Goal: Task Accomplishment & Management: Manage account settings

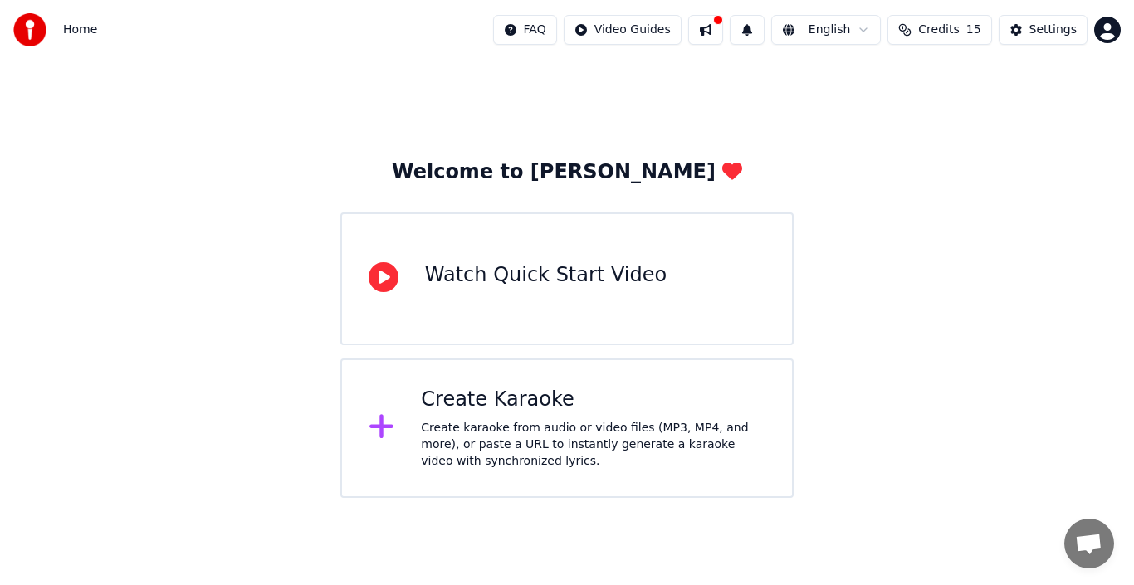
click at [508, 402] on div "Create Karaoke" at bounding box center [593, 400] width 345 height 27
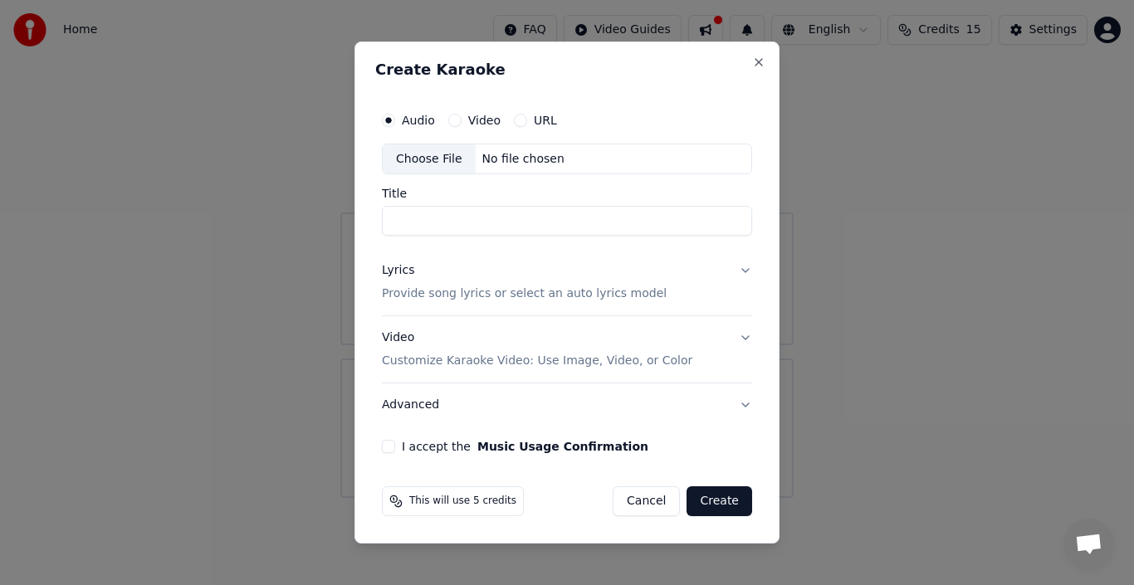
click at [477, 123] on label "Video" at bounding box center [484, 121] width 32 height 12
click at [462, 123] on button "Video" at bounding box center [454, 120] width 13 height 13
click at [416, 219] on input "Title" at bounding box center [567, 222] width 370 height 30
click at [390, 451] on button "I accept the Music Usage Confirmation" at bounding box center [388, 446] width 13 height 13
click at [499, 217] on input "Title" at bounding box center [567, 222] width 370 height 30
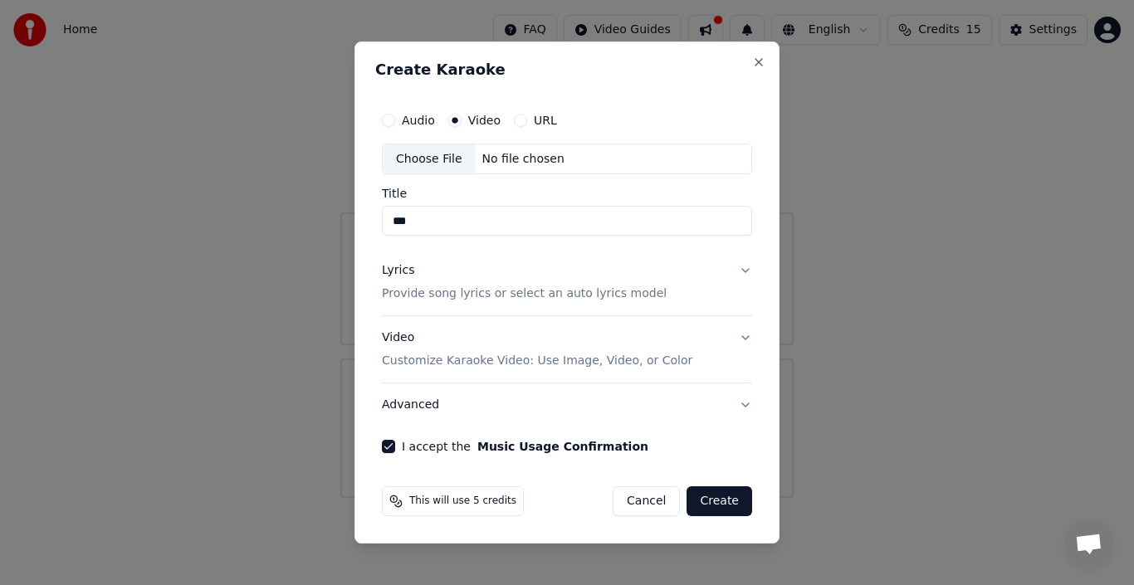
type input "***"
click at [728, 501] on button "Create" at bounding box center [720, 501] width 66 height 30
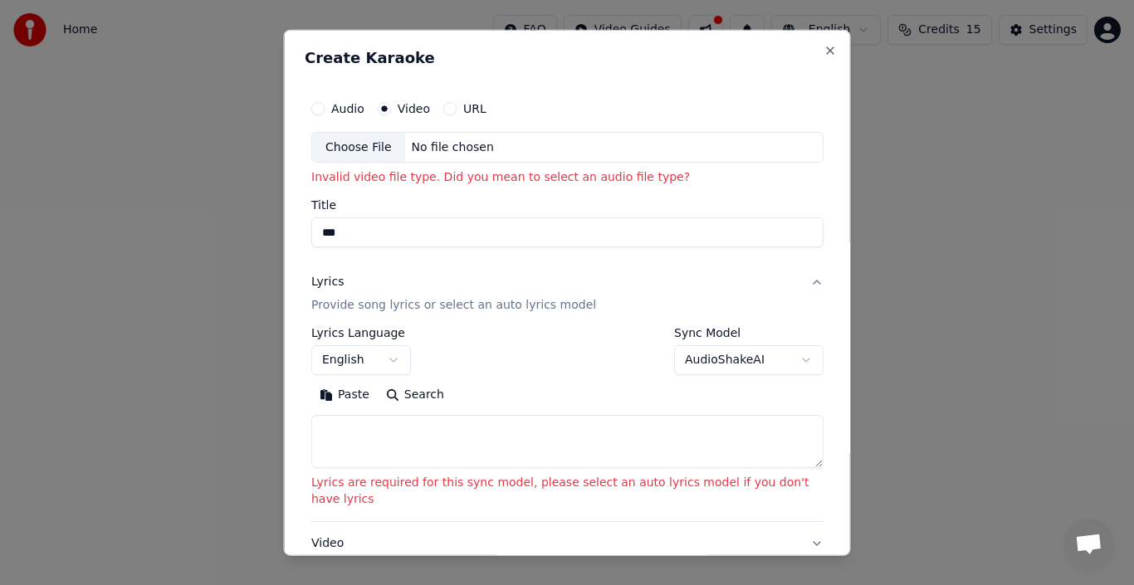
click at [373, 144] on div "Choose File" at bounding box center [358, 147] width 93 height 30
click at [331, 113] on div "Audio" at bounding box center [337, 107] width 53 height 13
click at [316, 110] on button "Audio" at bounding box center [317, 107] width 13 height 13
click at [329, 111] on div "Audio" at bounding box center [337, 107] width 53 height 13
click at [463, 144] on div "No file chosen" at bounding box center [451, 147] width 95 height 17
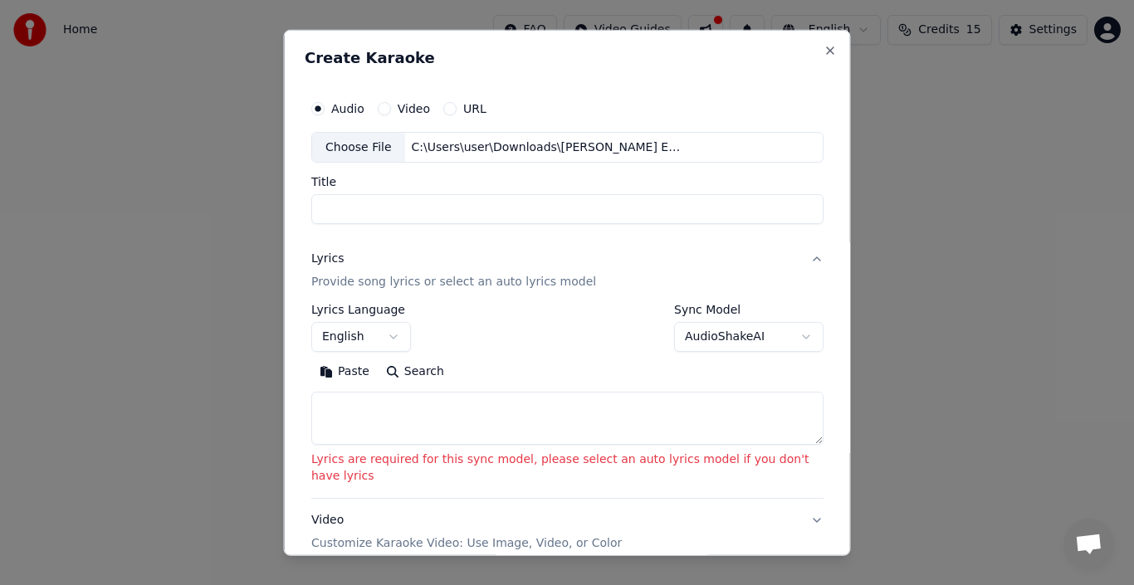
type input "**********"
click at [791, 341] on button "AudioShakeAI" at bounding box center [748, 337] width 149 height 30
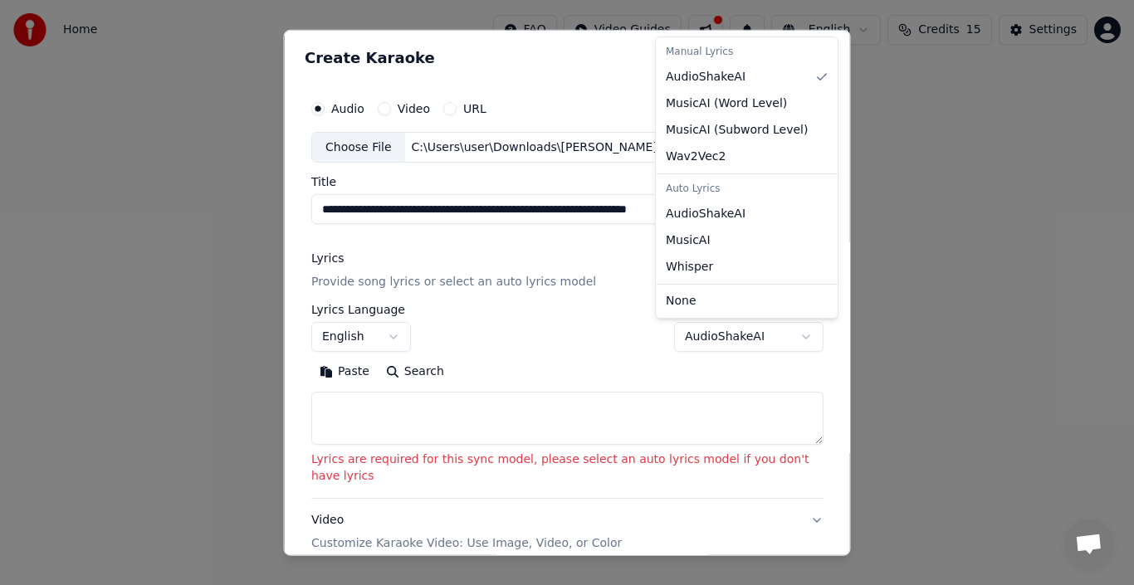
click at [520, 355] on body "**********" at bounding box center [567, 249] width 1134 height 498
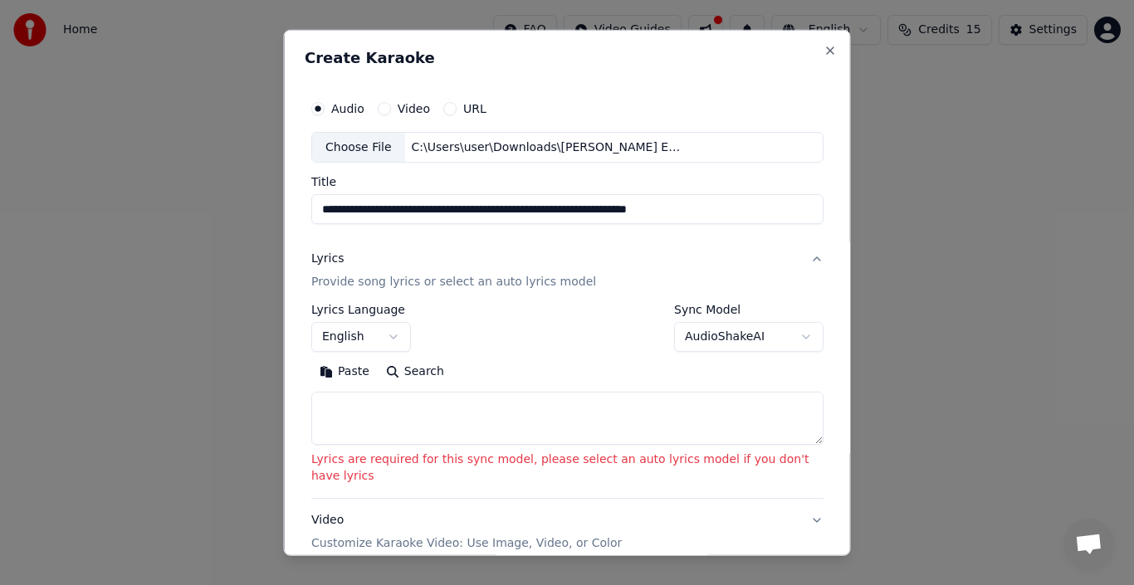
click at [463, 407] on textarea at bounding box center [567, 418] width 512 height 53
click at [423, 374] on button "Search" at bounding box center [414, 372] width 75 height 27
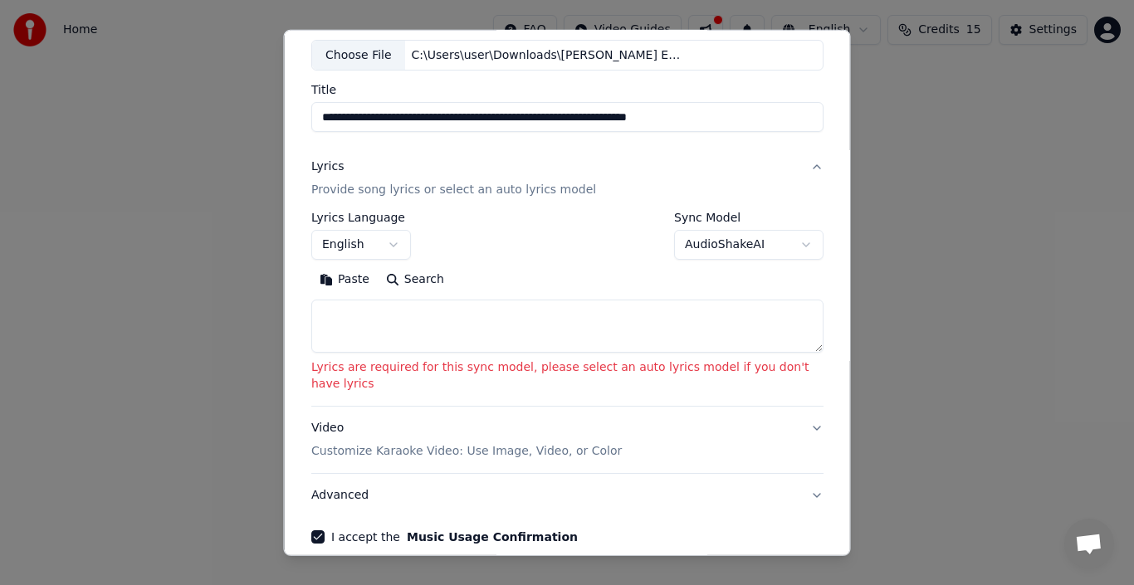
scroll to position [154, 0]
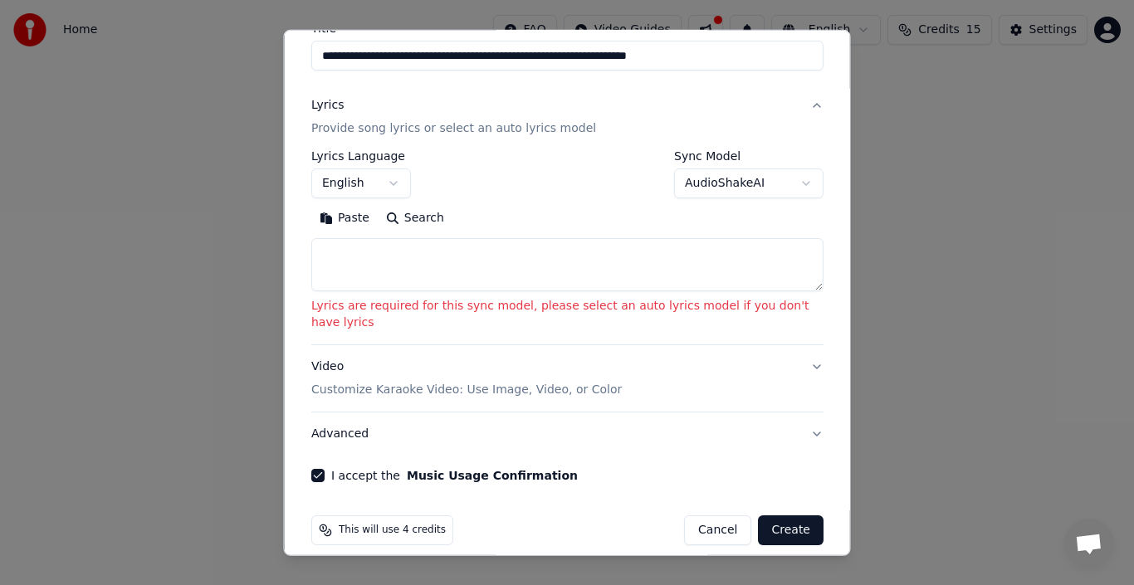
click at [774, 516] on button "Create" at bounding box center [791, 531] width 66 height 30
click at [766, 520] on button "Create" at bounding box center [791, 531] width 66 height 30
click at [554, 519] on div "This will use 4 credits Cancel Create" at bounding box center [567, 531] width 512 height 30
drag, startPoint x: 765, startPoint y: 252, endPoint x: 739, endPoint y: 261, distance: 27.8
click at [741, 261] on textarea at bounding box center [567, 264] width 512 height 53
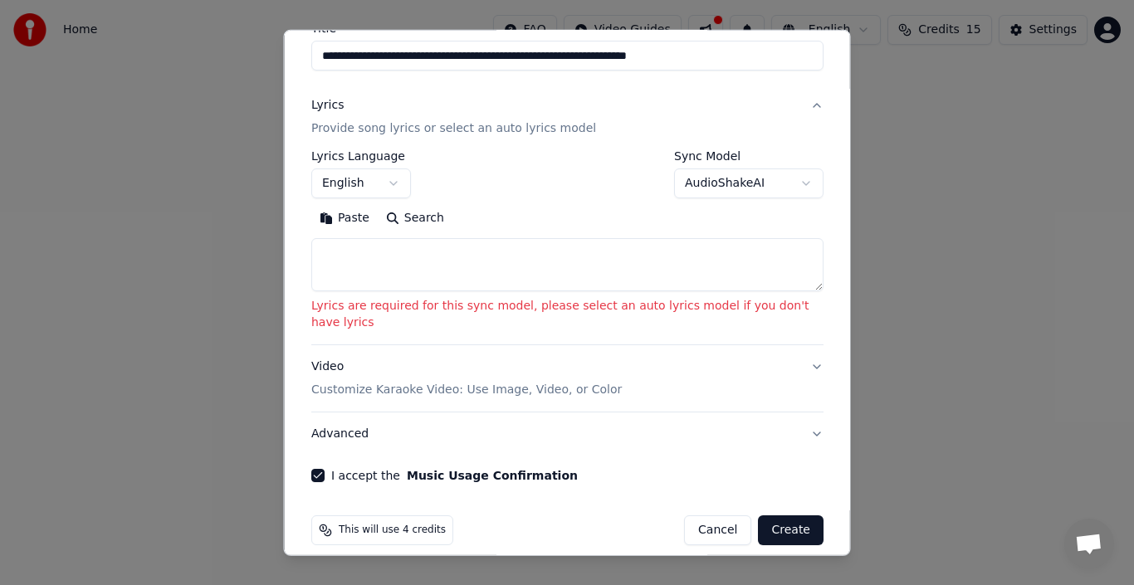
click at [333, 210] on button "Paste" at bounding box center [344, 218] width 66 height 27
type textarea "*******"
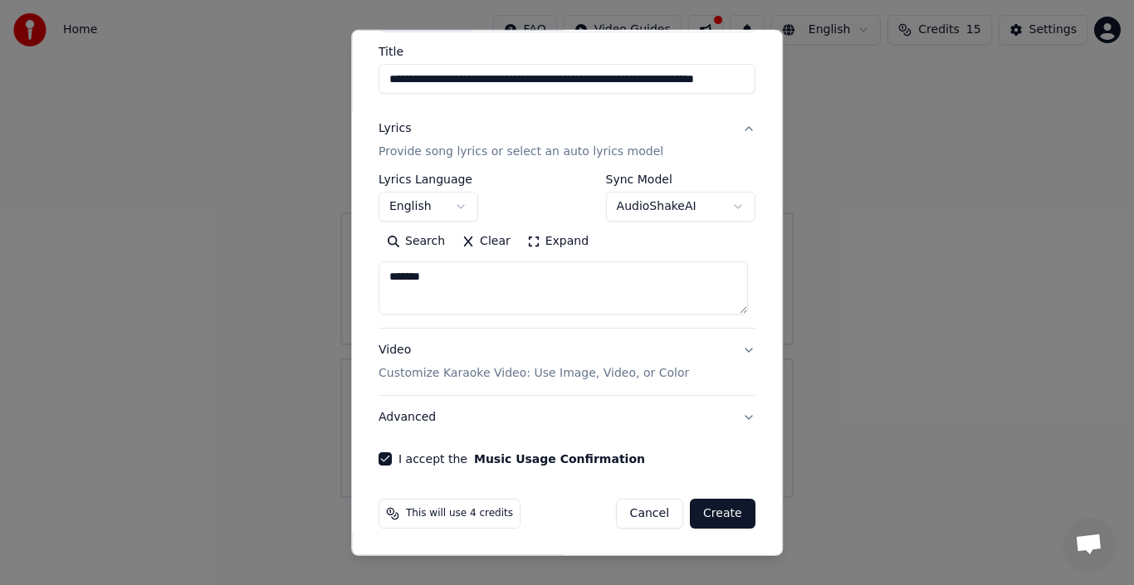
scroll to position [130, 0]
click at [708, 512] on button "Create" at bounding box center [723, 514] width 66 height 30
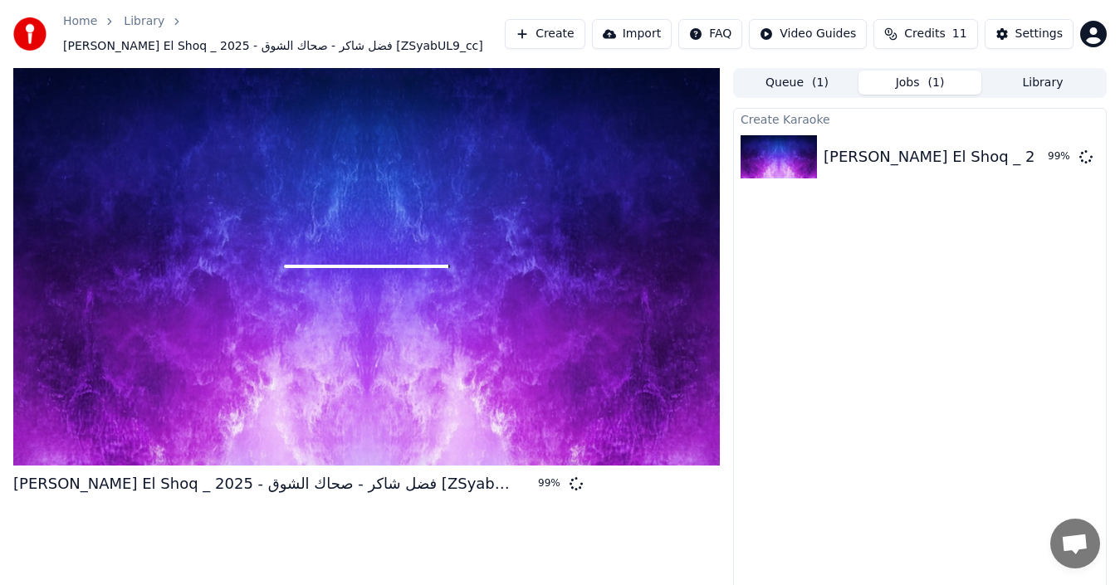
click at [540, 269] on div at bounding box center [366, 267] width 706 height 398
click at [753, 268] on div "Create Karaoke [PERSON_NAME] El Shoq _ 2025 - فضل شاكر - صحاك الشوق [ZSyabUL9_c…" at bounding box center [920, 356] width 374 height 497
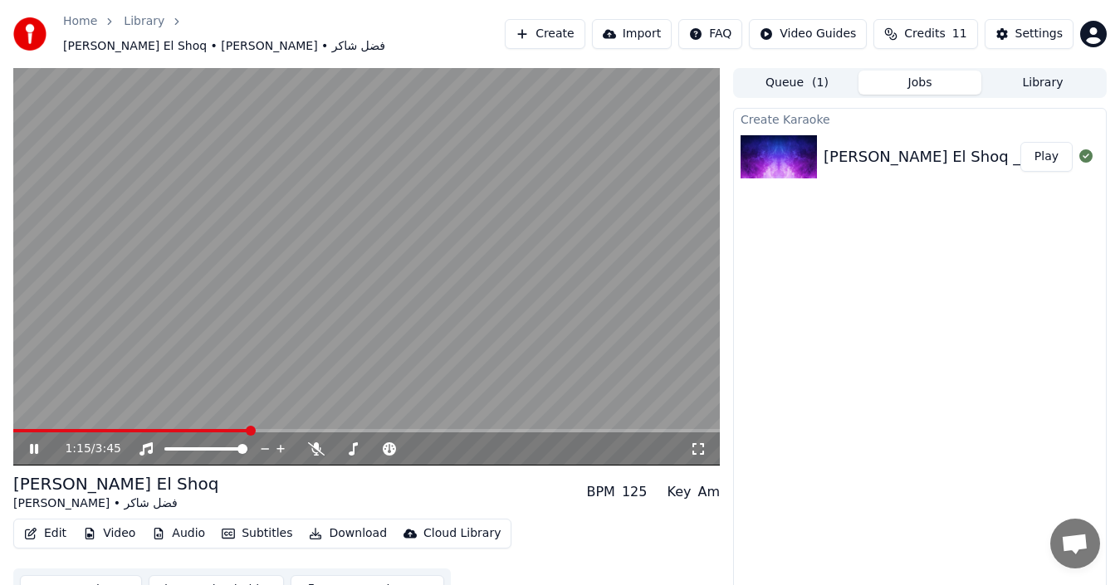
click at [26, 441] on div "1:15 / 3:45" at bounding box center [366, 449] width 693 height 17
click at [32, 444] on icon at bounding box center [34, 449] width 8 height 10
click at [571, 25] on button "Create" at bounding box center [545, 34] width 81 height 30
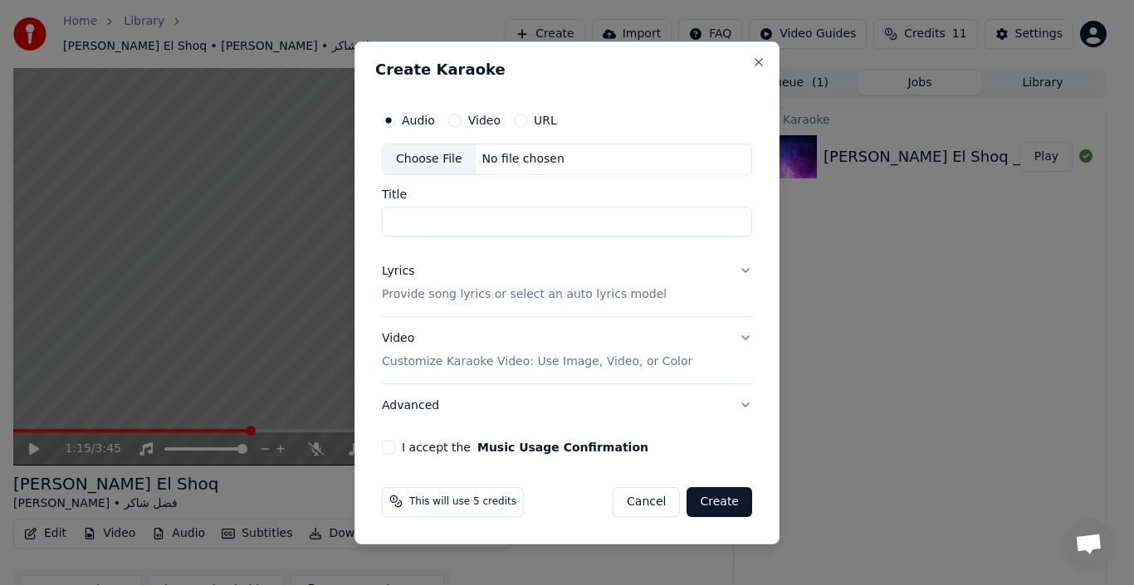
click at [435, 220] on input "Title" at bounding box center [567, 222] width 370 height 30
drag, startPoint x: 735, startPoint y: 296, endPoint x: 726, endPoint y: 295, distance: 9.3
click at [727, 295] on button "Lyrics Provide song lyrics or select an auto lyrics model" at bounding box center [567, 283] width 370 height 66
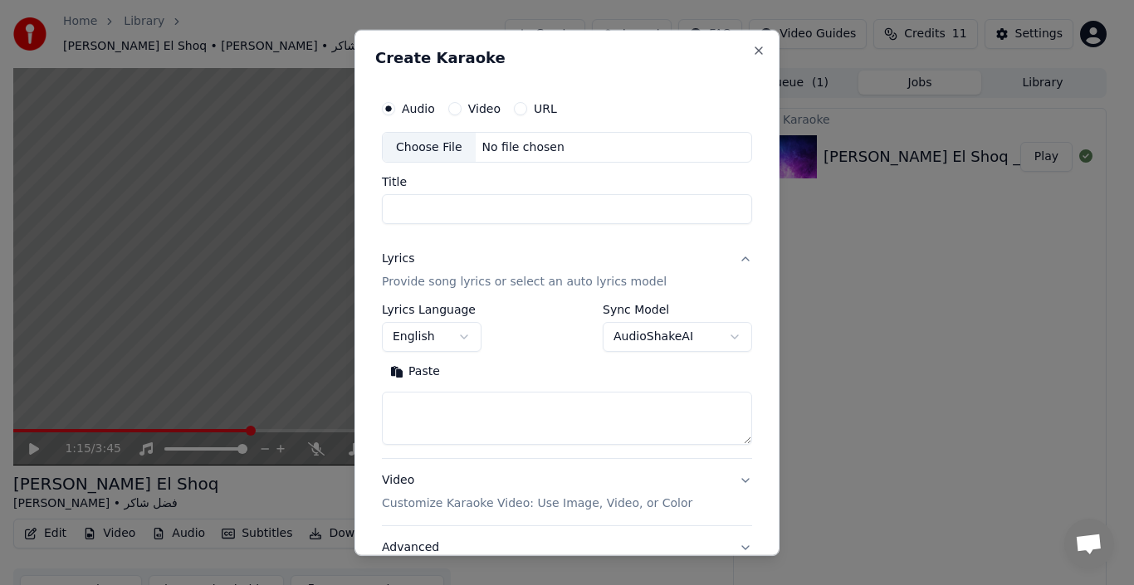
click at [722, 272] on button "Lyrics Provide song lyrics or select an auto lyrics model" at bounding box center [567, 270] width 370 height 66
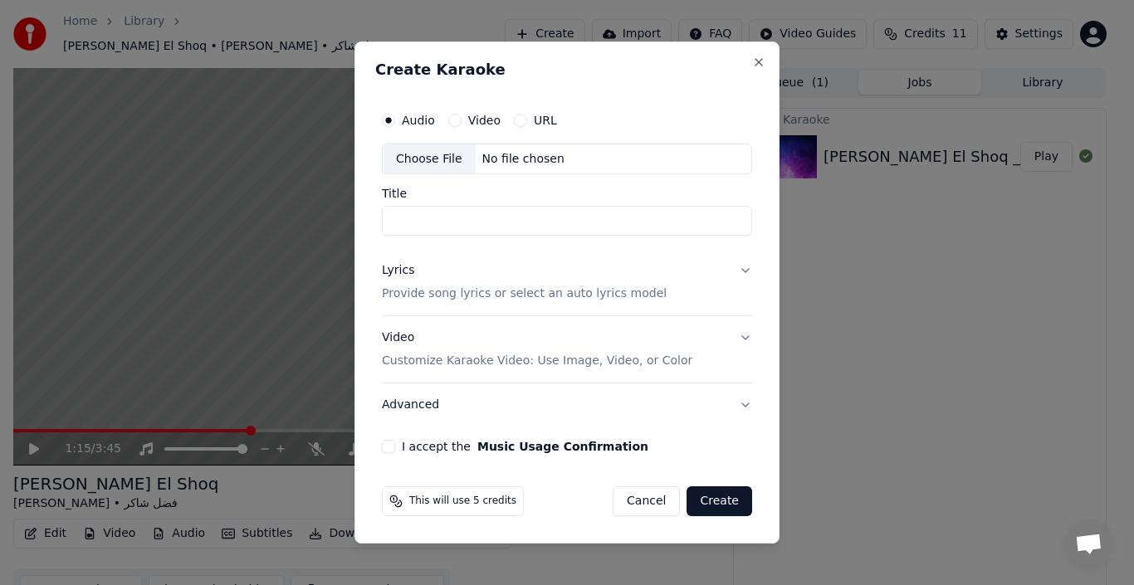
click at [725, 266] on button "Lyrics Provide song lyrics or select an auto lyrics model" at bounding box center [567, 283] width 370 height 66
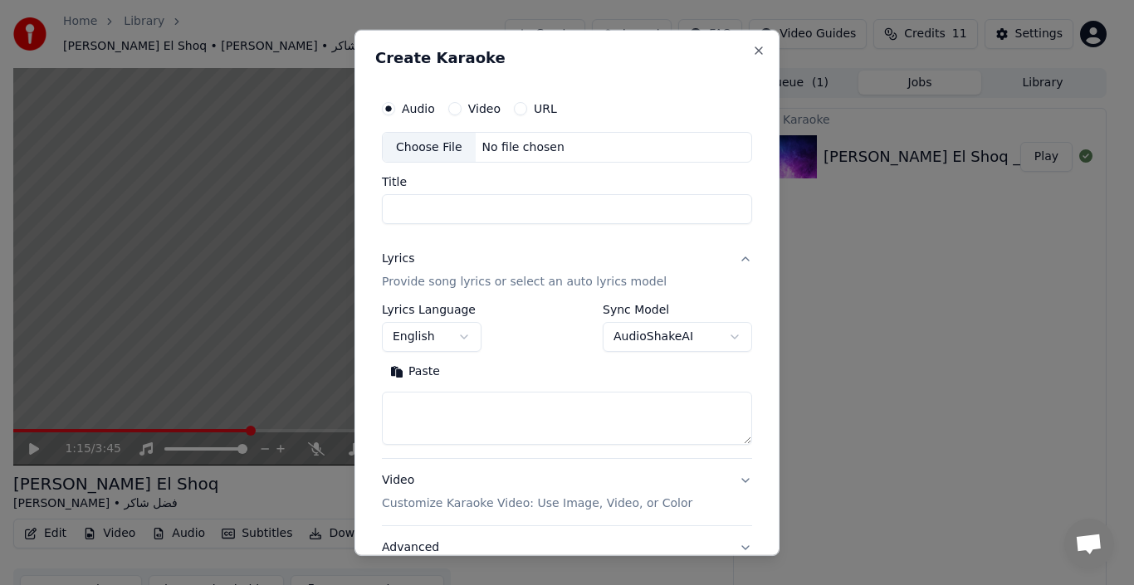
click at [722, 270] on button "Lyrics Provide song lyrics or select an auto lyrics model" at bounding box center [567, 270] width 370 height 66
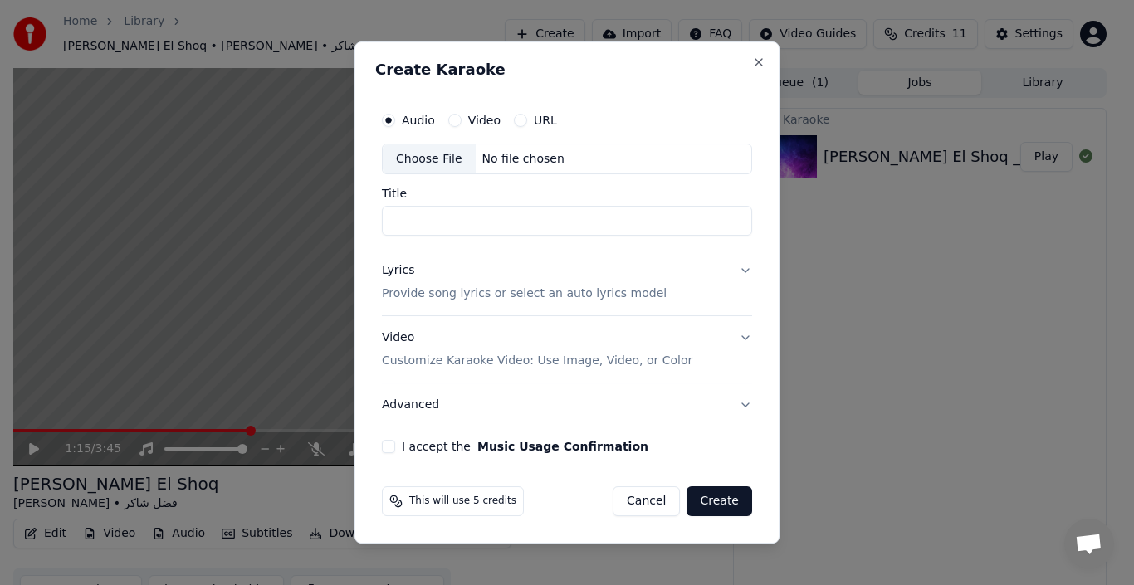
click at [706, 367] on button "Video Customize Karaoke Video: Use Image, Video, or Color" at bounding box center [567, 350] width 370 height 66
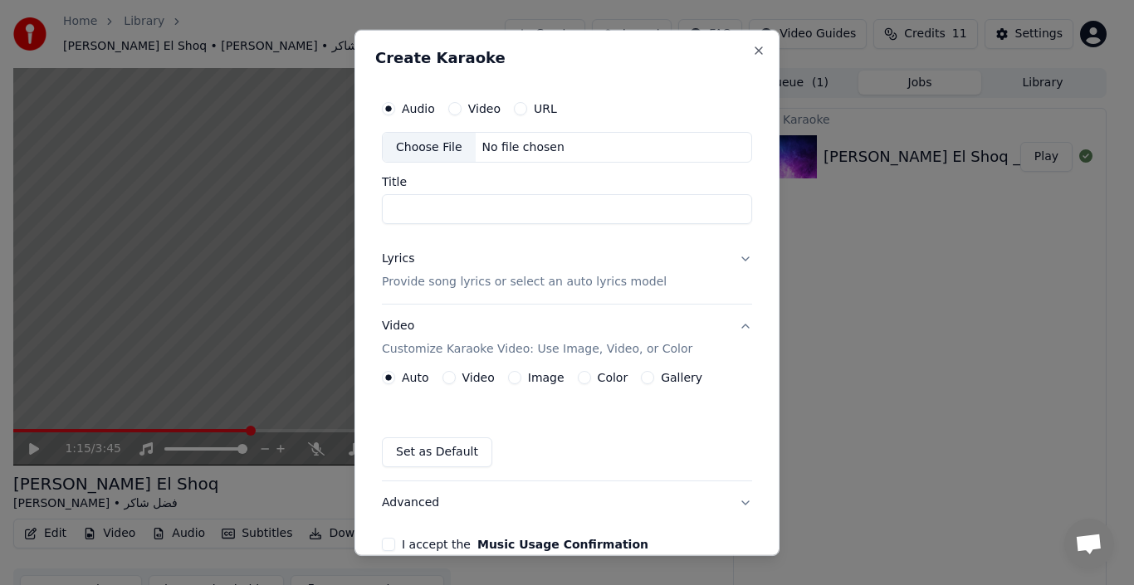
click at [512, 375] on button "Image" at bounding box center [514, 377] width 13 height 13
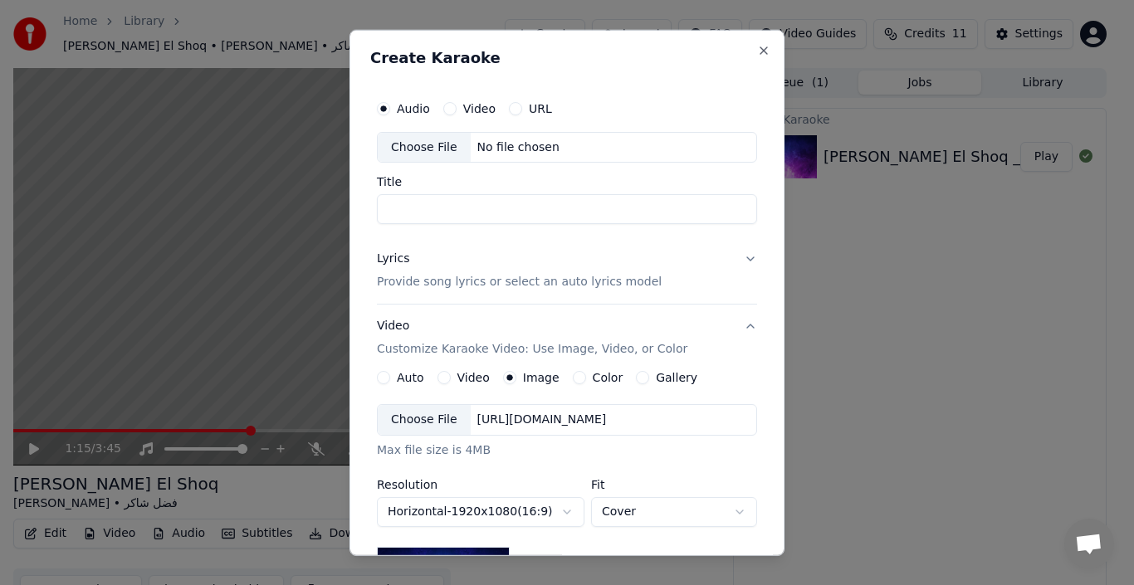
click at [543, 420] on div "[URL][DOMAIN_NAME]" at bounding box center [542, 420] width 143 height 17
click at [504, 285] on p "Provide song lyrics or select an auto lyrics model" at bounding box center [519, 282] width 285 height 17
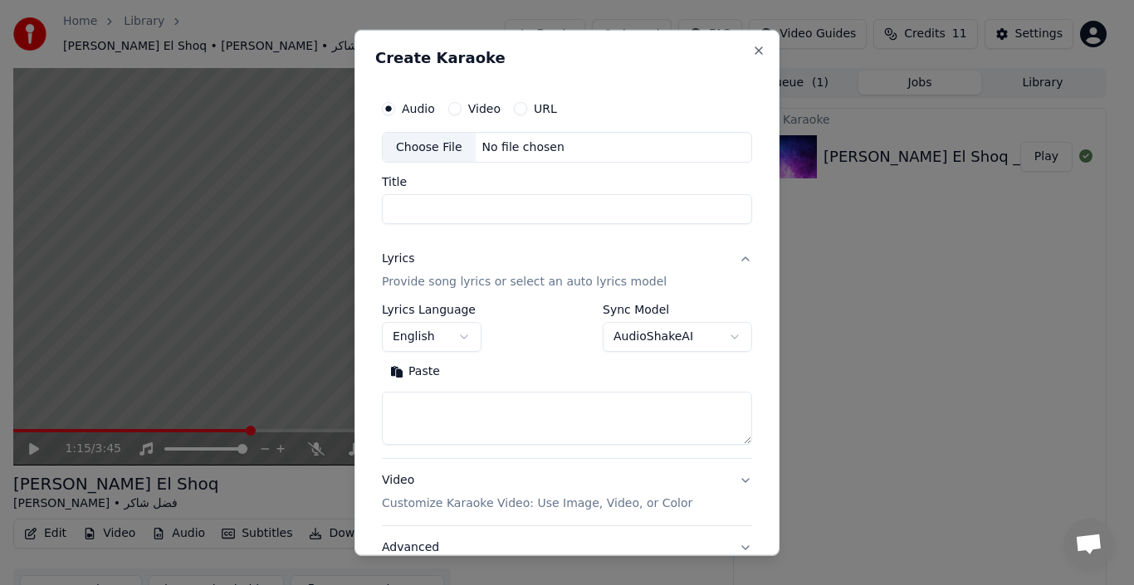
click at [465, 418] on textarea at bounding box center [567, 418] width 370 height 53
click at [397, 371] on button "Paste" at bounding box center [415, 372] width 66 height 27
type textarea "*******"
click at [434, 416] on textarea "*******" at bounding box center [560, 418] width 356 height 53
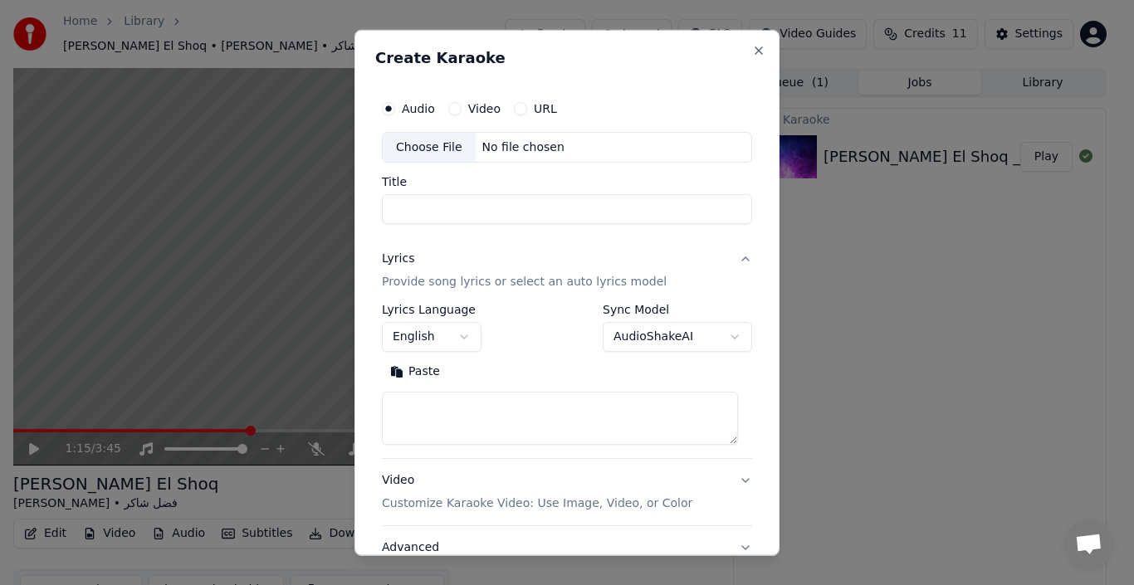
click at [408, 370] on button "Paste" at bounding box center [415, 372] width 66 height 27
click at [520, 211] on input "Title" at bounding box center [567, 209] width 370 height 30
click at [457, 116] on div "Audio Video URL" at bounding box center [567, 107] width 370 height 33
click at [457, 110] on button "Video" at bounding box center [454, 107] width 13 height 13
click at [496, 213] on input "Title" at bounding box center [567, 209] width 370 height 30
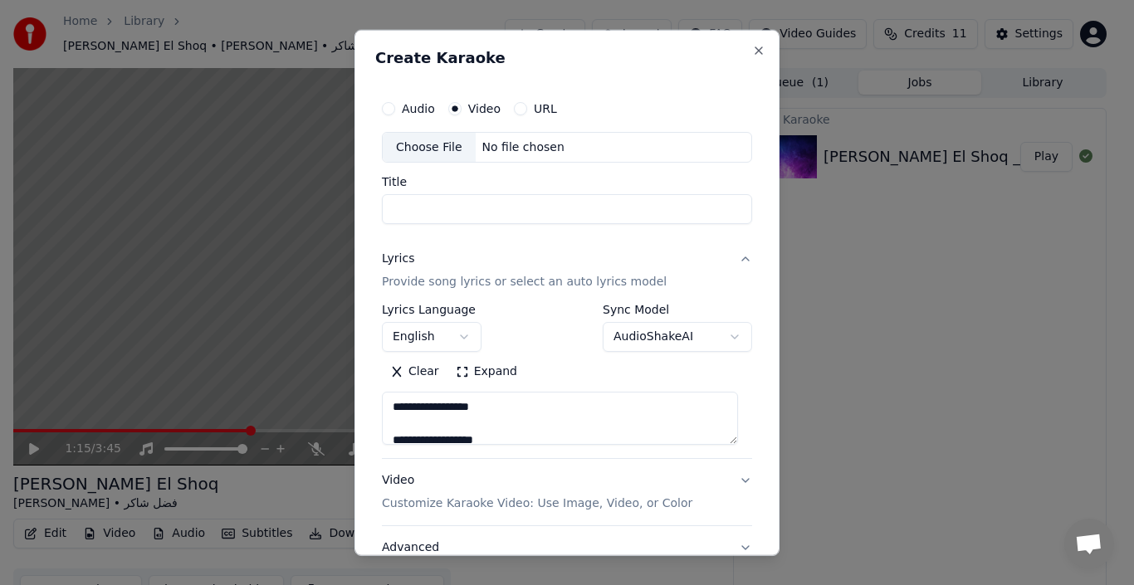
click at [415, 140] on div "Choose File" at bounding box center [429, 147] width 93 height 30
click at [437, 102] on div "Audio Video URL" at bounding box center [469, 107] width 175 height 13
click at [396, 115] on div "Audio Video URL" at bounding box center [567, 107] width 370 height 33
click at [392, 109] on button "Audio" at bounding box center [388, 107] width 13 height 13
click at [441, 144] on div "Choose File" at bounding box center [429, 147] width 93 height 30
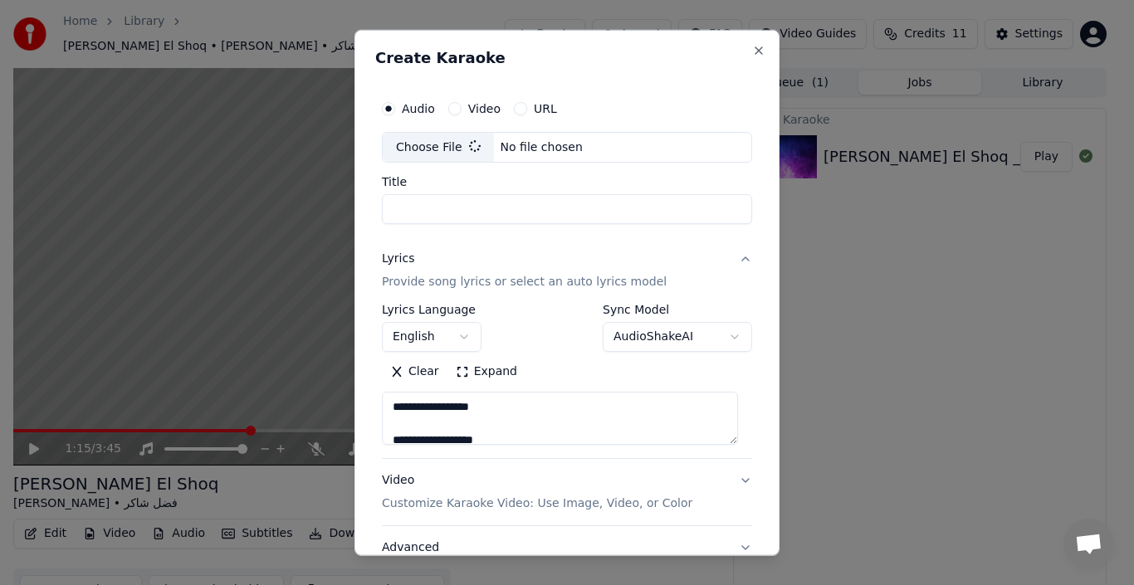
type textarea "**********"
type input "**********"
type textarea "**********"
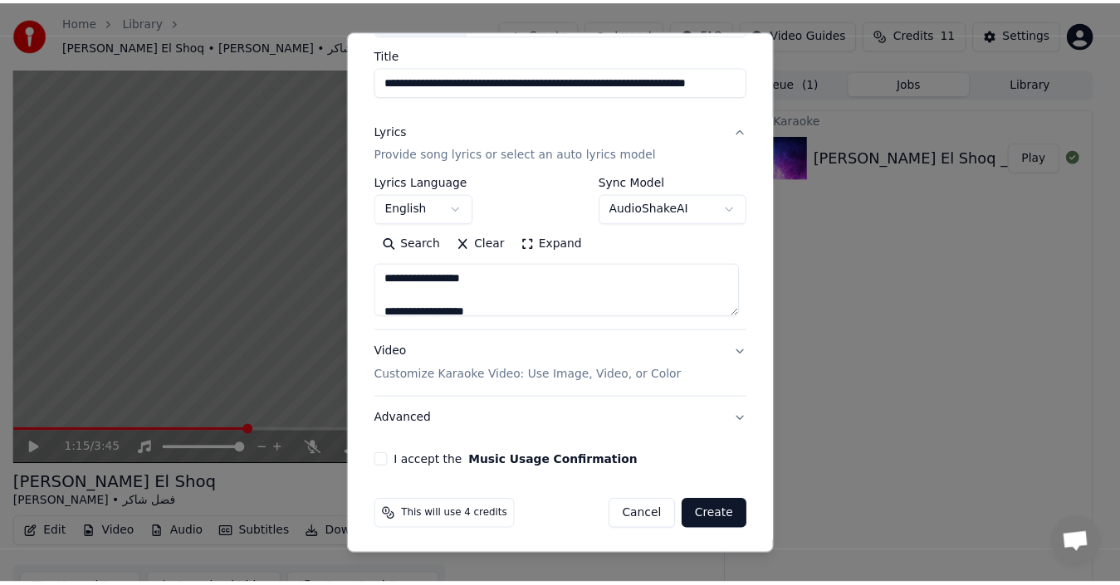
scroll to position [130, 0]
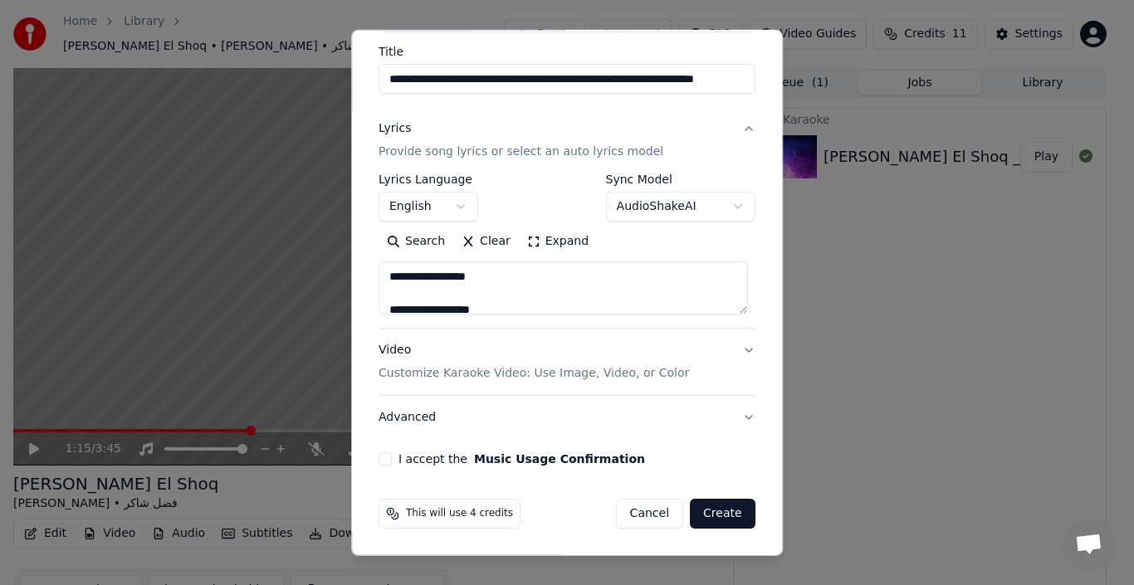
click at [379, 462] on button "I accept the Music Usage Confirmation" at bounding box center [385, 458] width 13 height 13
click at [727, 510] on button "Create" at bounding box center [723, 514] width 66 height 30
select select "**"
type textarea "**********"
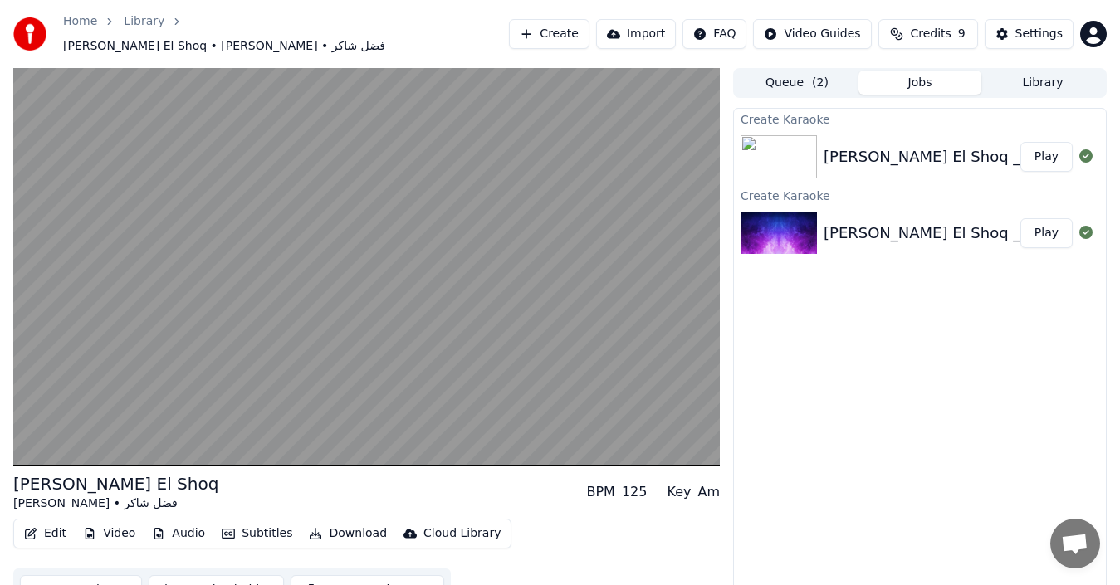
click at [915, 146] on div "[PERSON_NAME] El Shoq _ 2025 - فضل شاكر - صحاك الشوق [ZSyabUL9_cc]" at bounding box center [1093, 156] width 540 height 23
click at [1043, 148] on button "Play" at bounding box center [1046, 157] width 52 height 30
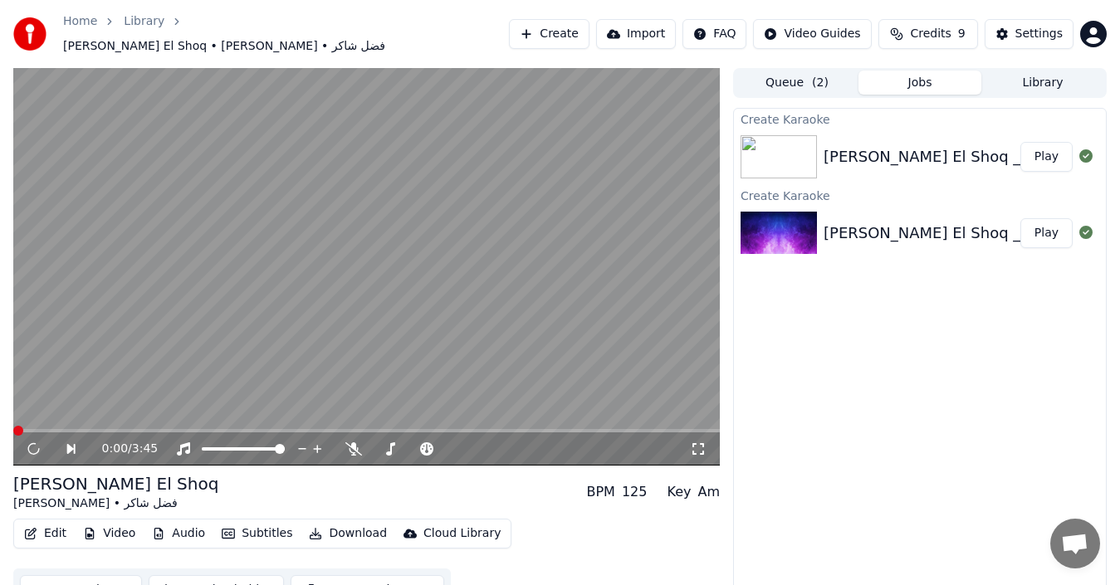
click at [1044, 145] on button "Play" at bounding box center [1046, 157] width 52 height 30
click at [36, 442] on icon at bounding box center [45, 448] width 37 height 13
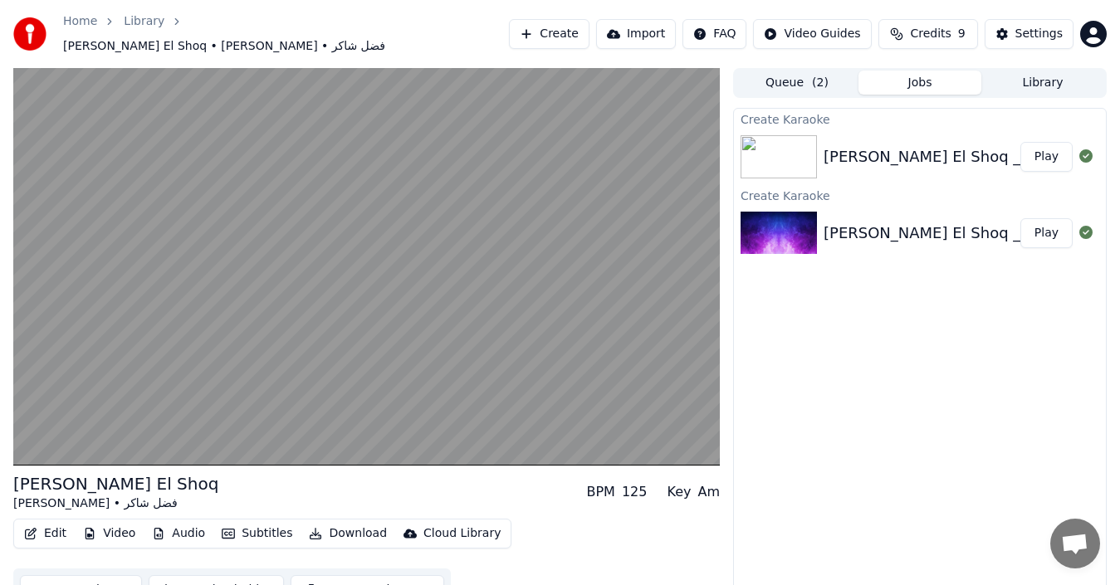
click at [763, 135] on img at bounding box center [778, 156] width 76 height 43
click at [779, 76] on button "Queue ( 2 )" at bounding box center [796, 83] width 123 height 24
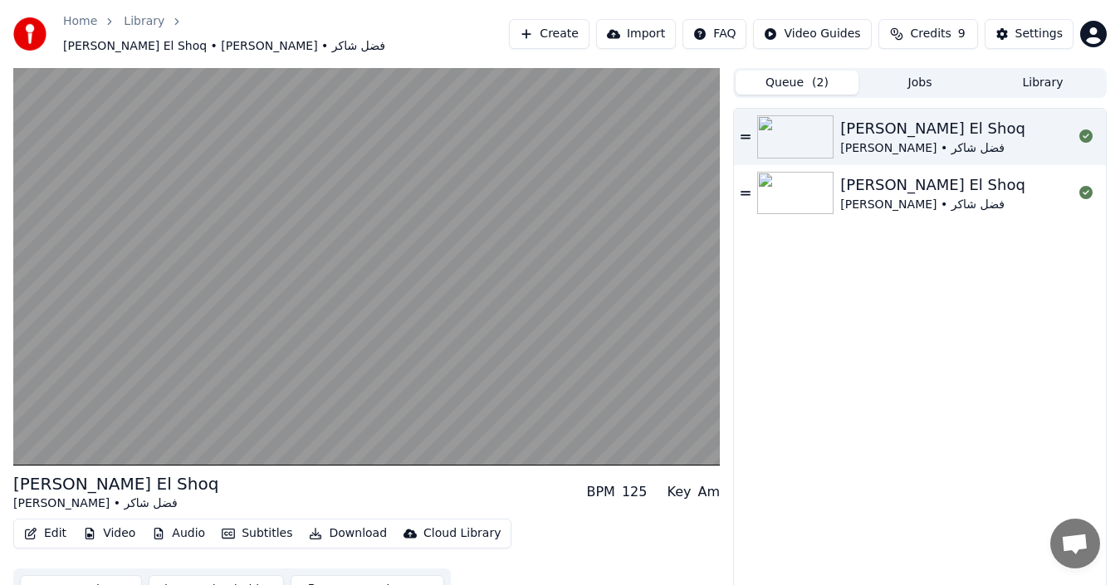
click at [735, 133] on div "[PERSON_NAME] El Shoq [PERSON_NAME] • فضل شاكر" at bounding box center [920, 137] width 372 height 56
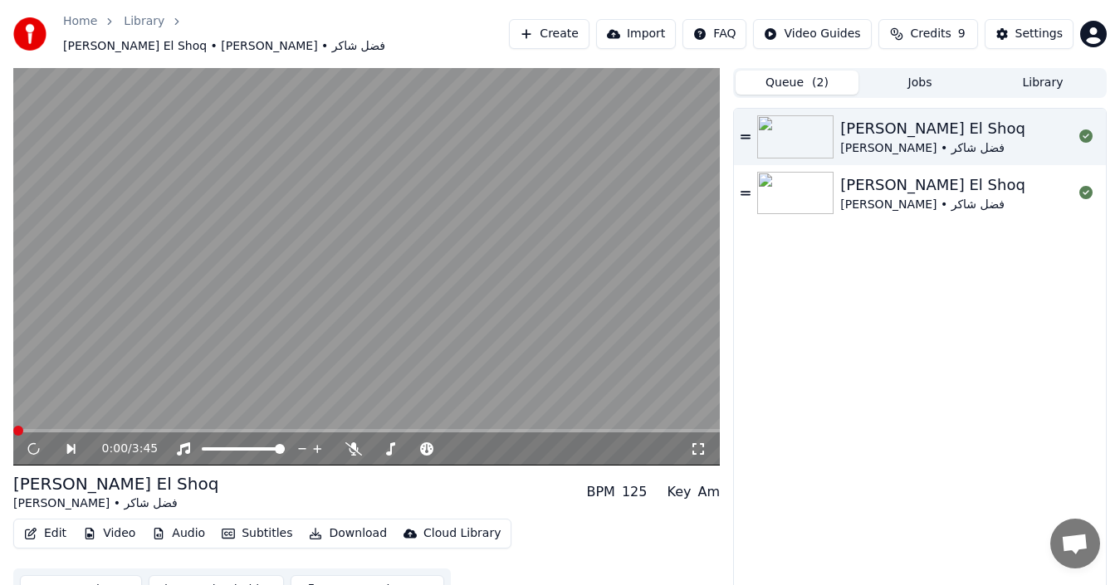
click at [747, 134] on icon at bounding box center [745, 136] width 10 height 4
click at [746, 131] on icon at bounding box center [745, 137] width 10 height 12
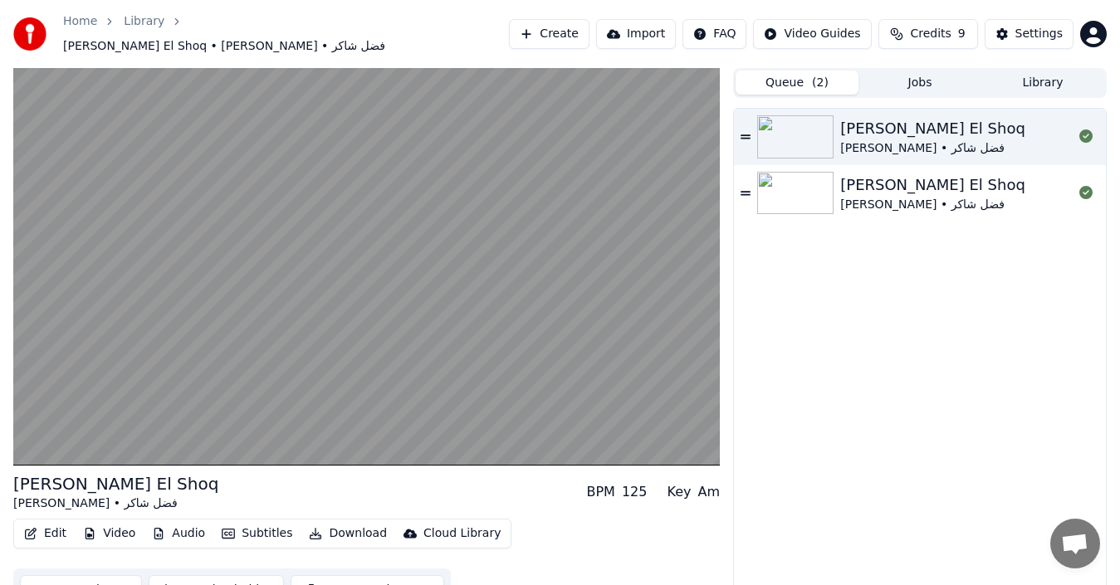
drag, startPoint x: 743, startPoint y: 122, endPoint x: 745, endPoint y: 130, distance: 8.5
click at [743, 131] on icon at bounding box center [745, 137] width 10 height 12
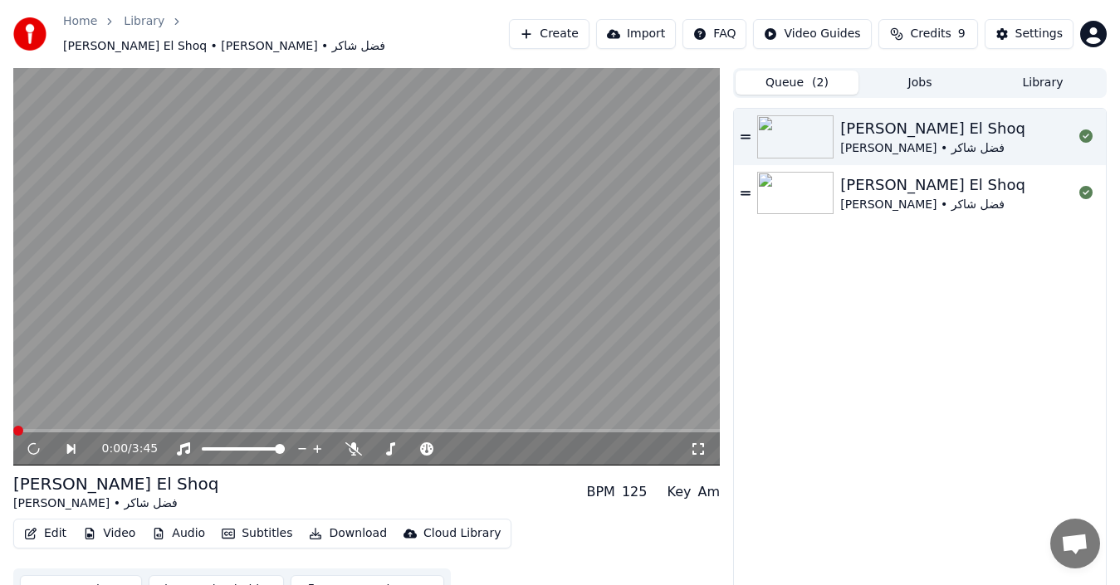
click at [745, 134] on icon at bounding box center [745, 137] width 10 height 12
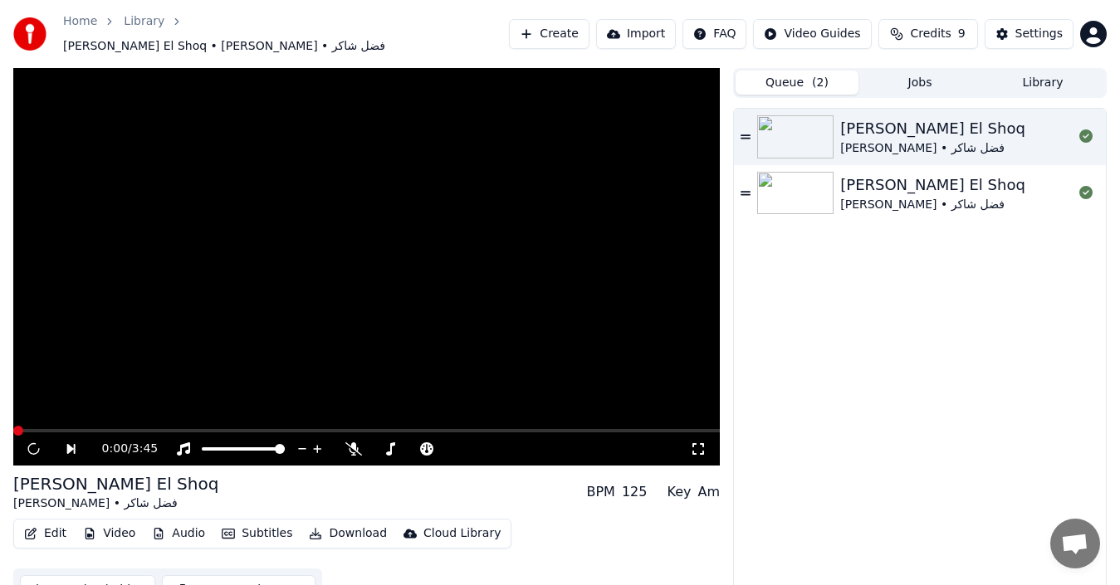
click at [745, 134] on icon at bounding box center [745, 137] width 10 height 12
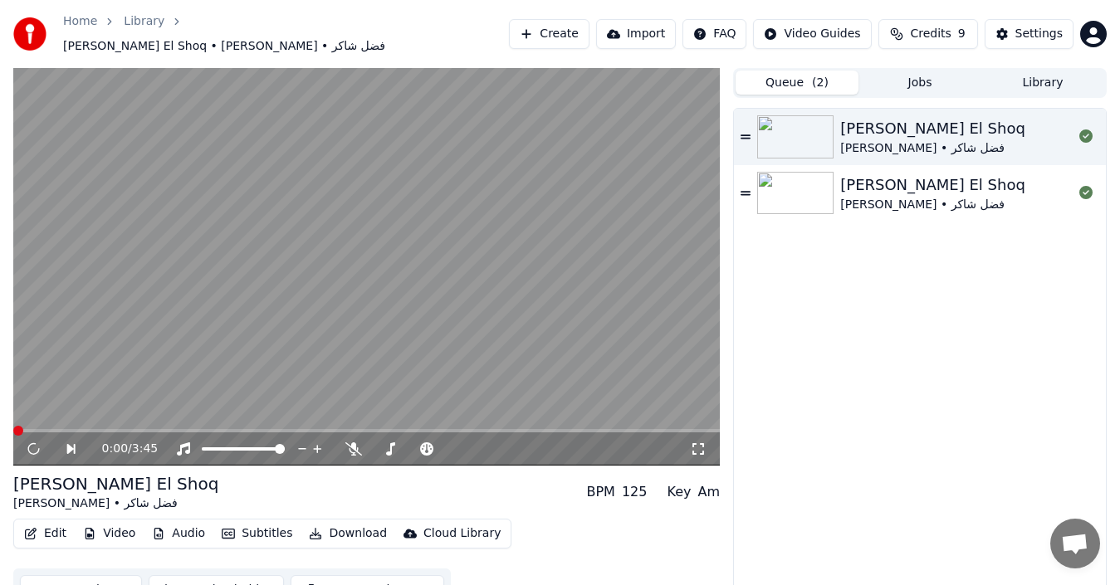
click at [745, 134] on icon at bounding box center [745, 137] width 10 height 12
click at [875, 71] on button "Jobs" at bounding box center [919, 83] width 123 height 24
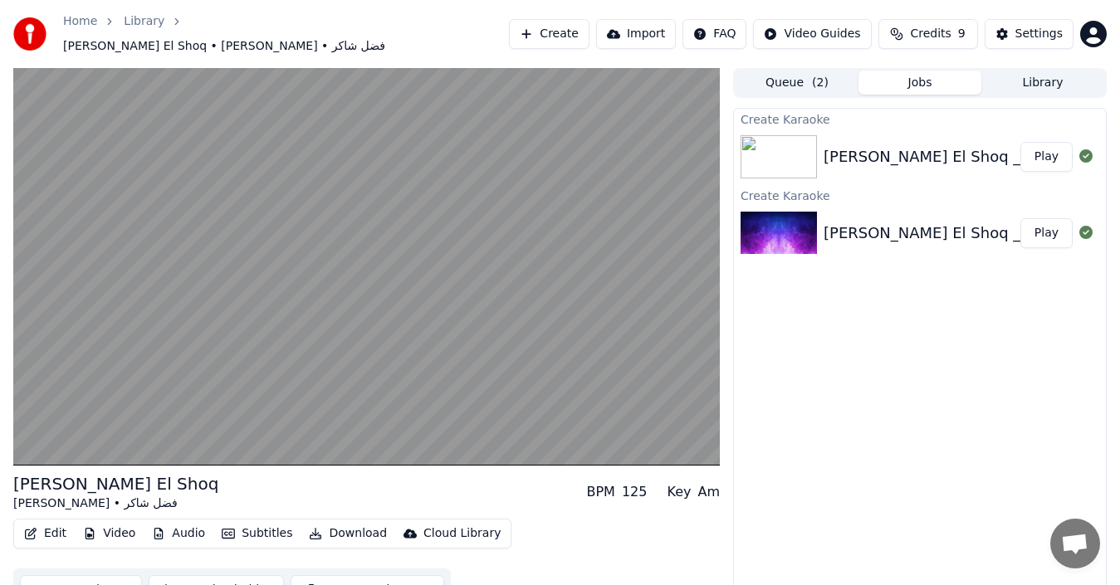
click at [985, 149] on div "[PERSON_NAME] El Shoq _ 2025 - فضل شاكر - صحاك الشوق [ZSyabUL9_cc]" at bounding box center [1093, 156] width 540 height 23
click at [792, 143] on img at bounding box center [778, 156] width 76 height 43
click at [790, 143] on img at bounding box center [778, 156] width 76 height 43
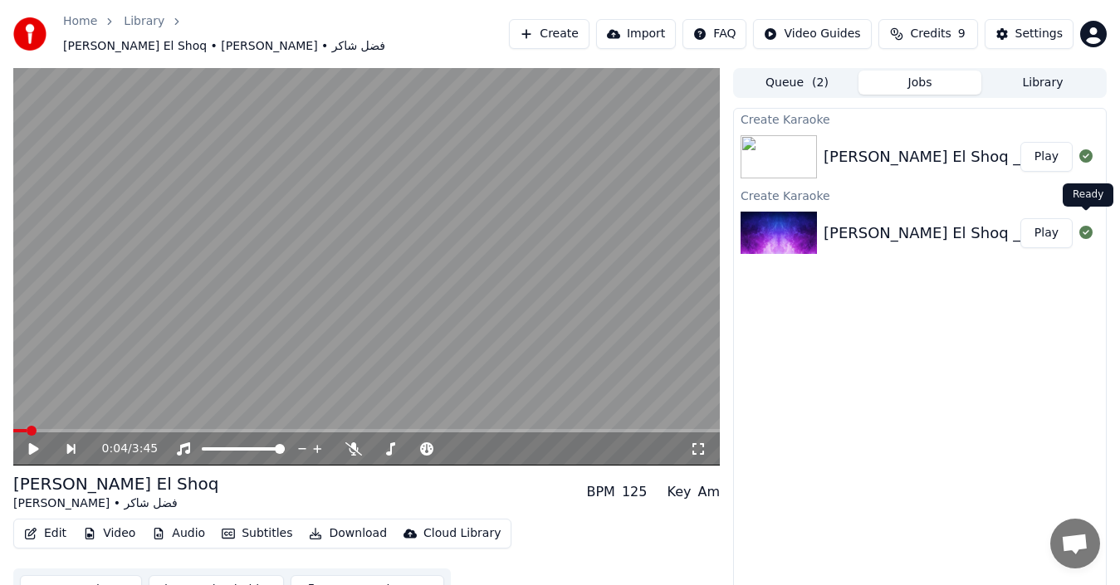
click at [1085, 226] on icon at bounding box center [1085, 232] width 13 height 13
click at [1080, 149] on icon at bounding box center [1085, 155] width 13 height 13
click at [1053, 150] on button "Play" at bounding box center [1046, 157] width 52 height 30
click at [1020, 142] on button "Play" at bounding box center [1046, 157] width 52 height 30
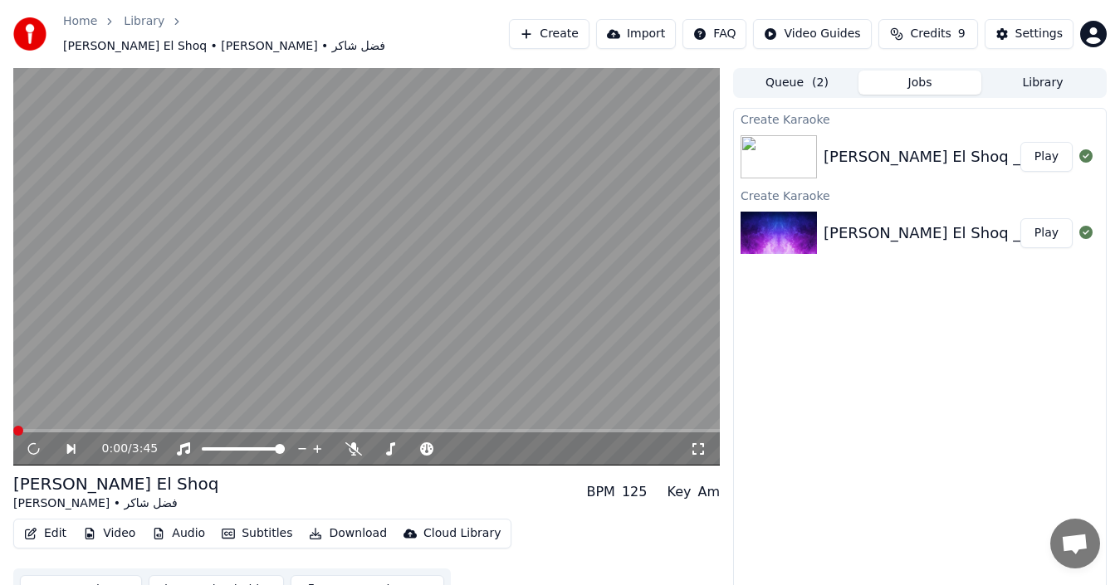
click at [1020, 142] on button "Play" at bounding box center [1046, 157] width 52 height 30
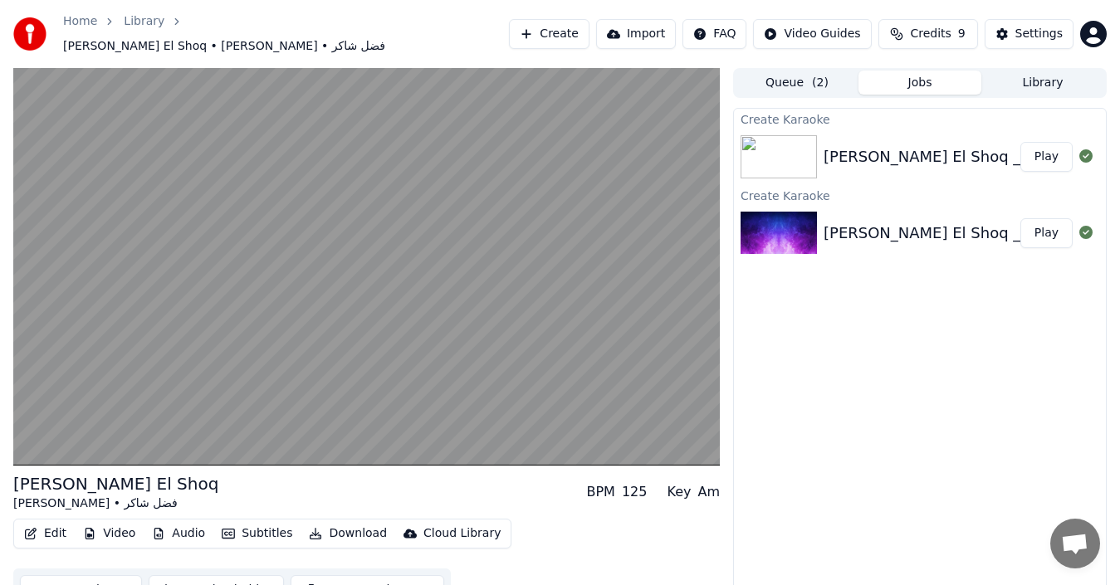
click at [1053, 146] on button "Play" at bounding box center [1046, 157] width 52 height 30
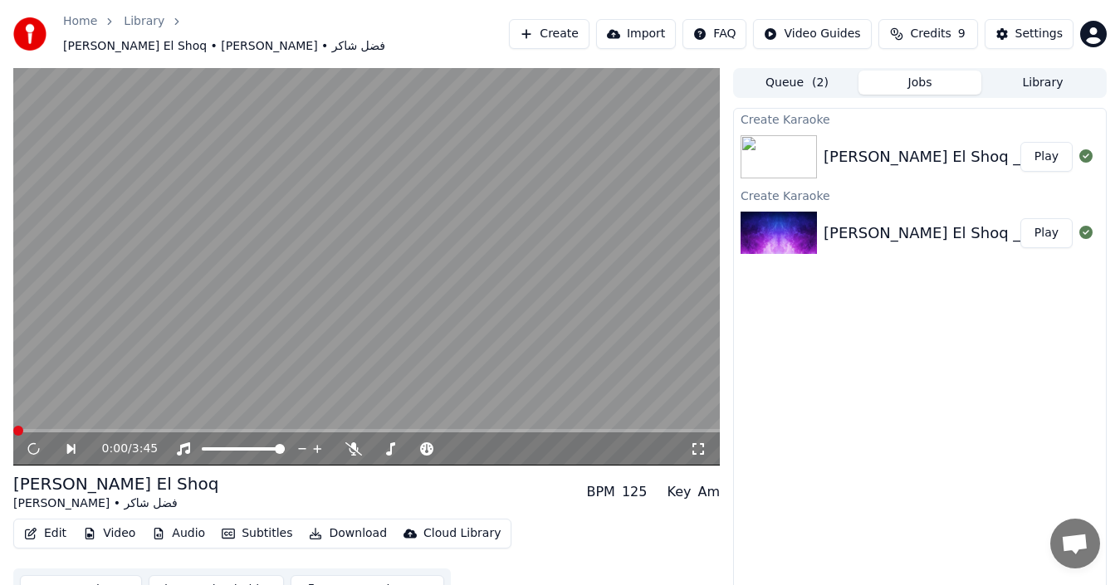
click at [1053, 146] on button "Play" at bounding box center [1046, 157] width 52 height 30
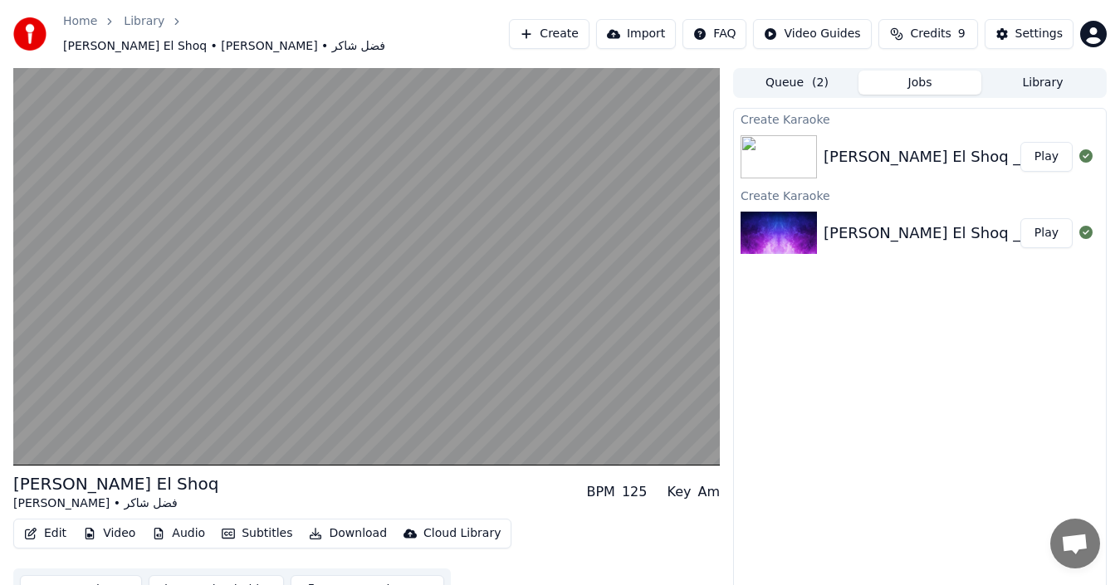
click at [588, 34] on button "Create" at bounding box center [549, 34] width 81 height 30
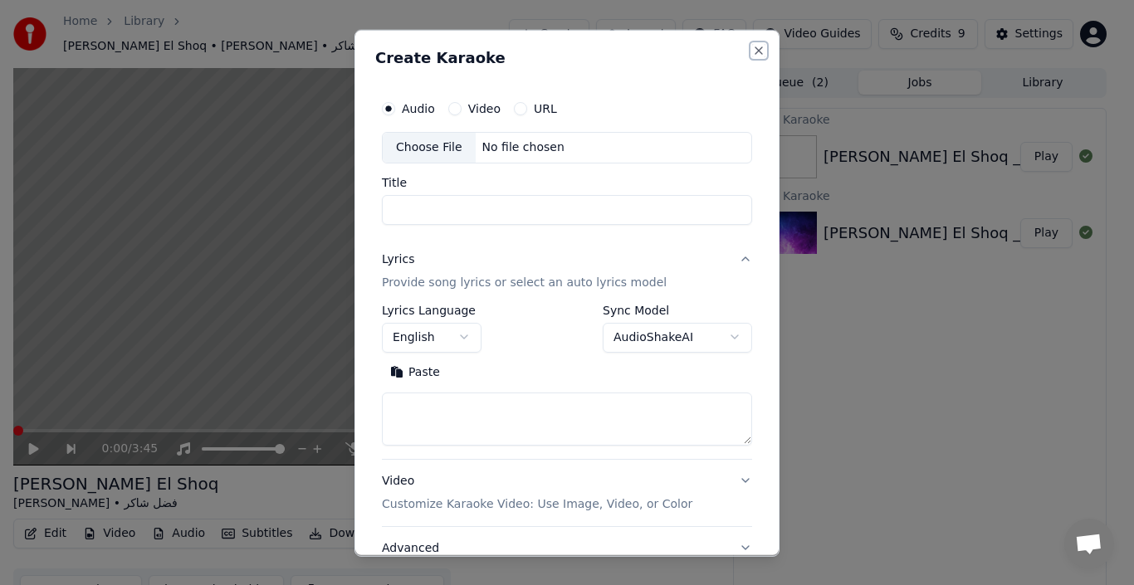
click at [752, 46] on button "Close" at bounding box center [758, 49] width 13 height 13
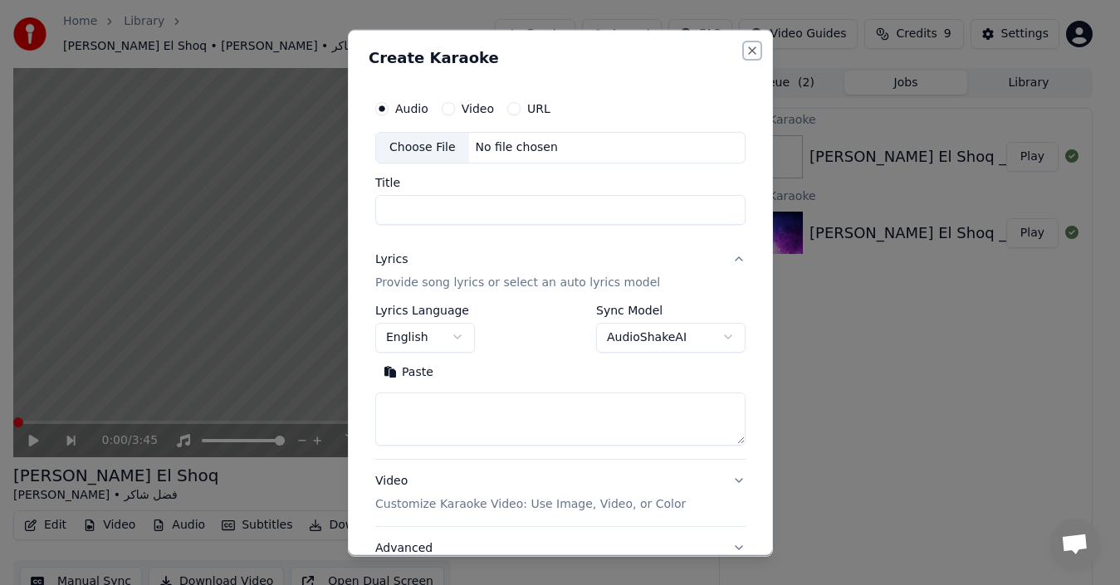
select select
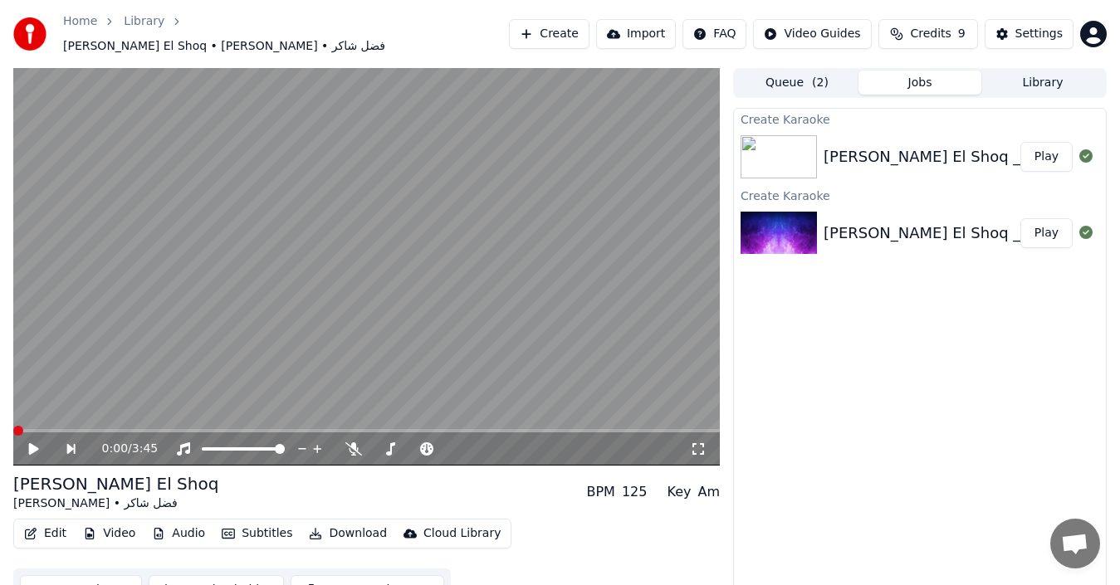
click at [948, 26] on span "Credits" at bounding box center [930, 34] width 41 height 17
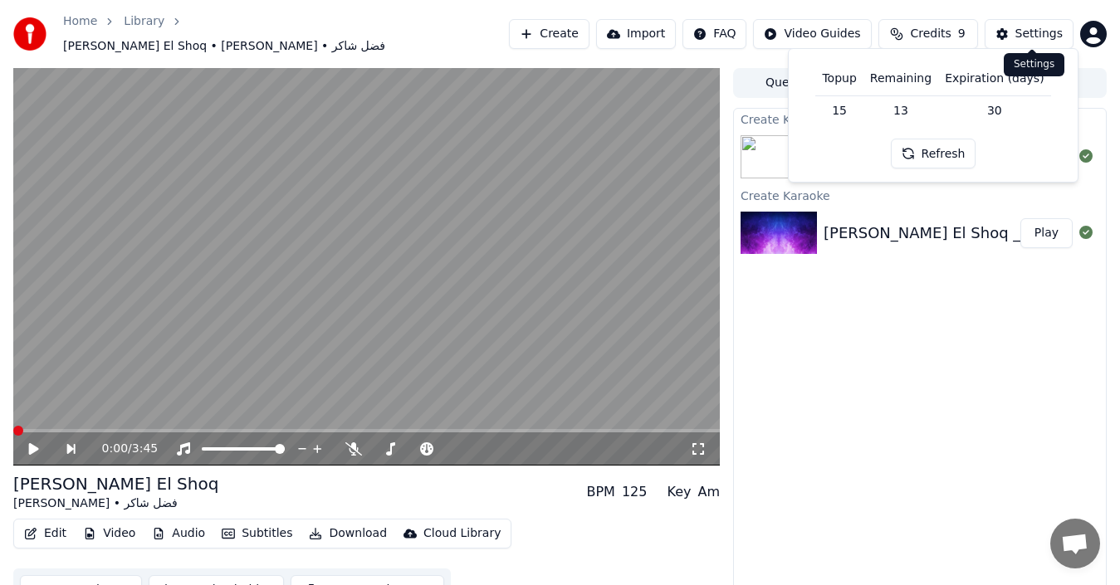
click at [1004, 31] on button "Settings" at bounding box center [1029, 34] width 89 height 30
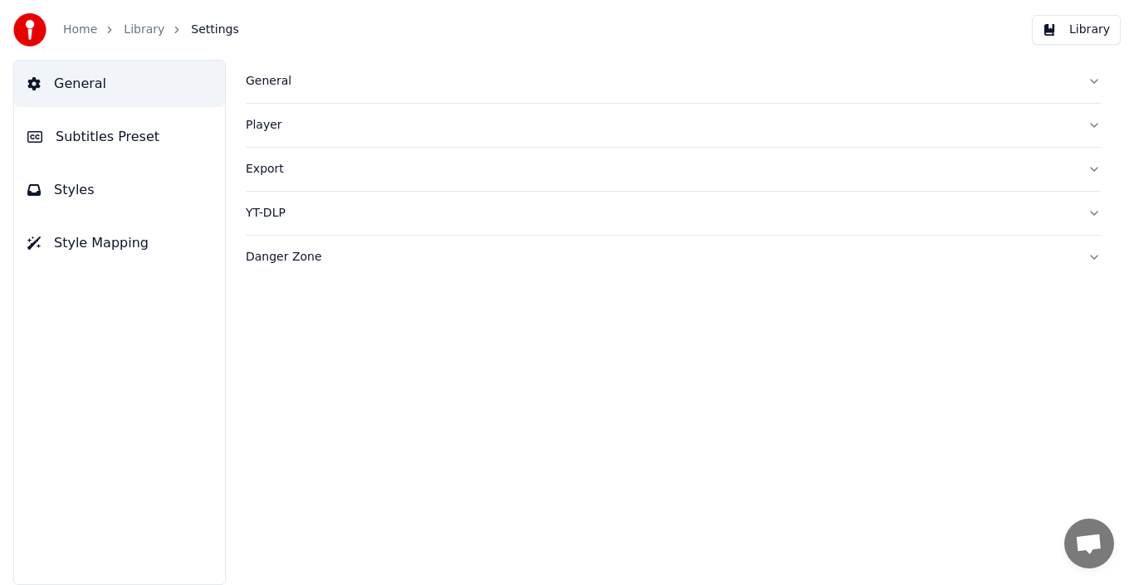
click at [81, 25] on link "Home" at bounding box center [80, 30] width 34 height 17
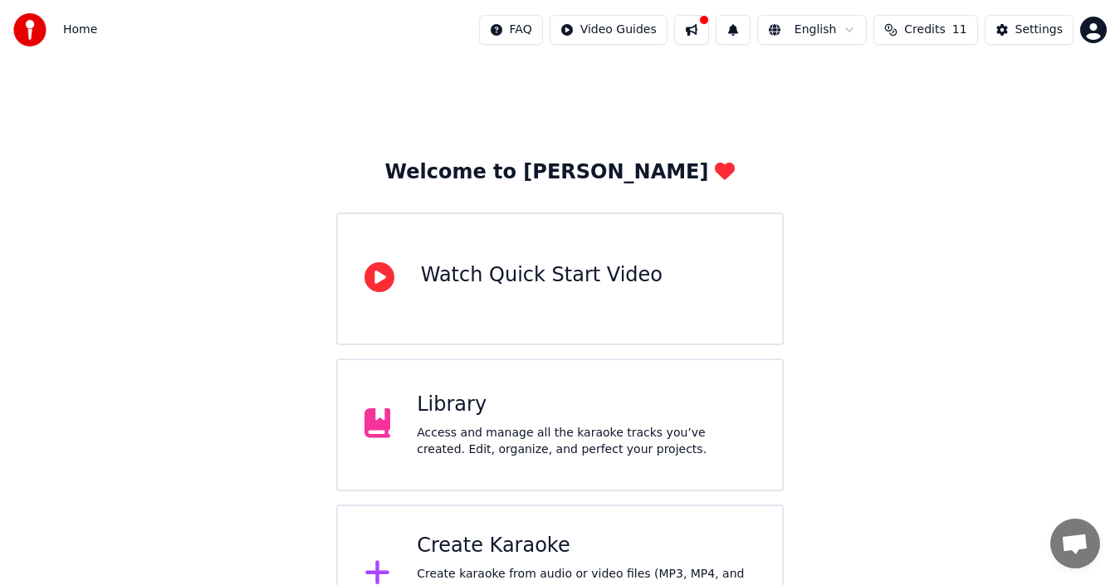
click at [477, 524] on div "Create Karaoke Create karaoke from audio or video files (MP3, MP4, and more), o…" at bounding box center [560, 574] width 448 height 139
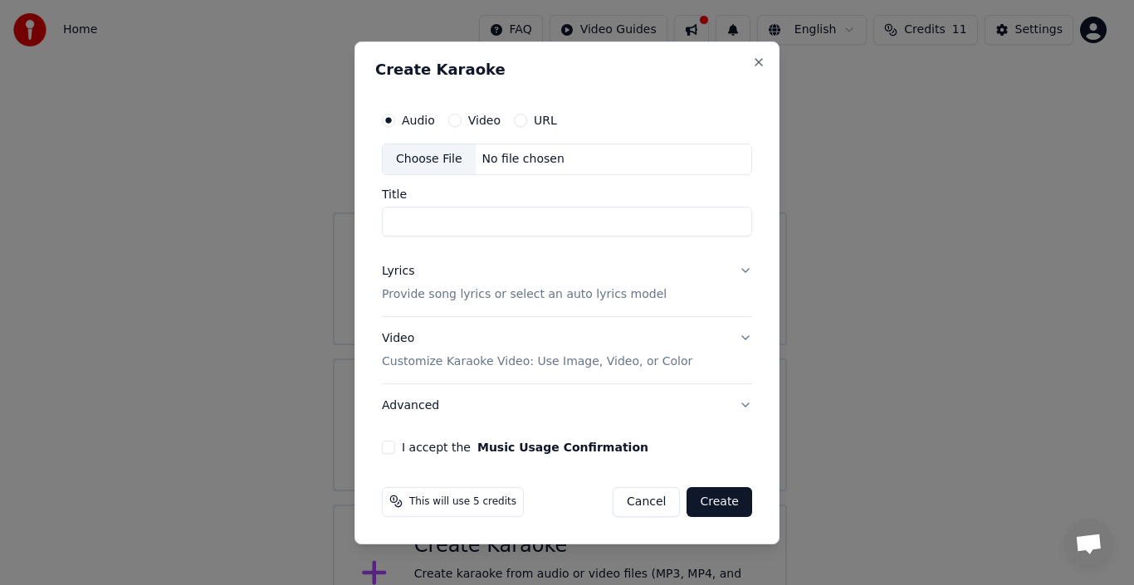
click at [447, 163] on div "Choose File" at bounding box center [429, 159] width 93 height 30
type input "**********"
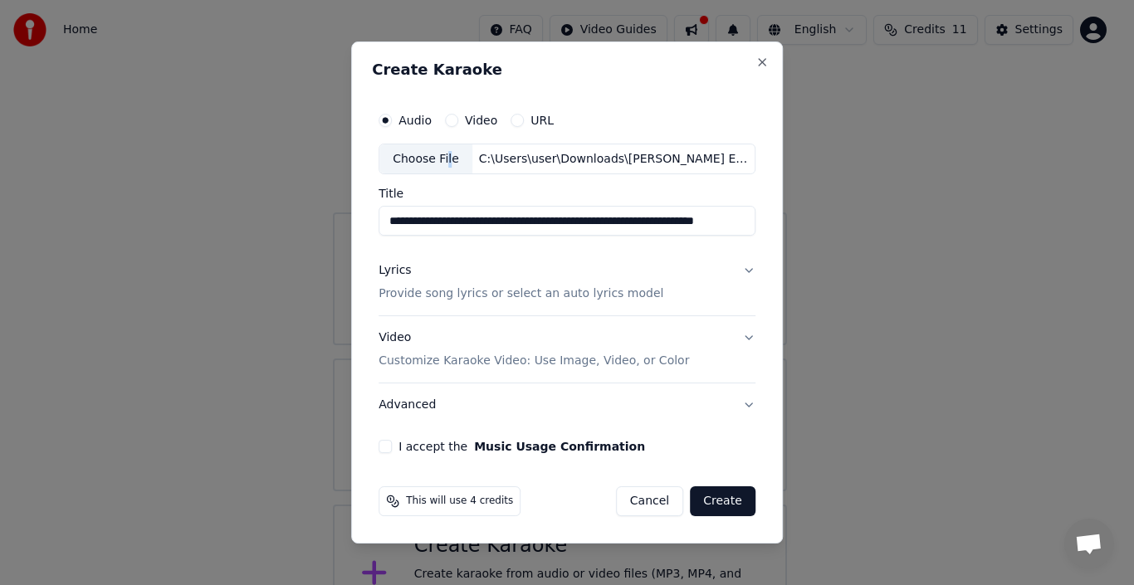
click at [508, 293] on p "Provide song lyrics or select an auto lyrics model" at bounding box center [521, 294] width 285 height 17
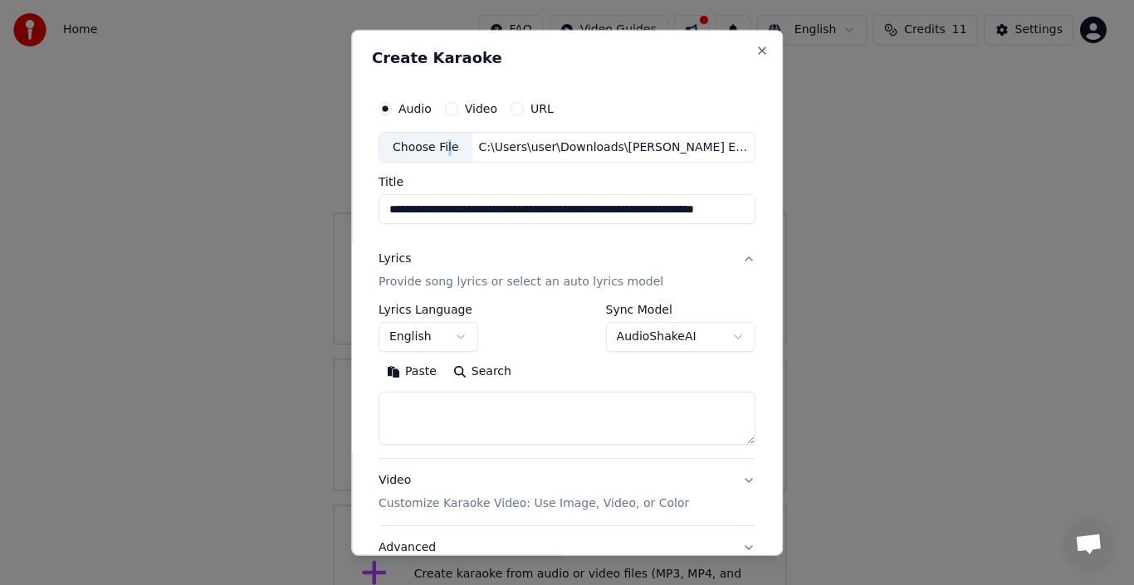
click at [452, 375] on button "Search" at bounding box center [482, 372] width 75 height 27
click at [476, 409] on textarea at bounding box center [567, 418] width 377 height 53
click at [407, 378] on button "Paste" at bounding box center [412, 372] width 66 height 27
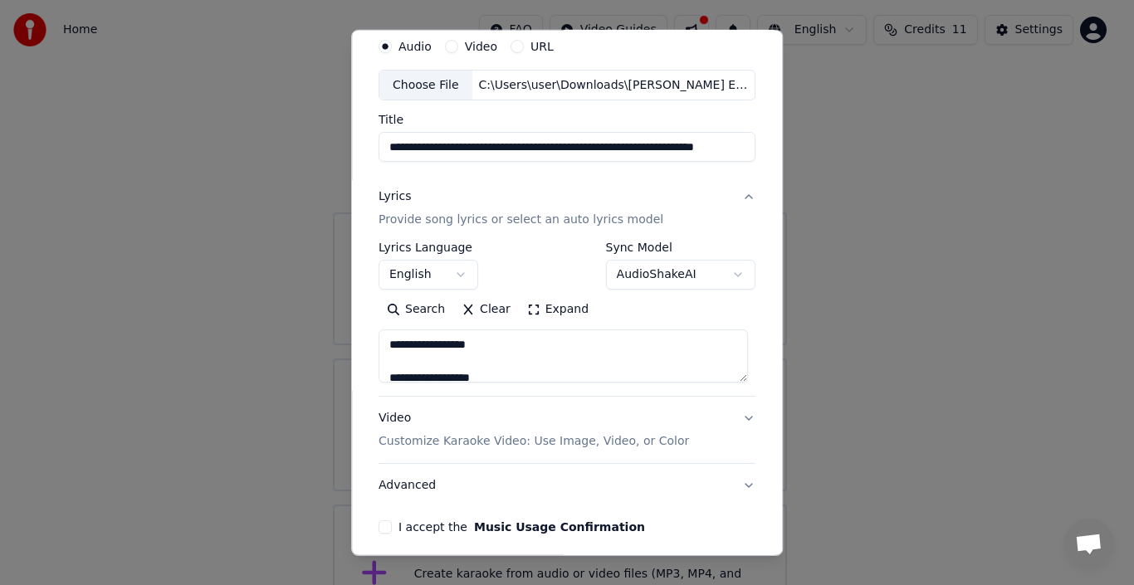
scroll to position [95, 0]
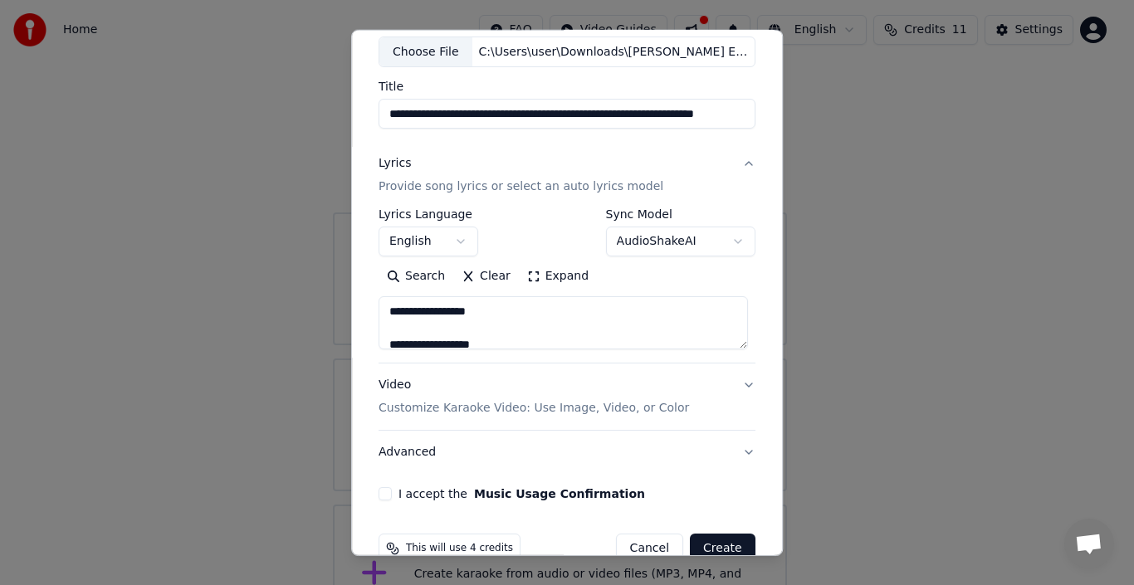
click at [535, 408] on p "Customize Karaoke Video: Use Image, Video, or Color" at bounding box center [534, 408] width 310 height 17
type textarea "**********"
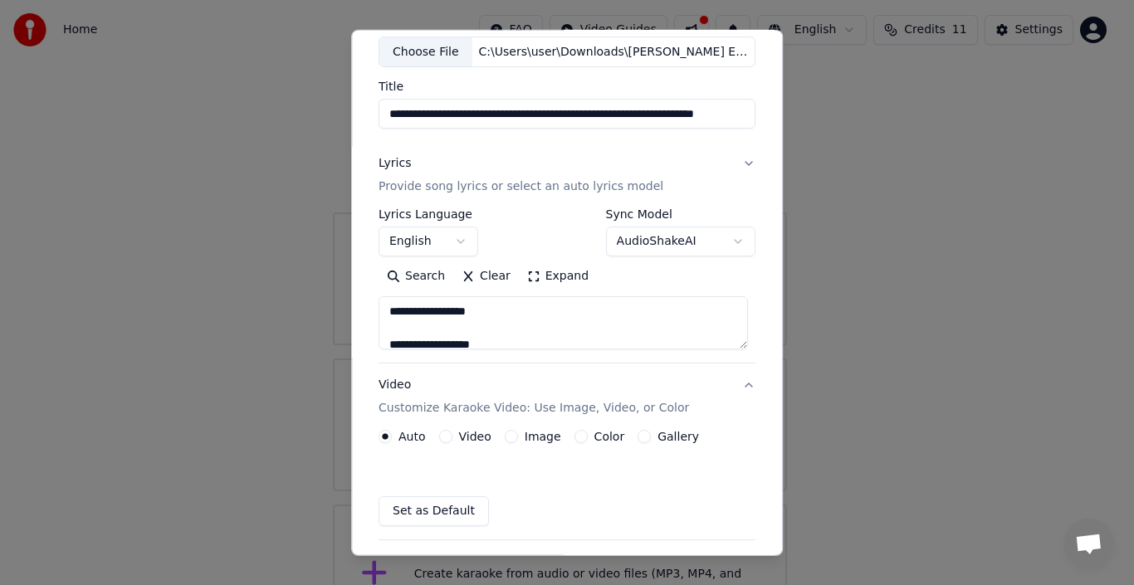
scroll to position [86, 0]
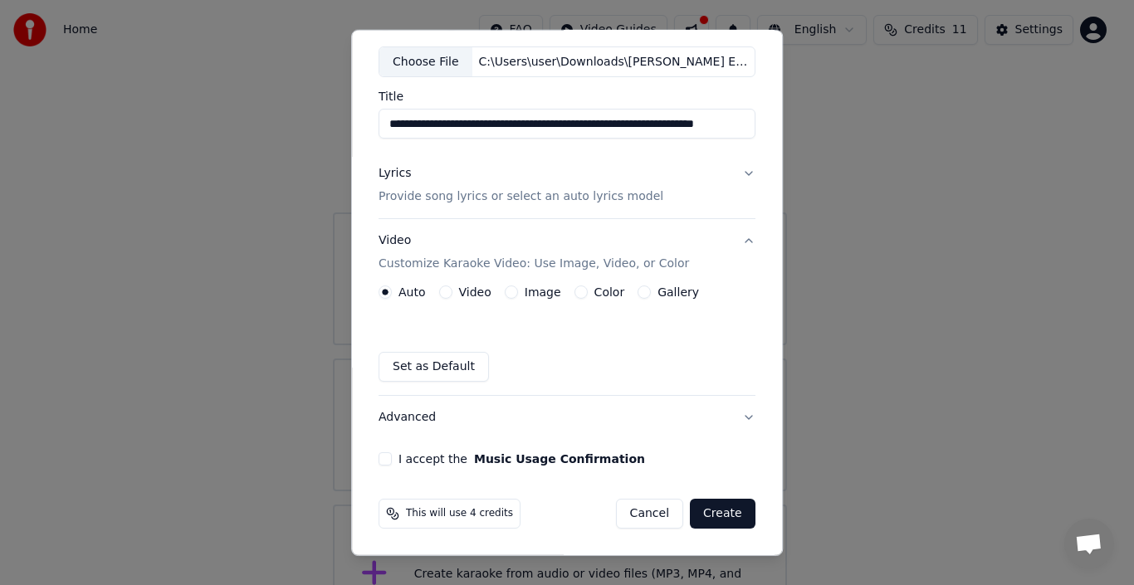
click at [537, 292] on label "Image" at bounding box center [543, 292] width 37 height 12
click at [518, 292] on button "Image" at bounding box center [511, 292] width 13 height 13
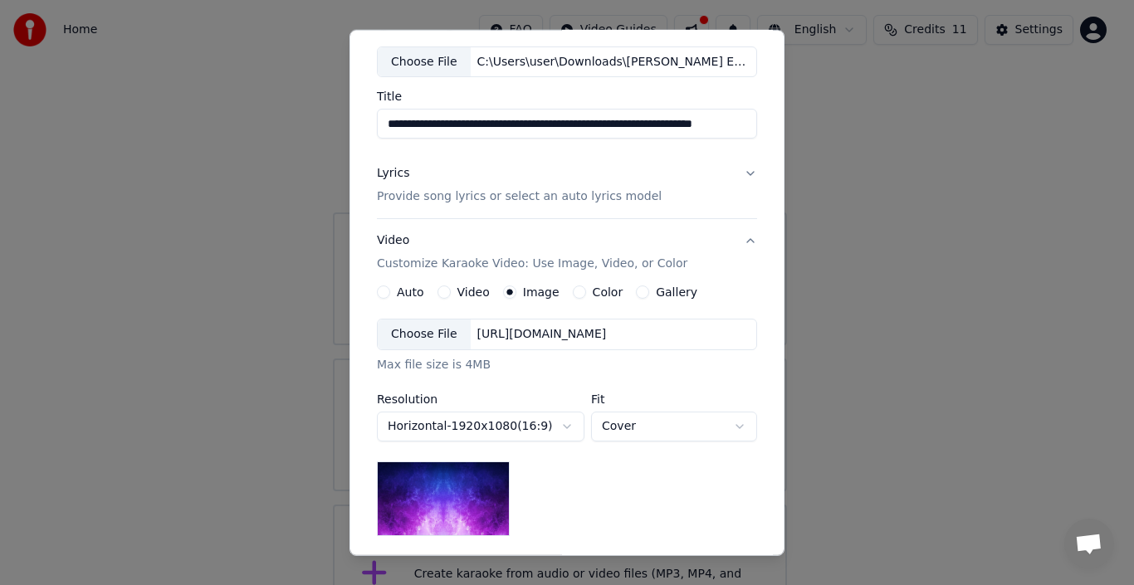
click at [540, 345] on div "Choose File [URL][DOMAIN_NAME]" at bounding box center [567, 335] width 380 height 32
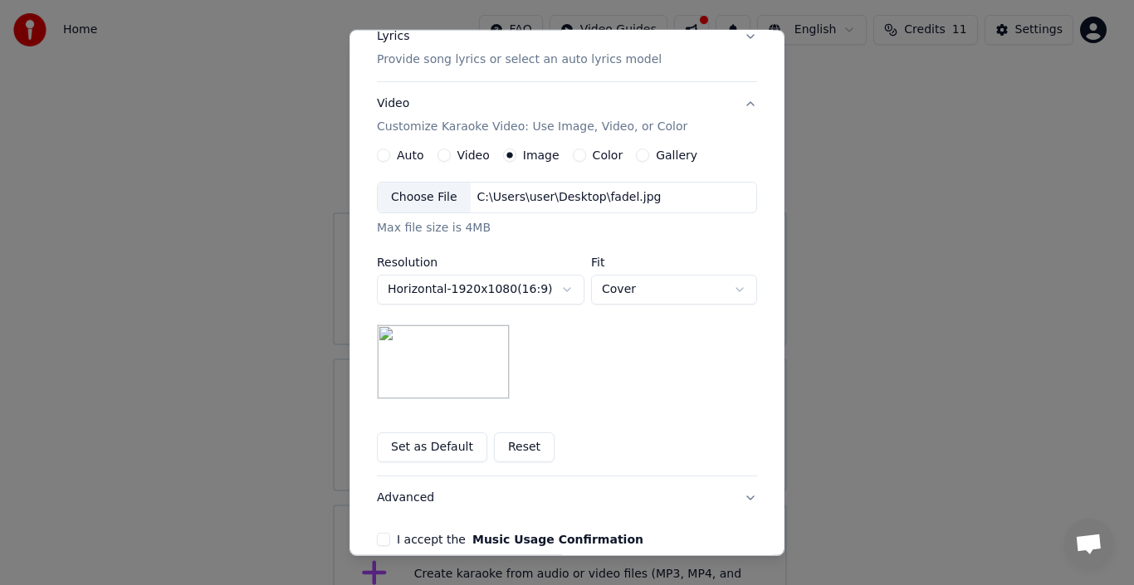
scroll to position [225, 0]
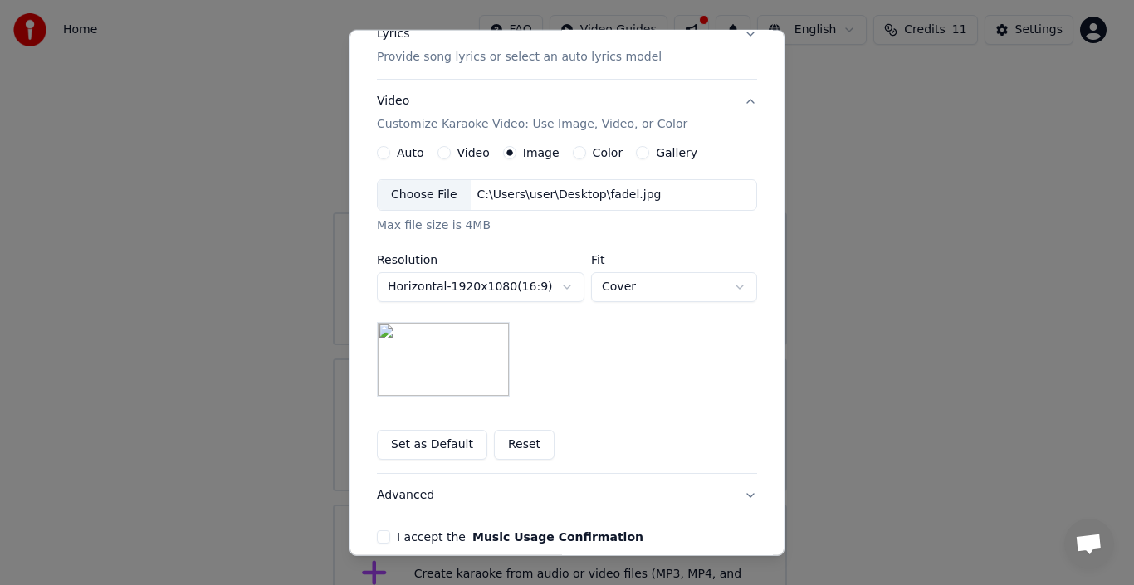
click at [726, 297] on body "**********" at bounding box center [560, 322] width 1120 height 644
click at [729, 287] on body "**********" at bounding box center [560, 322] width 1120 height 644
click at [557, 290] on button "Horizontal - 1920 x 1080 ( 16 : 9 )" at bounding box center [481, 287] width 208 height 30
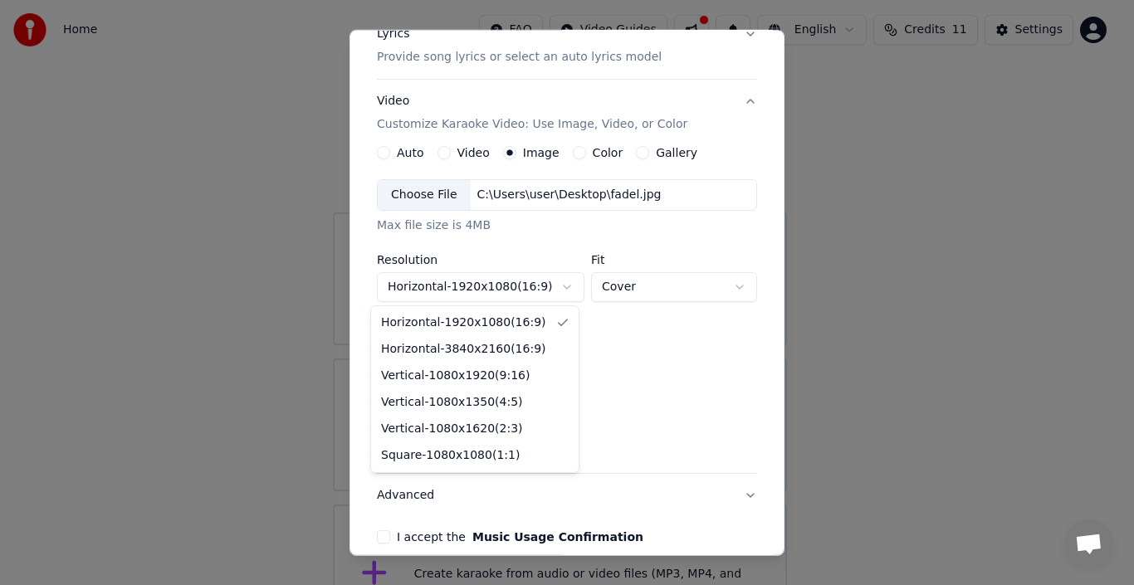
click at [557, 290] on body "**********" at bounding box center [560, 322] width 1120 height 644
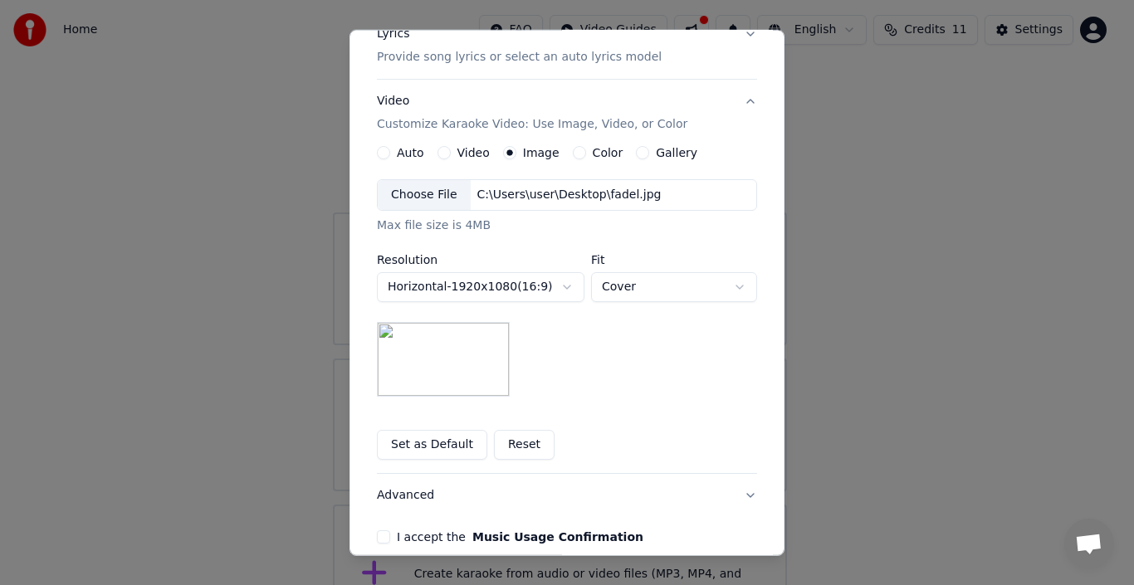
click at [428, 444] on button "Set as Default" at bounding box center [432, 445] width 110 height 30
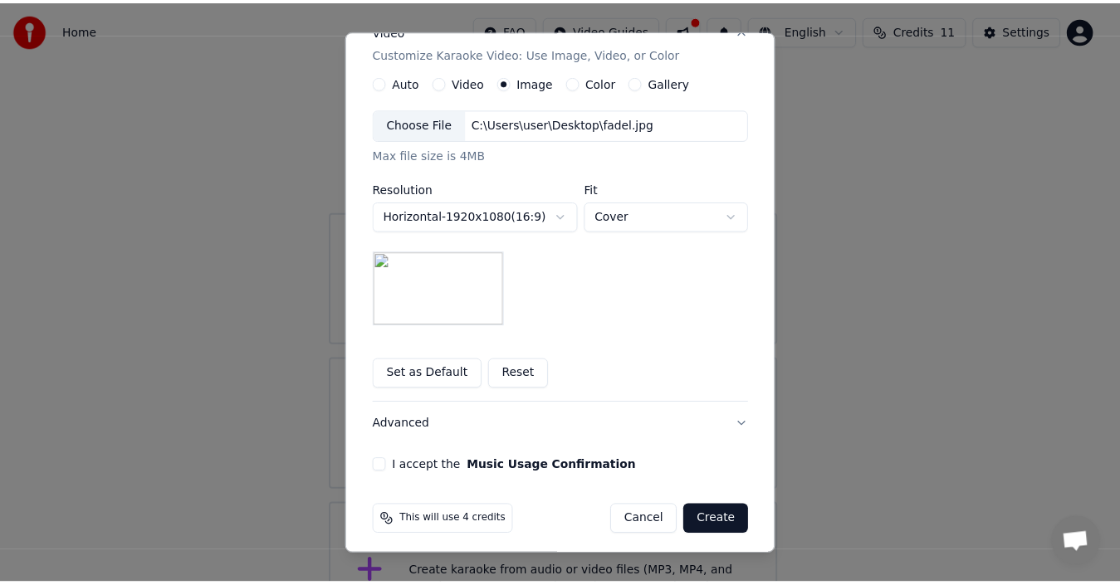
scroll to position [303, 0]
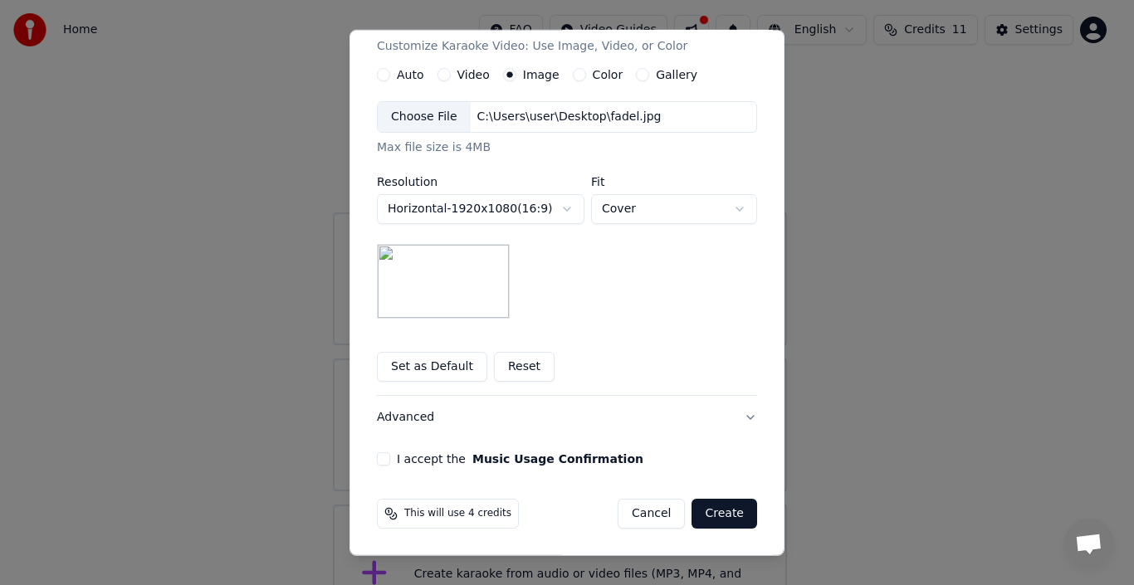
click at [716, 509] on button "Create" at bounding box center [724, 514] width 66 height 30
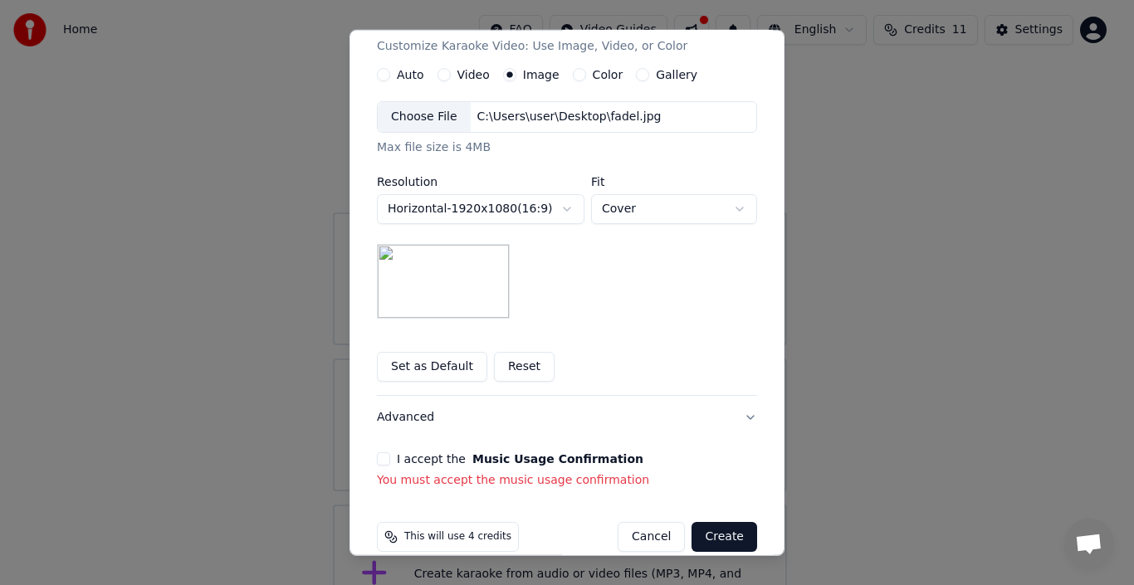
click at [377, 462] on button "I accept the Music Usage Confirmation" at bounding box center [383, 458] width 13 height 13
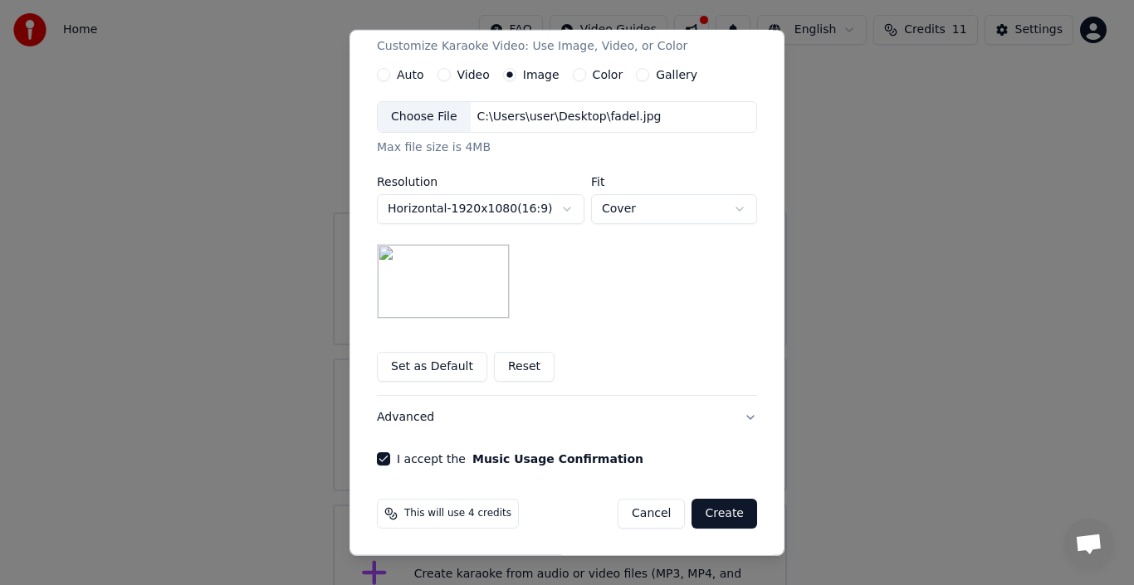
click at [722, 511] on button "Create" at bounding box center [724, 514] width 66 height 30
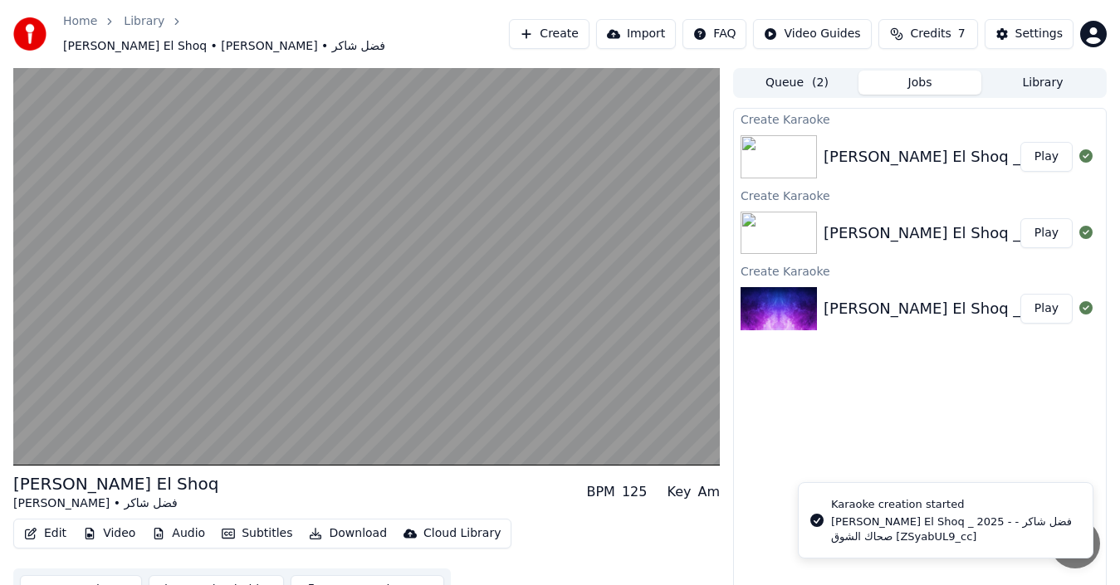
click at [988, 530] on div "[PERSON_NAME] El Shoq _ 2025 - فضل شاكر - صحاك الشوق [ZSyabUL9_cc]" at bounding box center [955, 530] width 248 height 30
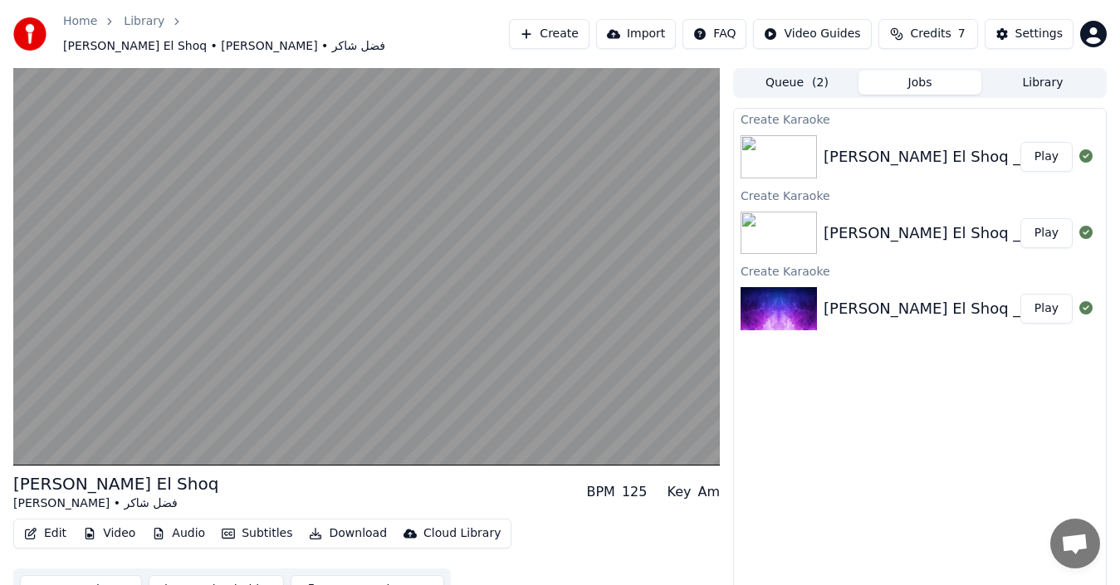
click at [1042, 71] on button "Library" at bounding box center [1042, 83] width 123 height 24
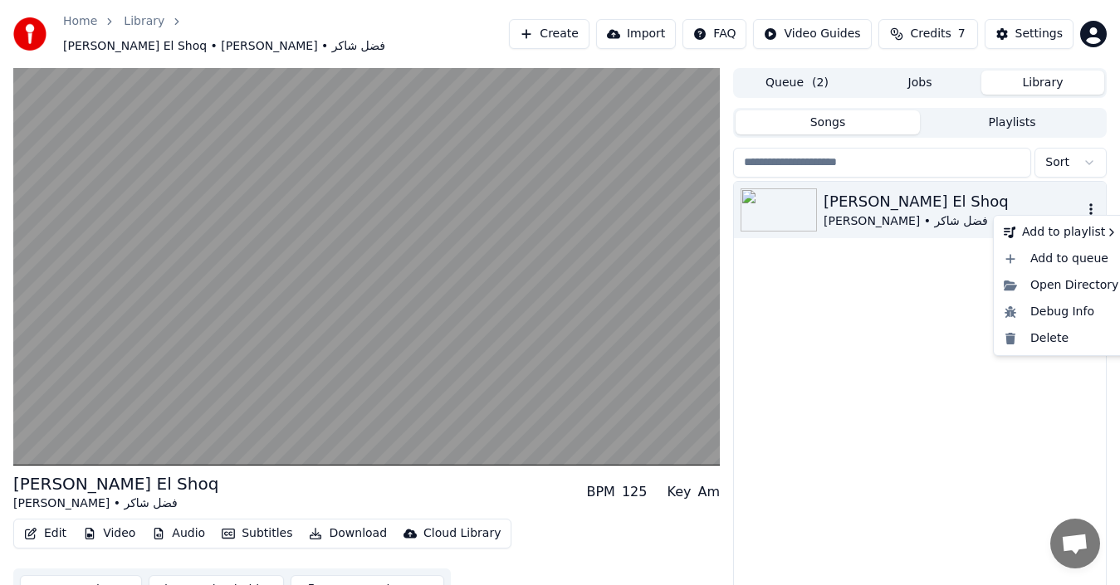
click at [1086, 206] on icon "button" at bounding box center [1090, 209] width 17 height 13
click at [1062, 333] on div "Delete" at bounding box center [1061, 338] width 128 height 27
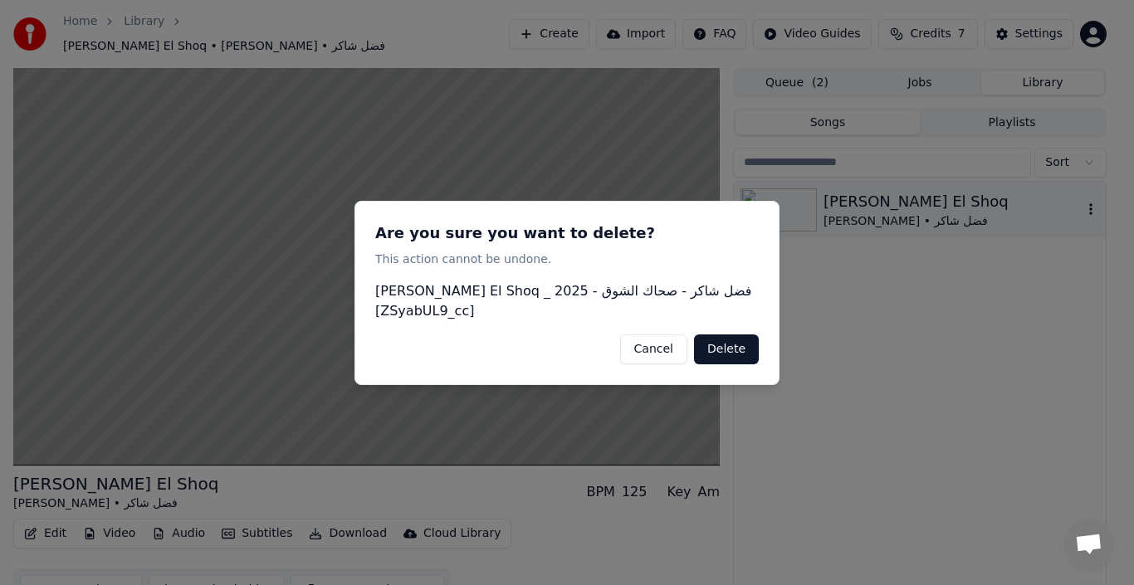
click at [735, 345] on button "Delete" at bounding box center [726, 349] width 65 height 30
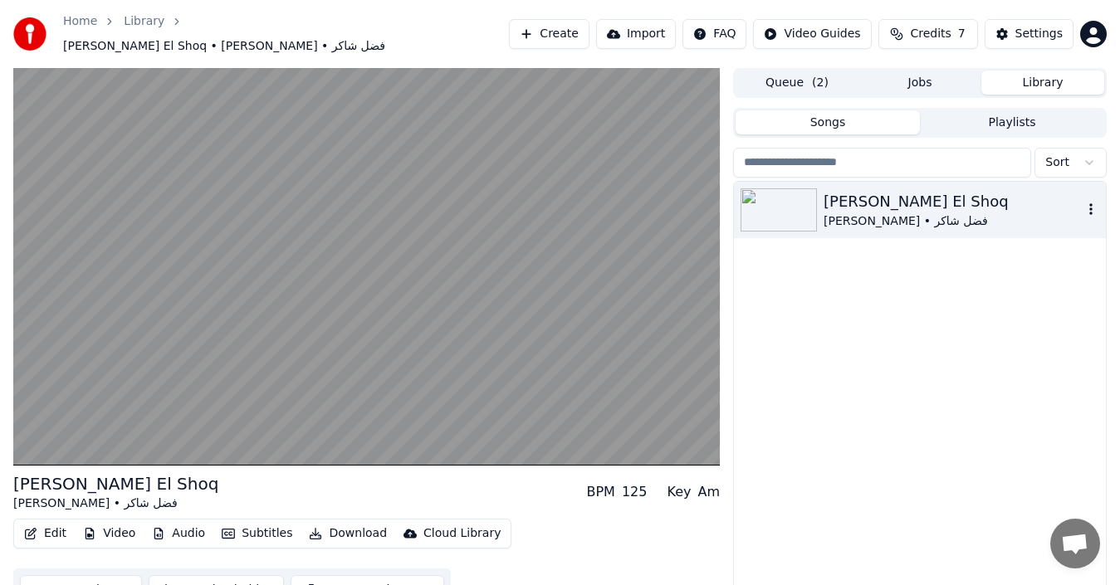
click at [1089, 203] on icon "button" at bounding box center [1090, 209] width 17 height 13
click at [1092, 205] on icon "button" at bounding box center [1090, 209] width 3 height 12
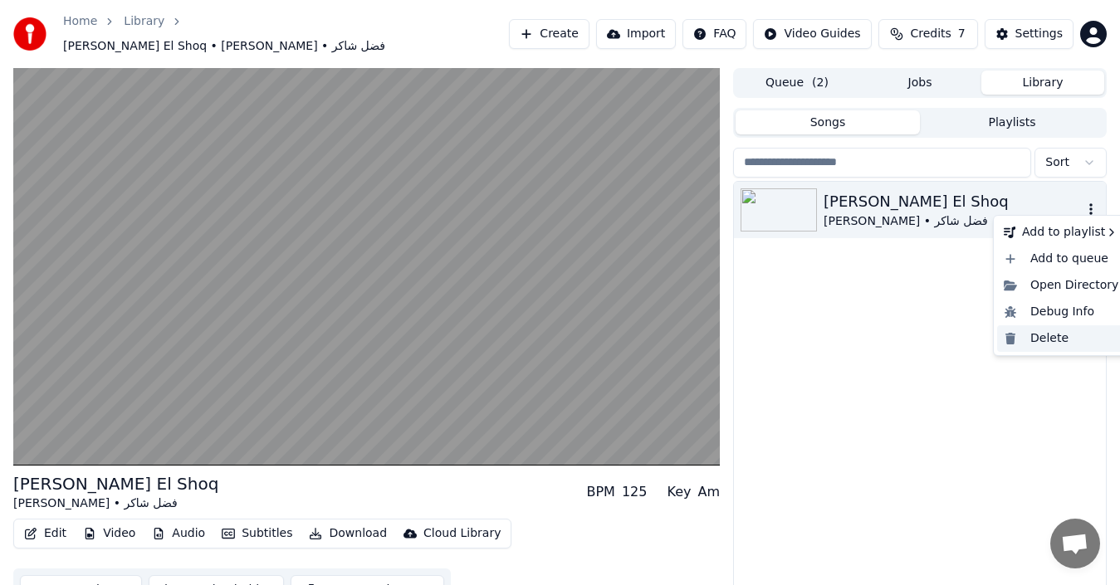
click at [1073, 343] on div "Delete" at bounding box center [1061, 338] width 128 height 27
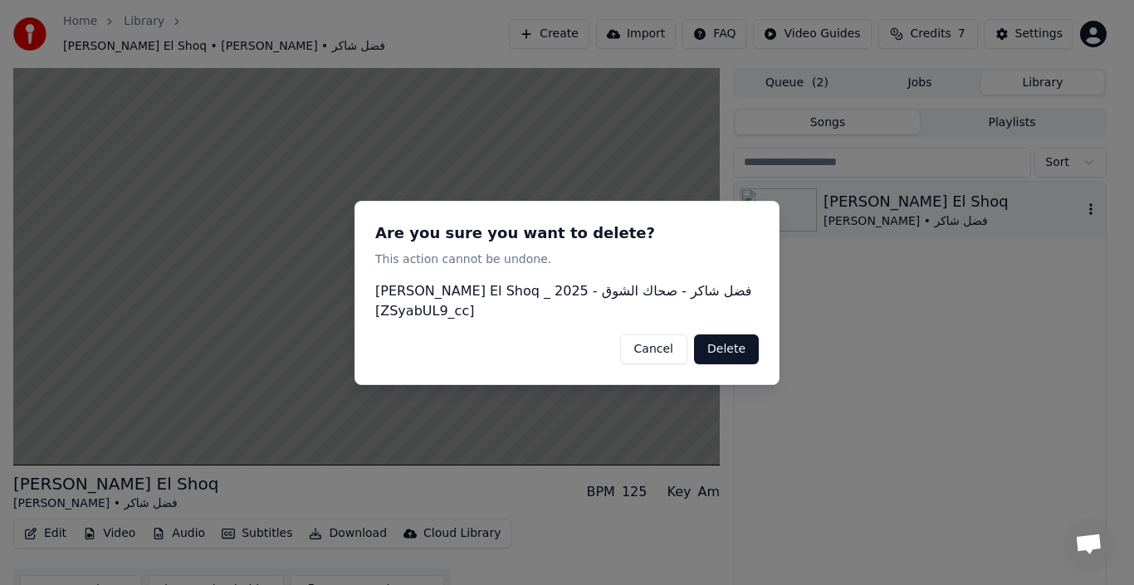
click at [729, 352] on button "Delete" at bounding box center [726, 349] width 65 height 30
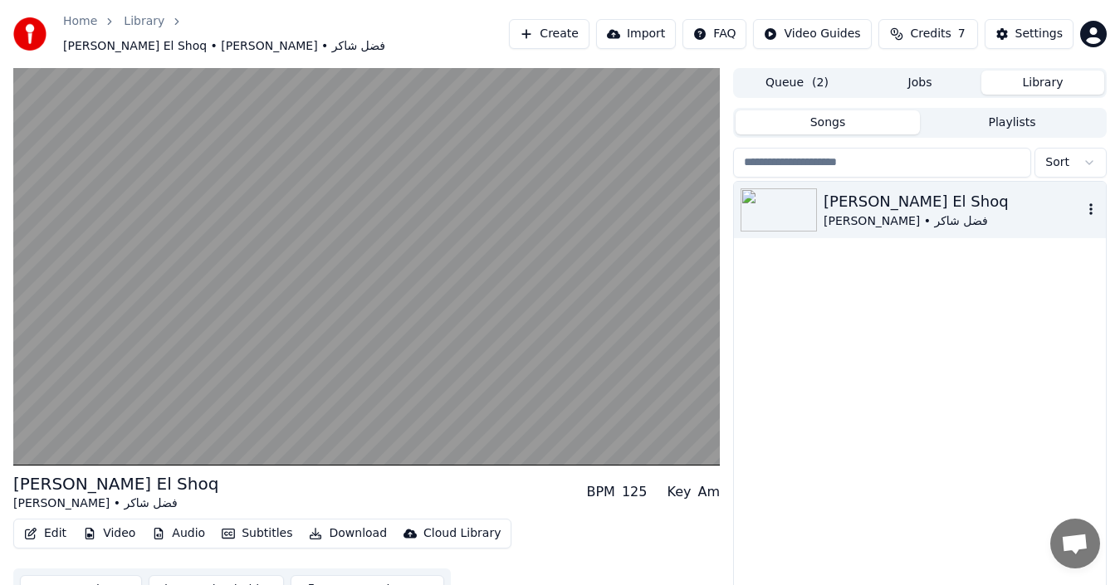
click at [1099, 203] on div "[PERSON_NAME] El Shoq [PERSON_NAME] • فضل شاكر" at bounding box center [920, 210] width 372 height 56
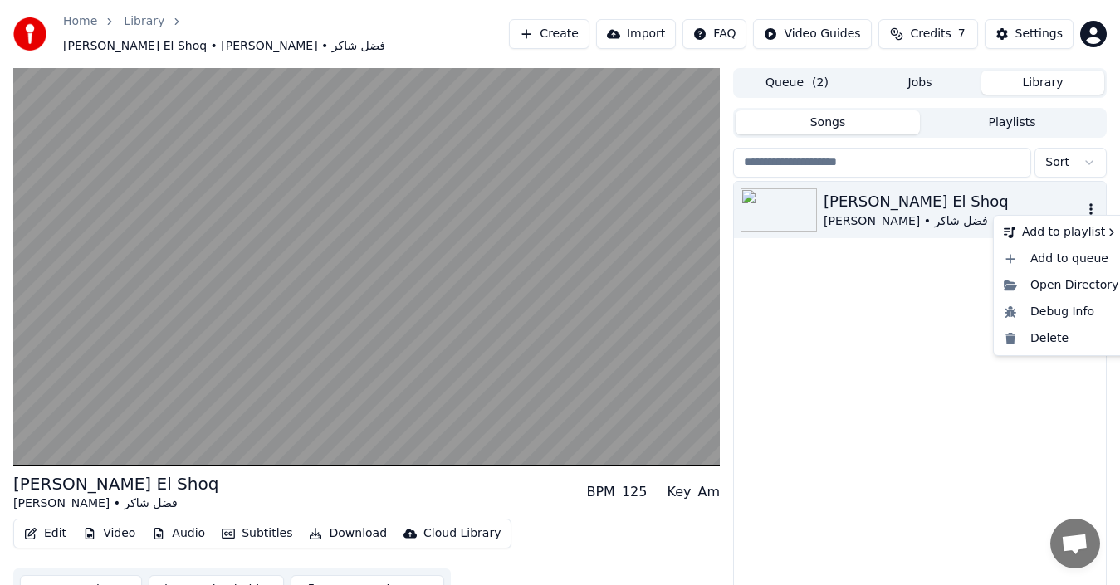
click at [1086, 204] on icon "button" at bounding box center [1090, 209] width 17 height 13
click at [1034, 339] on div "Delete" at bounding box center [1061, 338] width 128 height 27
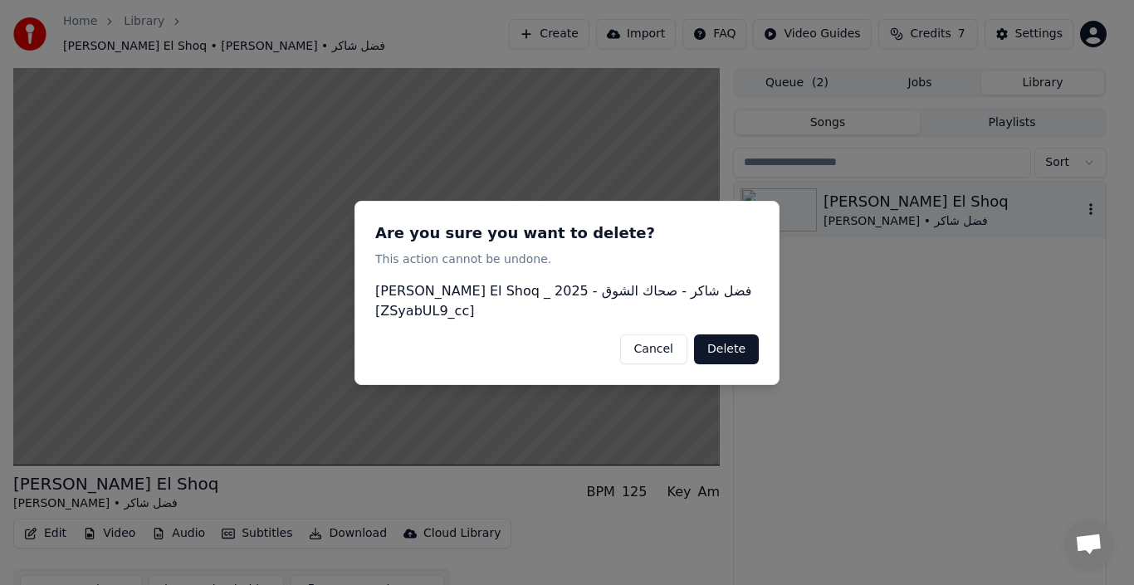
click at [727, 357] on button "Delete" at bounding box center [726, 349] width 65 height 30
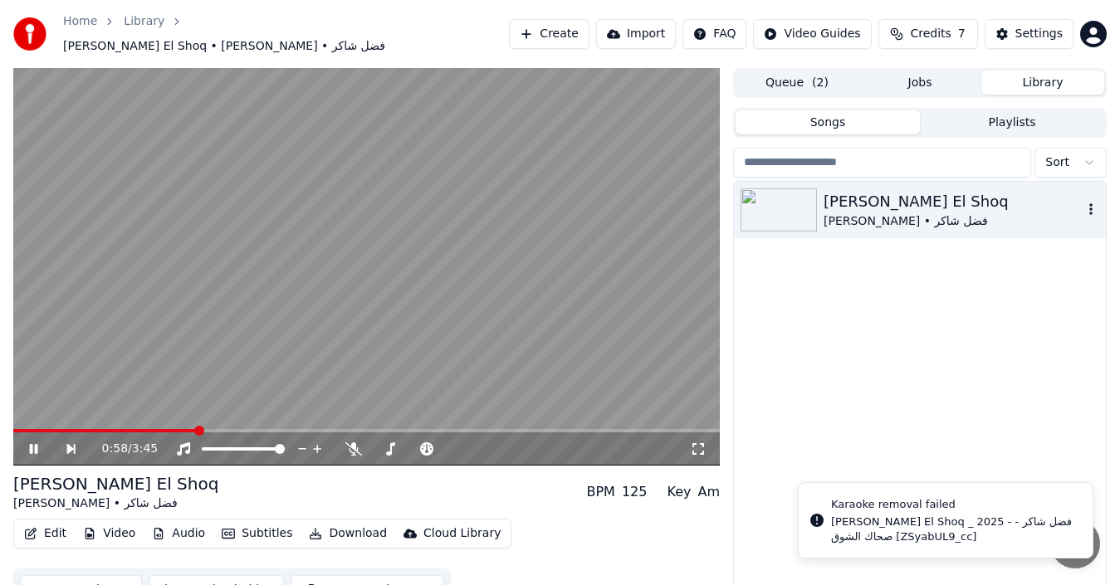
click at [32, 444] on icon at bounding box center [34, 449] width 8 height 10
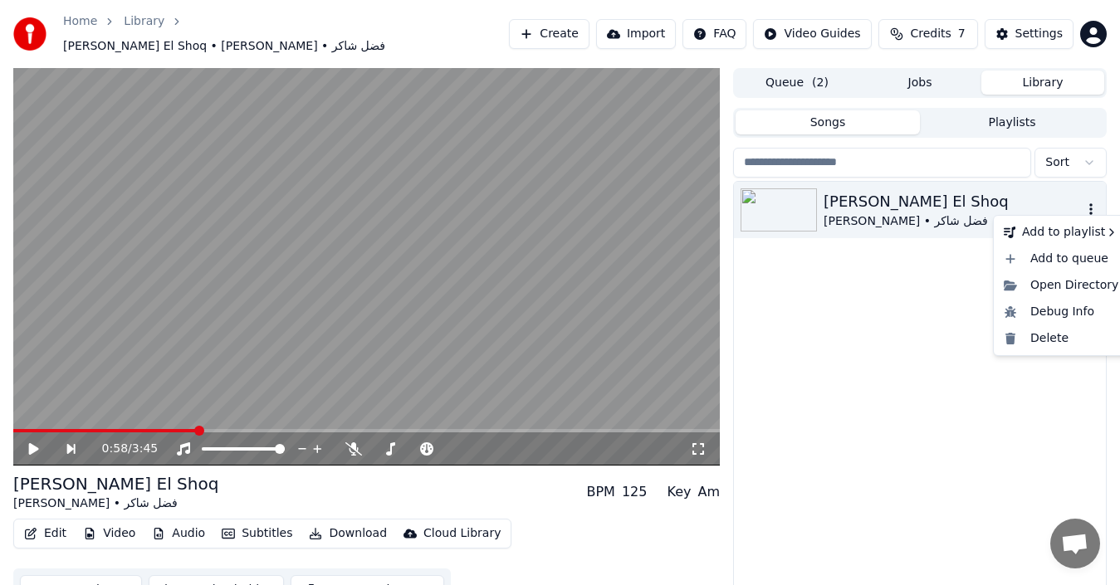
click at [1096, 205] on icon "button" at bounding box center [1090, 209] width 17 height 13
click at [1042, 332] on div "Delete" at bounding box center [1061, 338] width 128 height 27
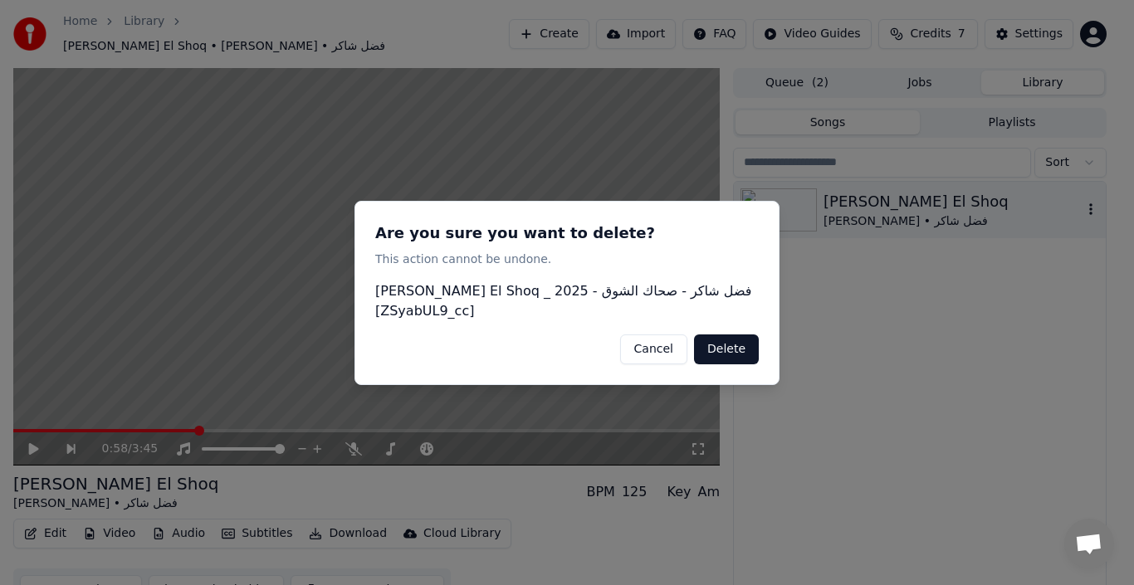
click at [732, 340] on button "Delete" at bounding box center [726, 349] width 65 height 30
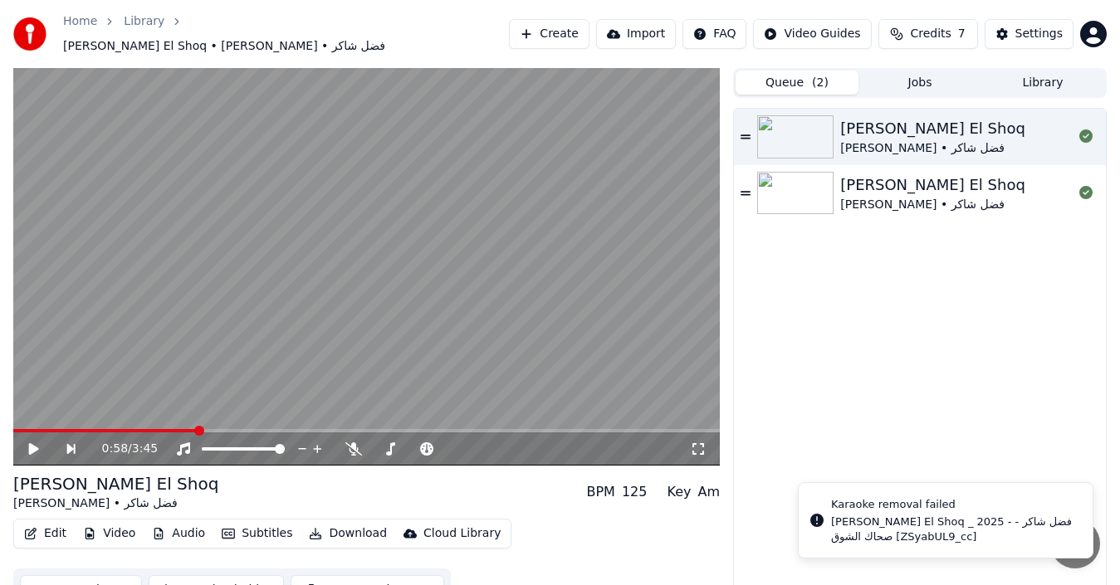
click at [839, 74] on button "Queue ( 2 )" at bounding box center [796, 83] width 123 height 24
click at [799, 82] on button "Queue ( 2 )" at bounding box center [796, 83] width 123 height 24
click at [800, 81] on button "Queue ( 2 )" at bounding box center [796, 83] width 123 height 24
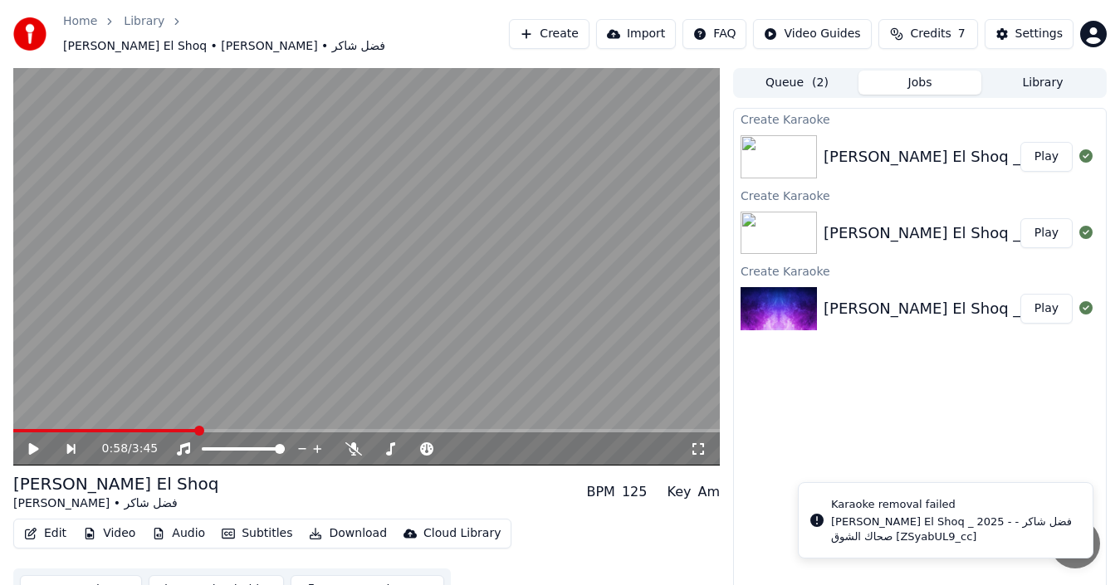
click at [924, 74] on button "Jobs" at bounding box center [919, 83] width 123 height 24
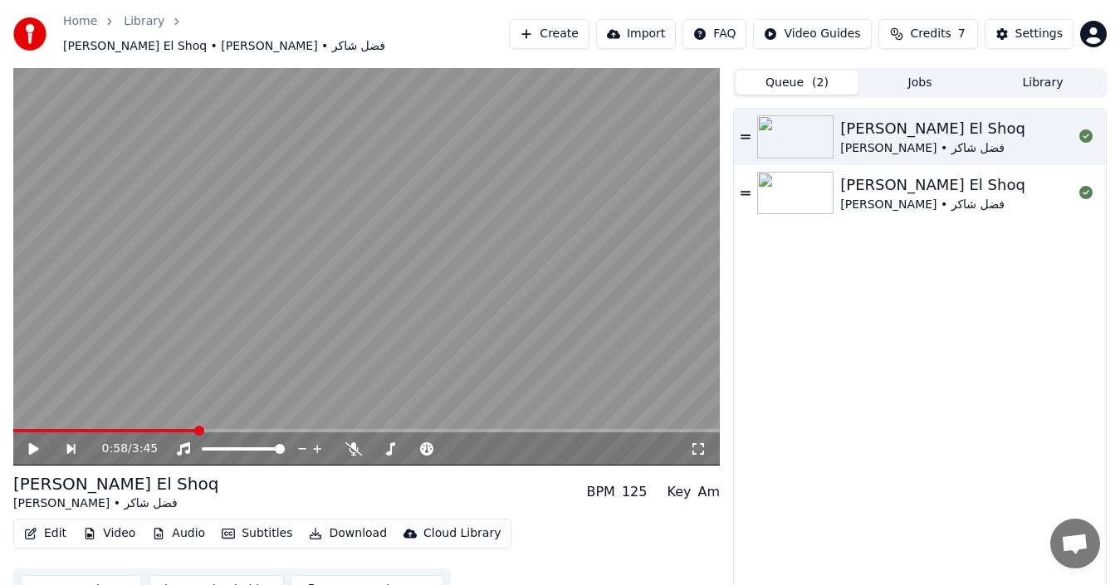
click at [842, 76] on button "Queue ( 2 )" at bounding box center [796, 83] width 123 height 24
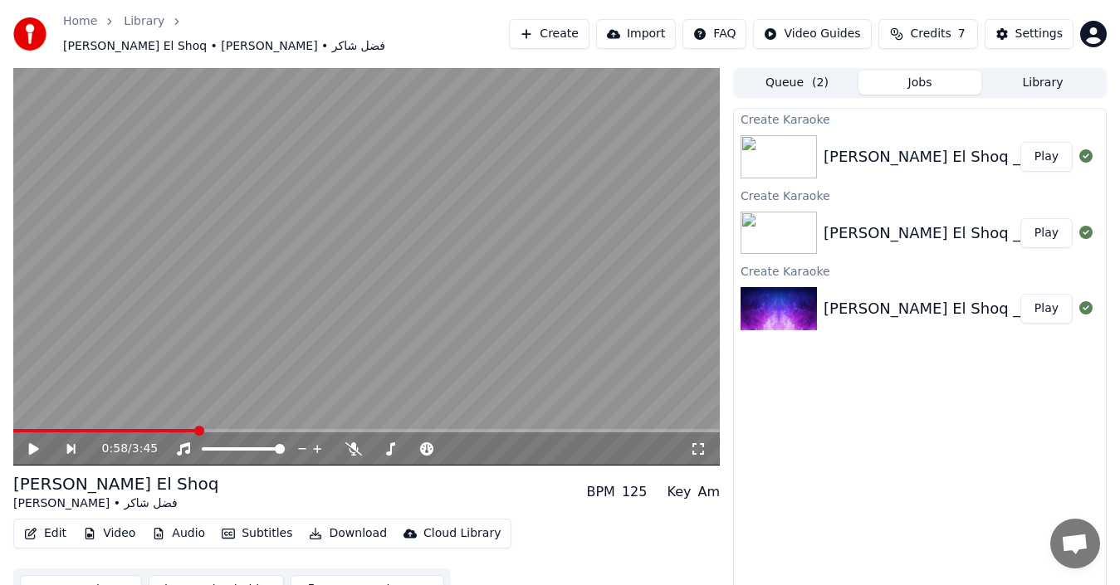
click at [897, 71] on button "Jobs" at bounding box center [919, 83] width 123 height 24
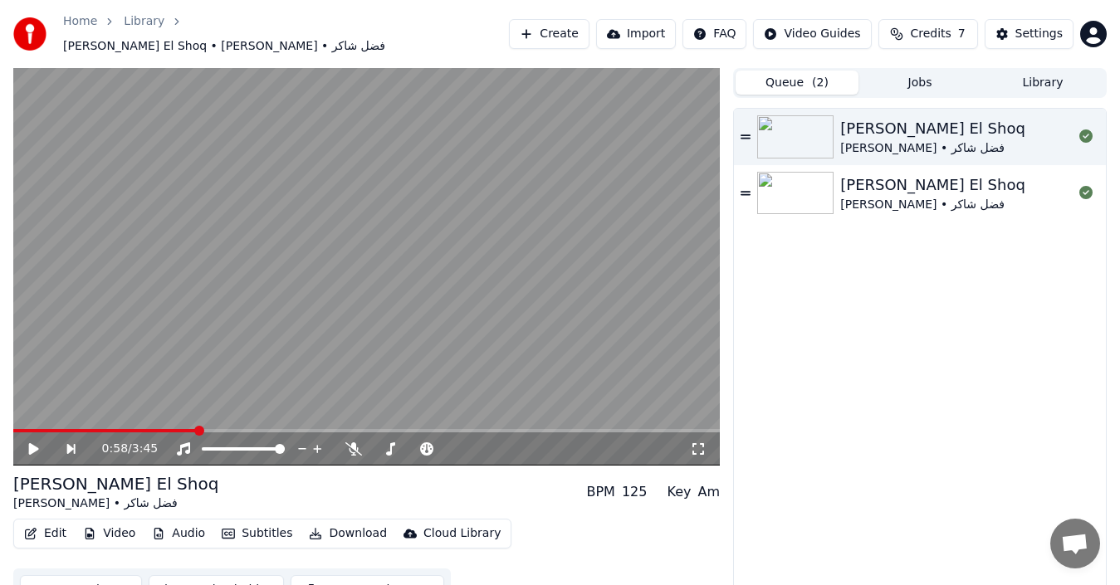
click at [791, 80] on button "Queue ( 2 )" at bounding box center [796, 83] width 123 height 24
click at [745, 133] on icon at bounding box center [745, 137] width 10 height 12
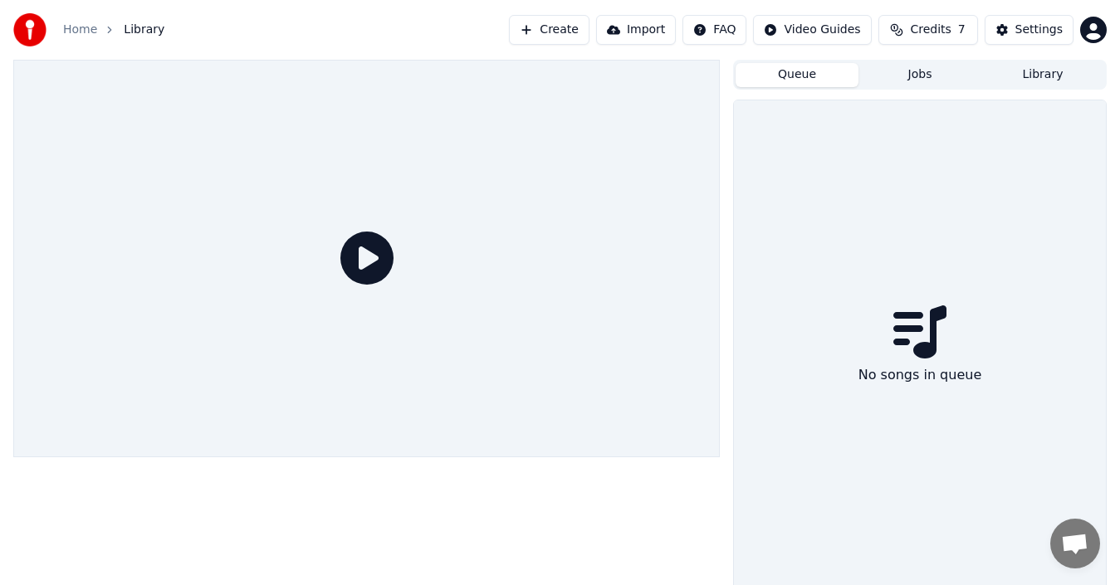
scroll to position [12, 0]
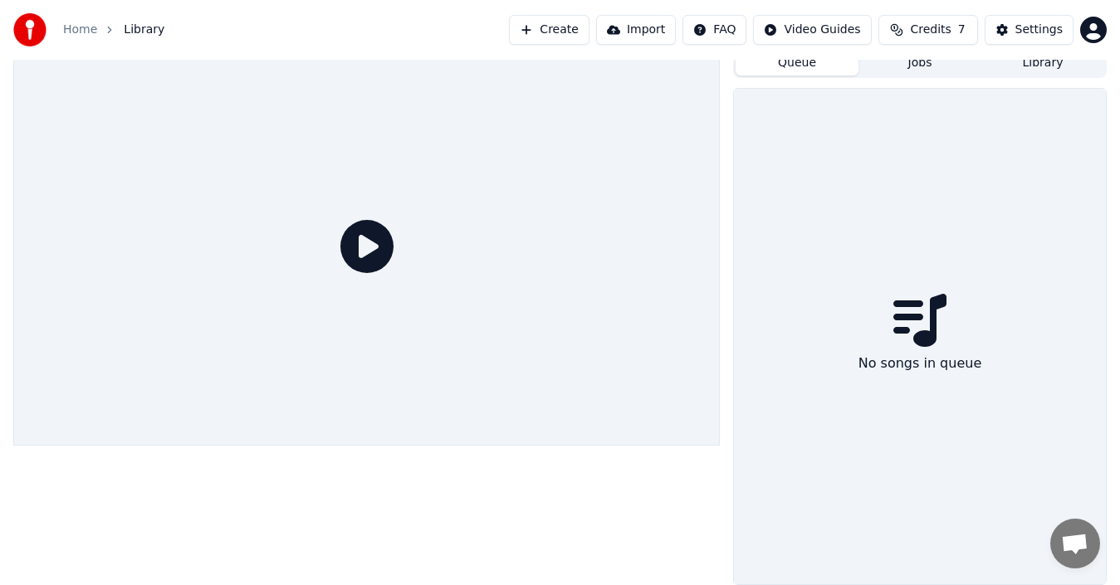
drag, startPoint x: 1088, startPoint y: 232, endPoint x: 1077, endPoint y: 213, distance: 22.4
click at [1078, 213] on div "No songs in queue" at bounding box center [920, 337] width 372 height 496
drag, startPoint x: 959, startPoint y: 201, endPoint x: 946, endPoint y: 196, distance: 13.4
click at [949, 200] on div "No songs in queue" at bounding box center [920, 337] width 372 height 496
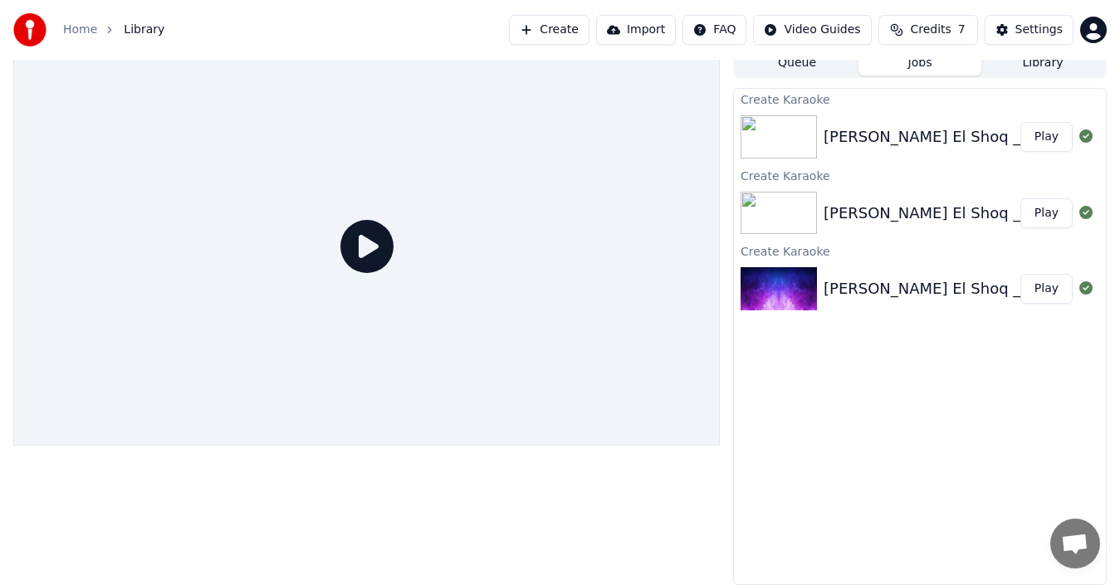
click at [899, 70] on button "Jobs" at bounding box center [919, 63] width 123 height 24
click at [1042, 135] on button "Play" at bounding box center [1046, 137] width 52 height 30
click at [1036, 132] on button "Play" at bounding box center [1046, 137] width 52 height 30
click at [862, 148] on div "[PERSON_NAME] El Shoq _ 2025 - فضل شاكر - صحاك الشوق [ZSyabUL9_cc] Play" at bounding box center [920, 137] width 372 height 56
click at [852, 145] on div "[PERSON_NAME] El Shoq _ 2025 - فضل شاكر - صحاك الشوق [ZSyabUL9_cc]" at bounding box center [1093, 136] width 540 height 23
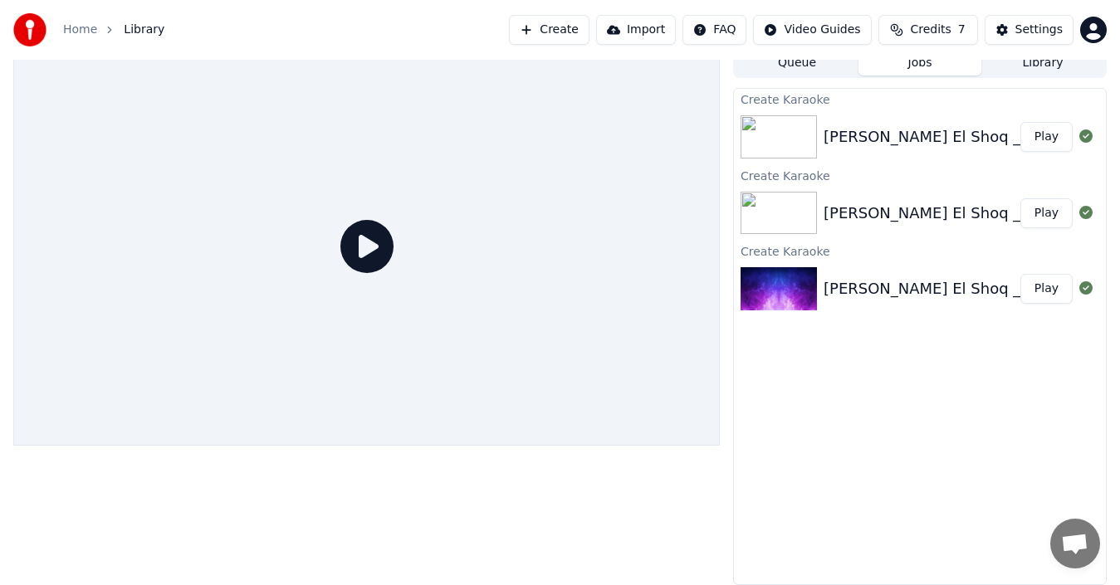
click at [852, 145] on div "[PERSON_NAME] El Shoq _ 2025 - فضل شاكر - صحاك الشوق [ZSyabUL9_cc]" at bounding box center [1093, 136] width 540 height 23
click at [775, 140] on img at bounding box center [778, 136] width 76 height 43
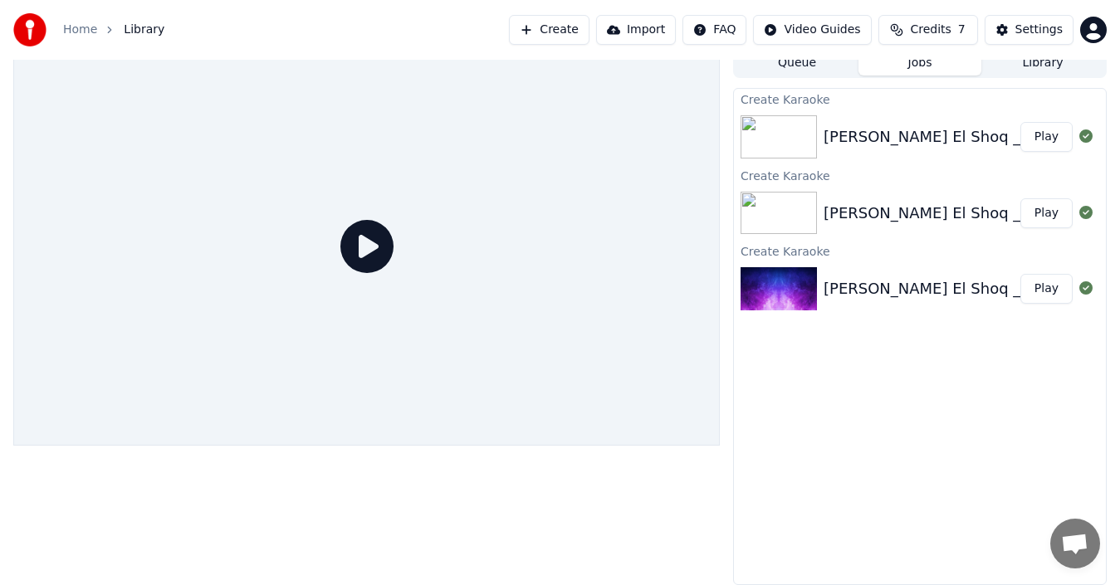
click at [775, 140] on img at bounding box center [778, 136] width 76 height 43
click at [775, 139] on img at bounding box center [778, 136] width 76 height 43
click at [784, 202] on img at bounding box center [778, 213] width 76 height 43
click at [667, 36] on button "Import" at bounding box center [636, 30] width 80 height 30
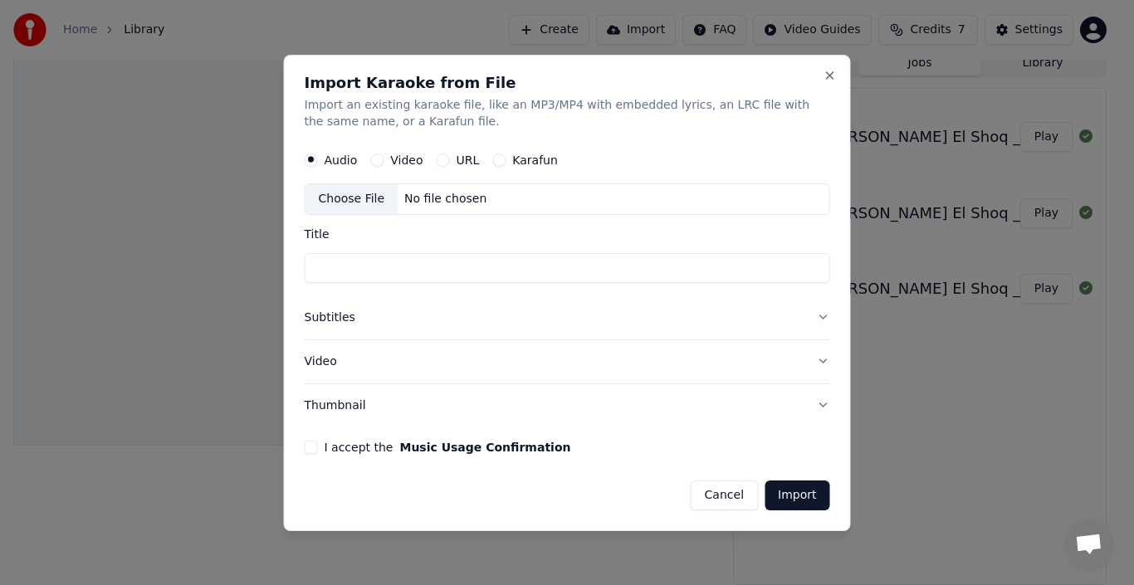
click at [798, 84] on h2 "Import Karaoke from File" at bounding box center [567, 83] width 525 height 15
click at [845, 65] on div "Import Karaoke from File Import an existing karaoke file, like an MP3/MP4 with …" at bounding box center [567, 293] width 567 height 476
click at [832, 72] on button "Close" at bounding box center [829, 75] width 13 height 13
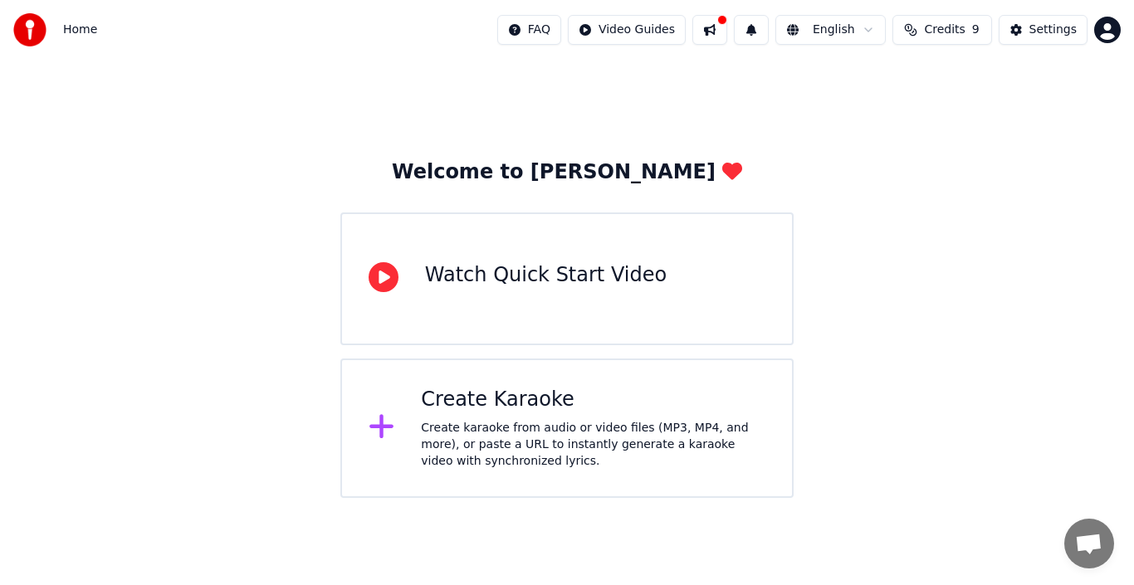
click at [392, 408] on div "Create Karaoke Create karaoke from audio or video files (MP3, MP4, and more), o…" at bounding box center [566, 428] width 453 height 139
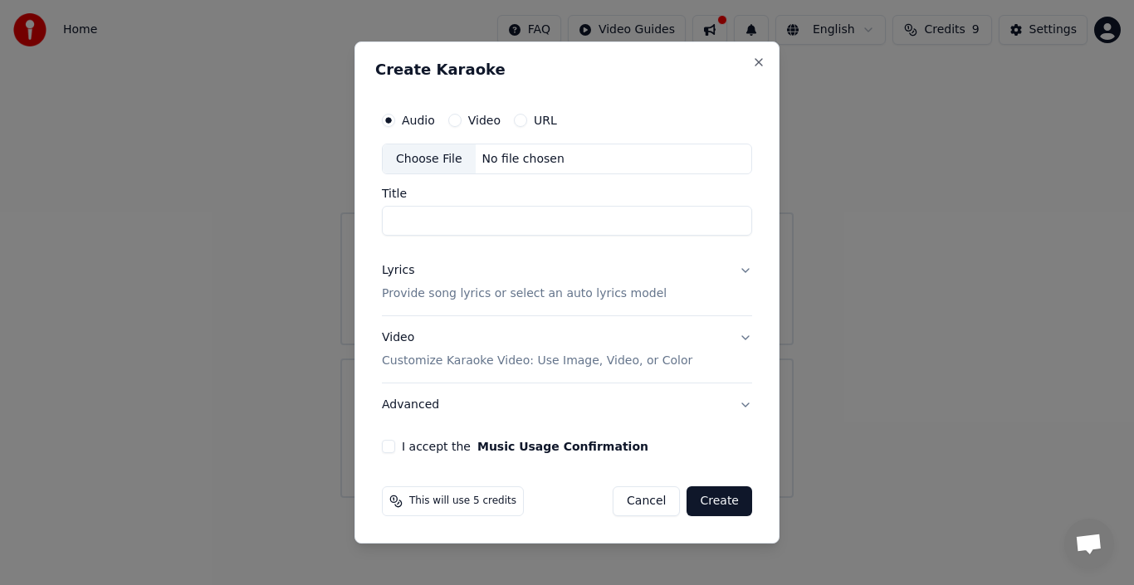
click at [456, 162] on div "Choose File" at bounding box center [429, 159] width 93 height 30
type input "**********"
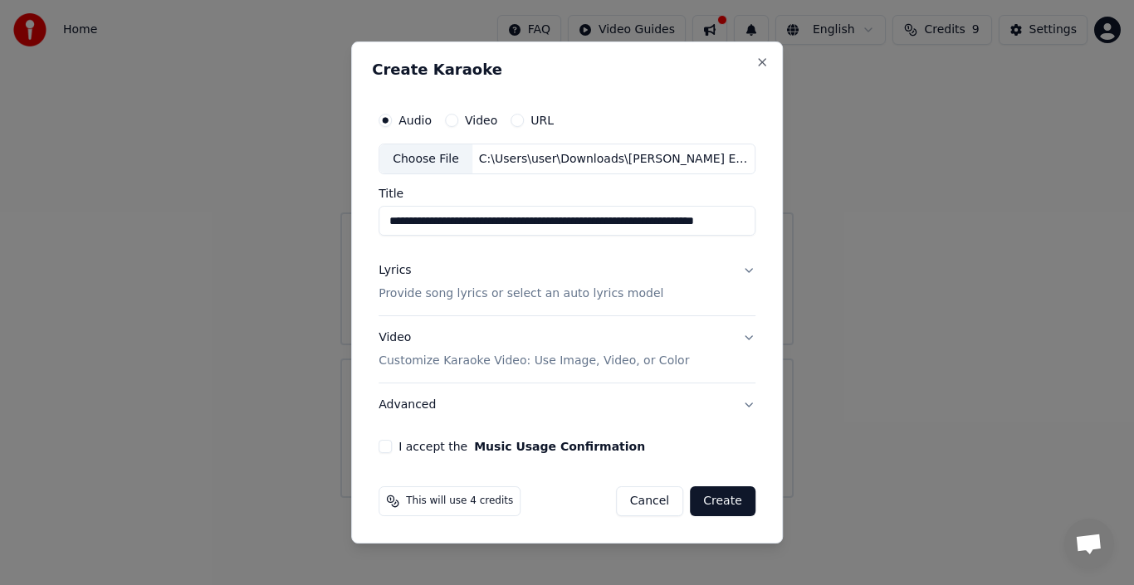
click at [458, 296] on p "Provide song lyrics or select an auto lyrics model" at bounding box center [521, 294] width 285 height 17
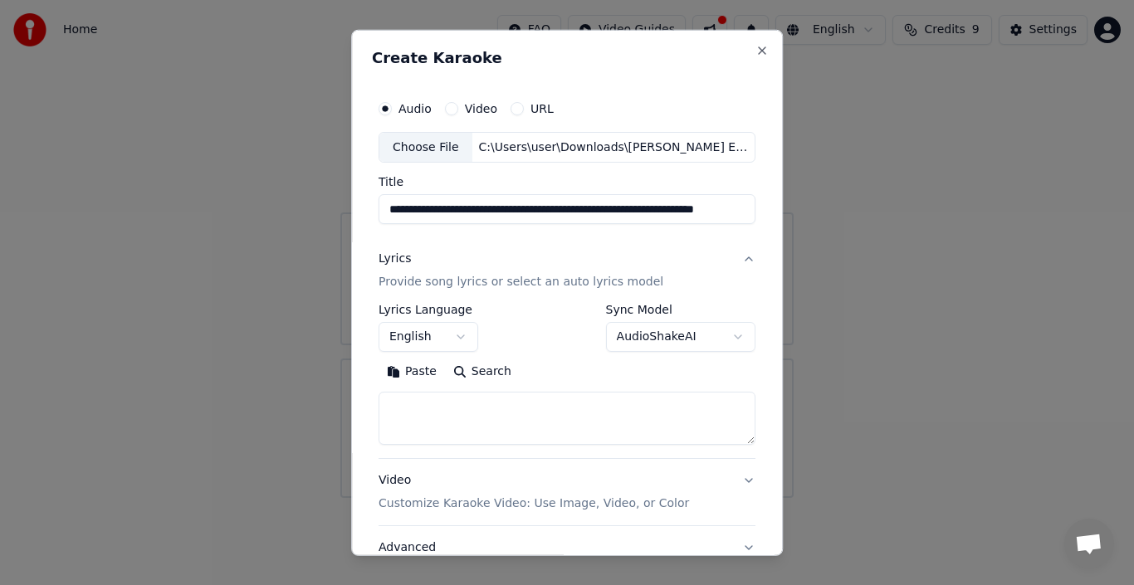
click at [409, 379] on button "Paste" at bounding box center [412, 372] width 66 height 27
click at [549, 286] on p "Provide song lyrics or select an auto lyrics model" at bounding box center [521, 282] width 285 height 17
type textarea "**********"
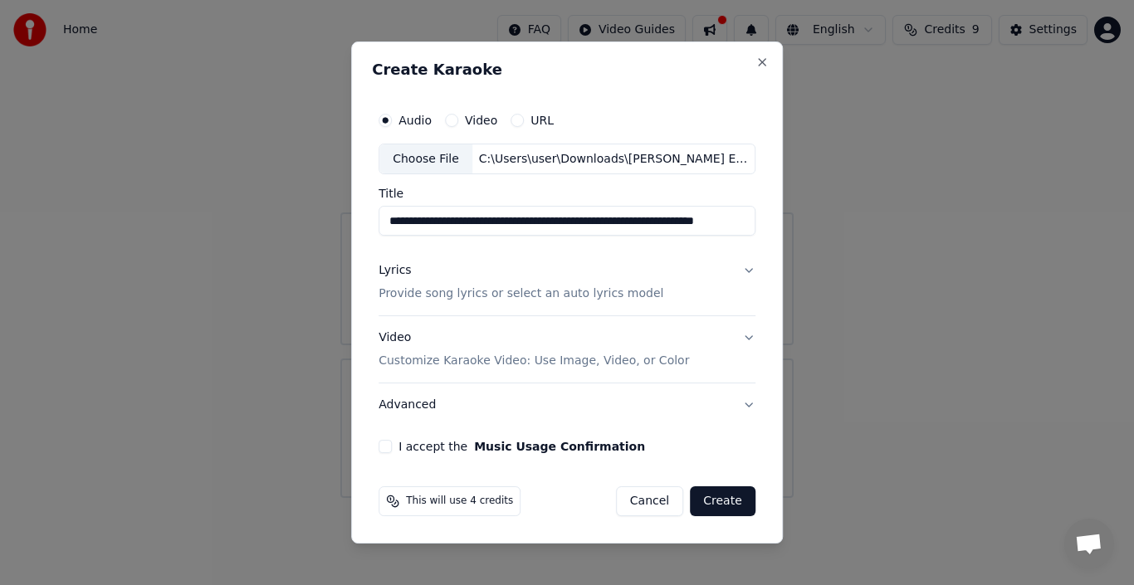
click at [549, 286] on p "Provide song lyrics or select an auto lyrics model" at bounding box center [521, 294] width 285 height 17
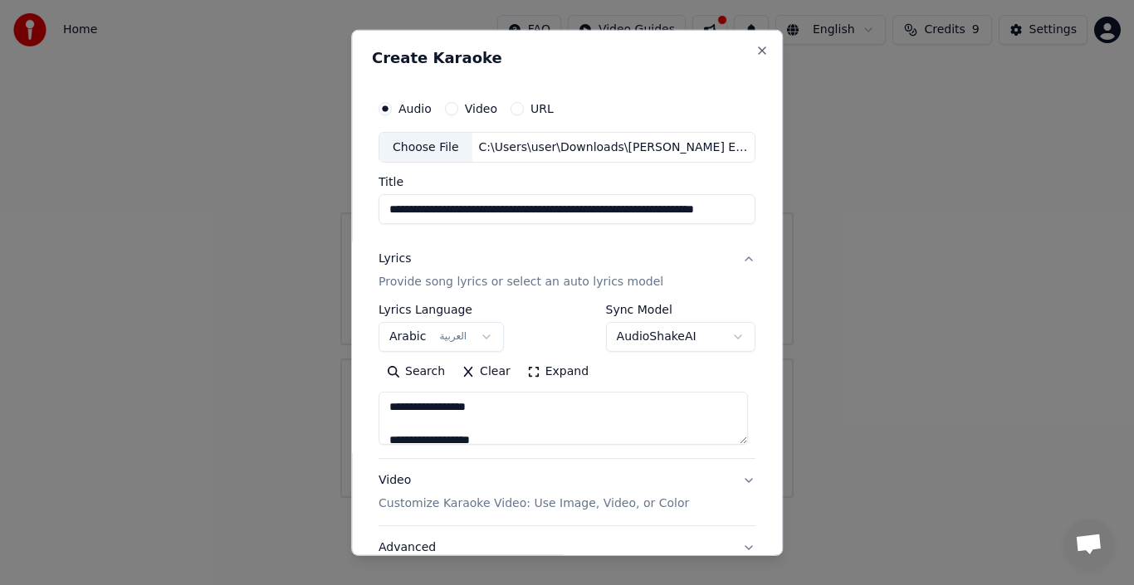
click at [551, 379] on button "Expand" at bounding box center [558, 372] width 78 height 27
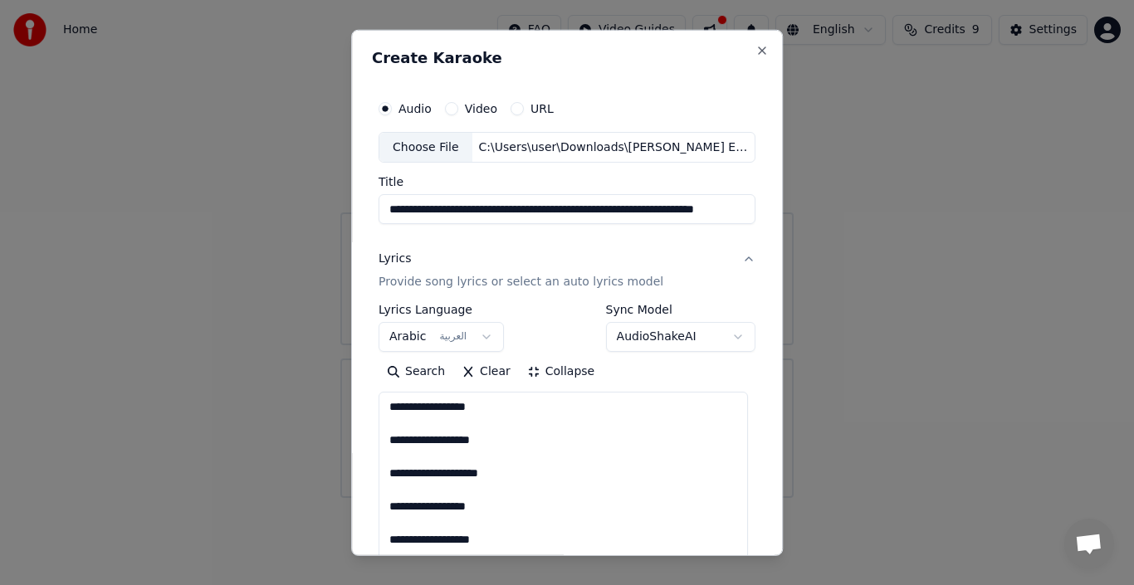
click at [555, 377] on button "Collapse" at bounding box center [561, 372] width 85 height 27
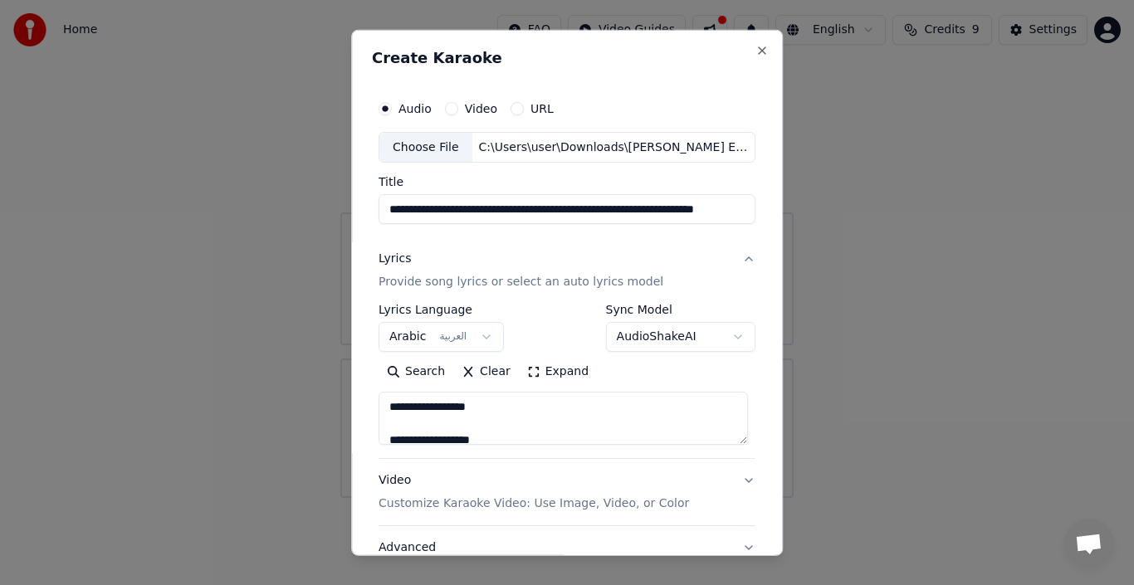
click at [555, 377] on button "Expand" at bounding box center [558, 372] width 78 height 27
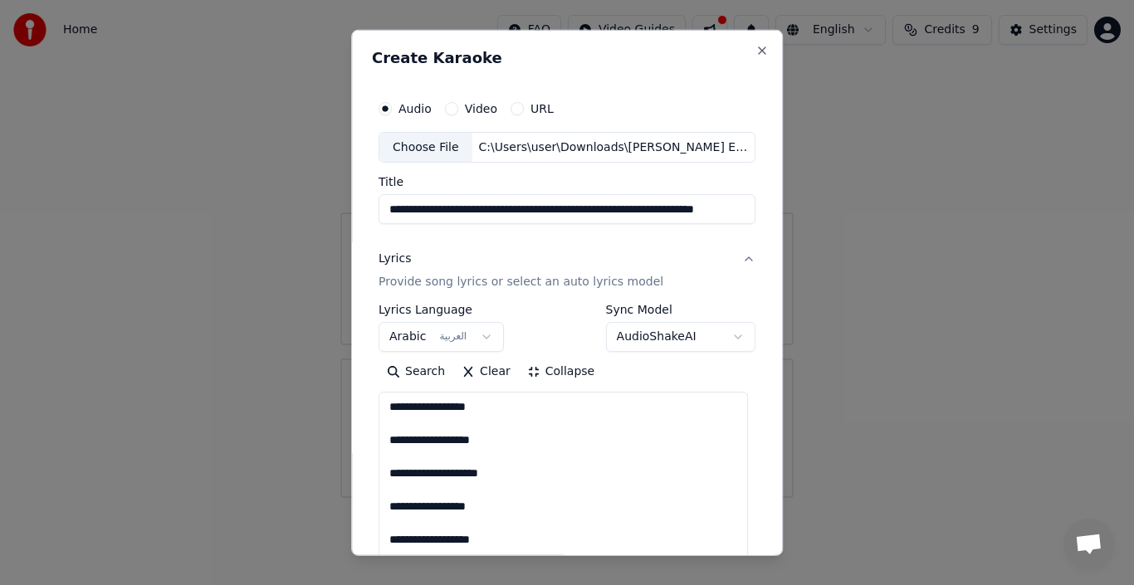
click at [573, 372] on button "Collapse" at bounding box center [561, 372] width 85 height 27
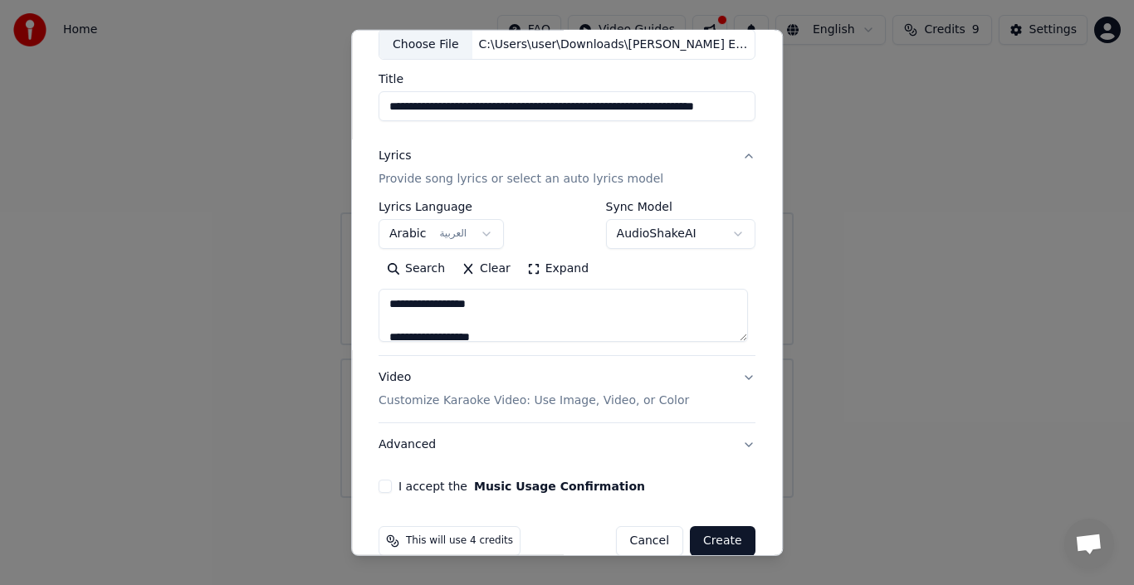
scroll to position [106, 0]
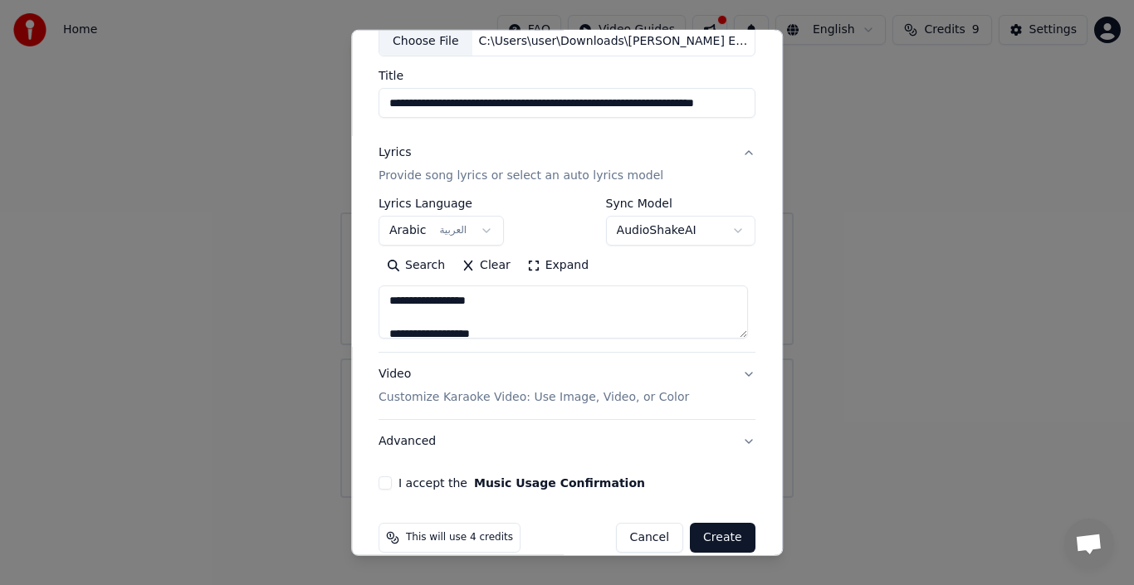
click at [628, 405] on p "Customize Karaoke Video: Use Image, Video, or Color" at bounding box center [534, 397] width 310 height 17
type textarea "**********"
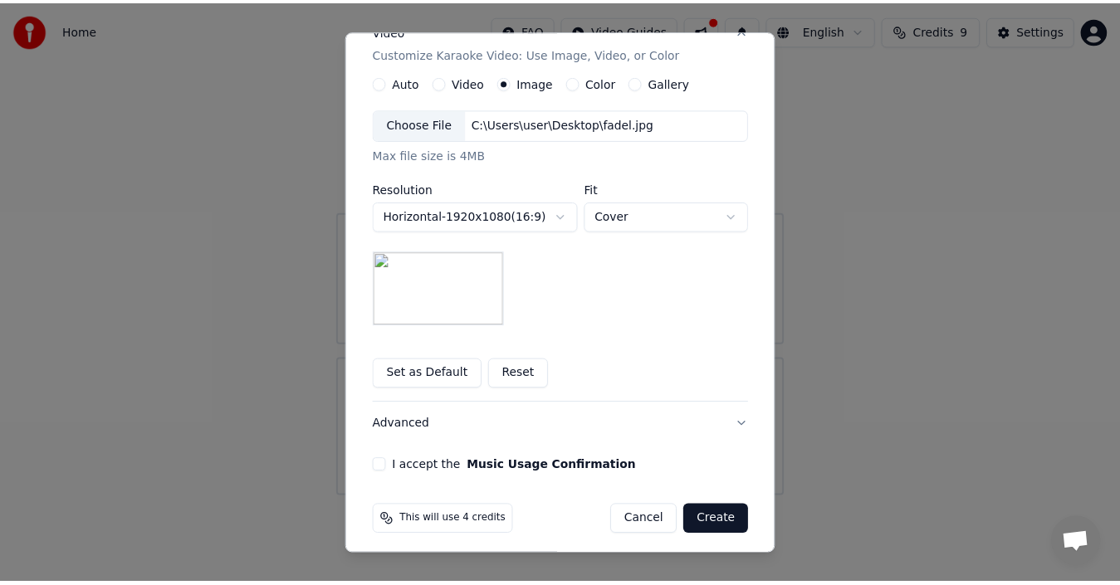
scroll to position [297, 0]
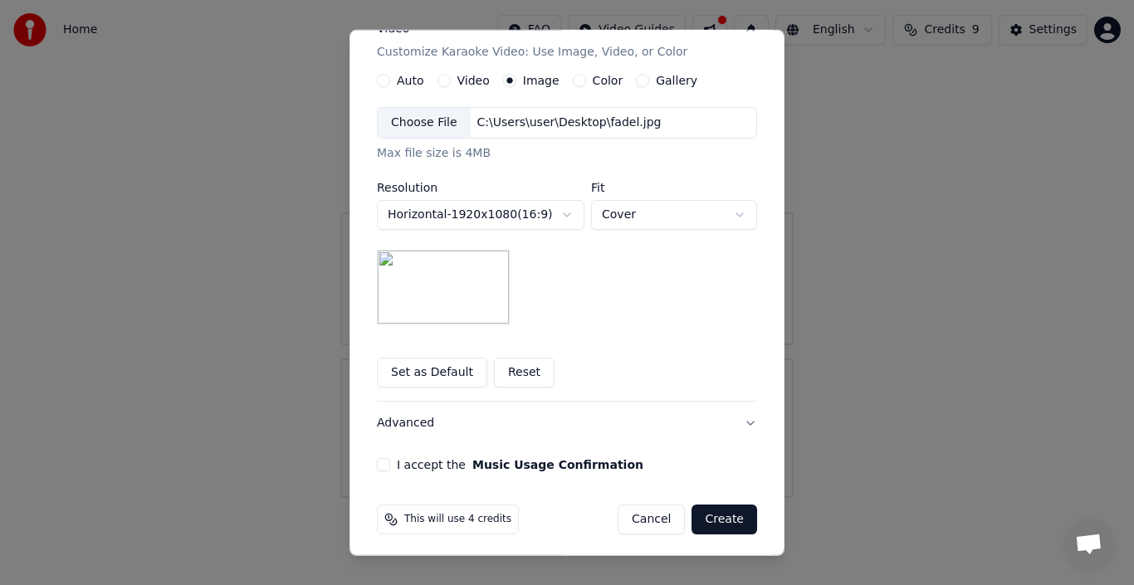
click at [377, 465] on button "I accept the Music Usage Confirmation" at bounding box center [383, 464] width 13 height 13
click at [711, 516] on button "Create" at bounding box center [724, 520] width 66 height 30
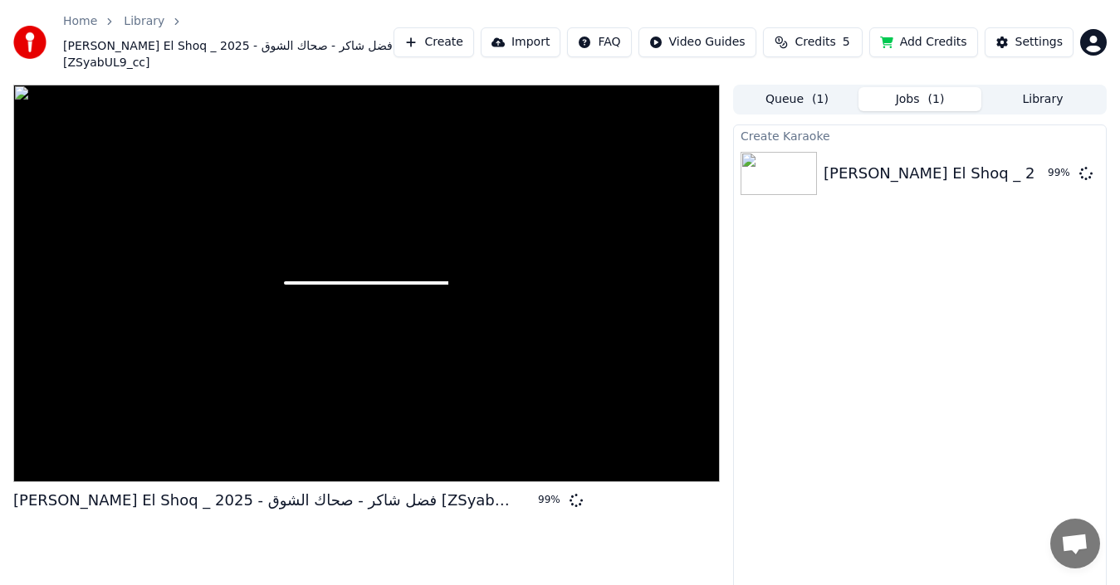
click at [936, 46] on button "Add Credits" at bounding box center [923, 42] width 109 height 30
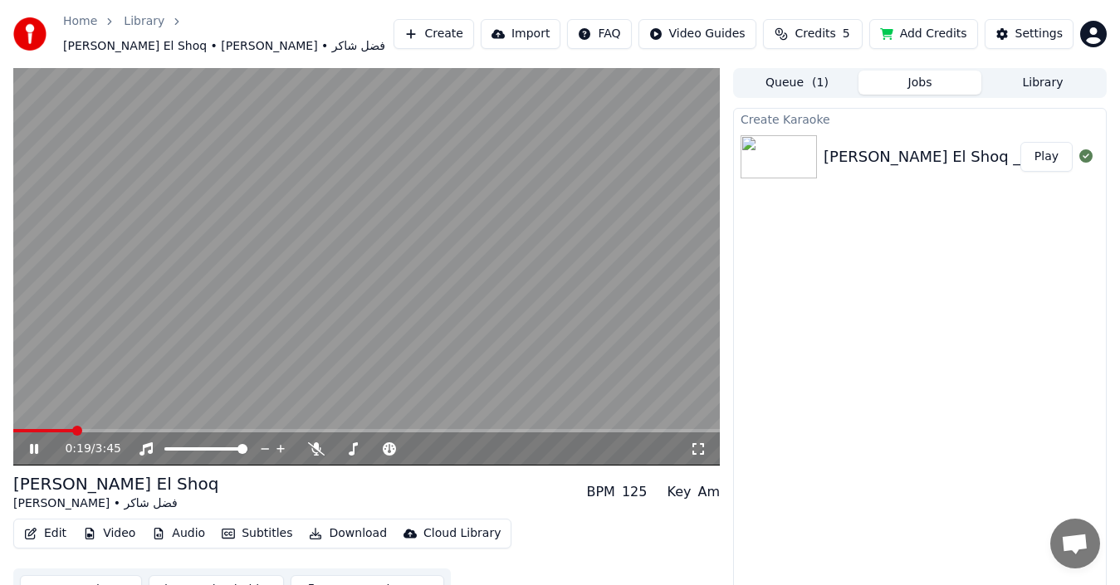
click at [33, 444] on icon at bounding box center [34, 449] width 8 height 10
click at [33, 443] on icon at bounding box center [34, 449] width 10 height 12
click at [34, 442] on icon at bounding box center [46, 448] width 38 height 13
click at [36, 443] on icon at bounding box center [34, 449] width 10 height 12
click at [27, 442] on icon at bounding box center [46, 448] width 38 height 13
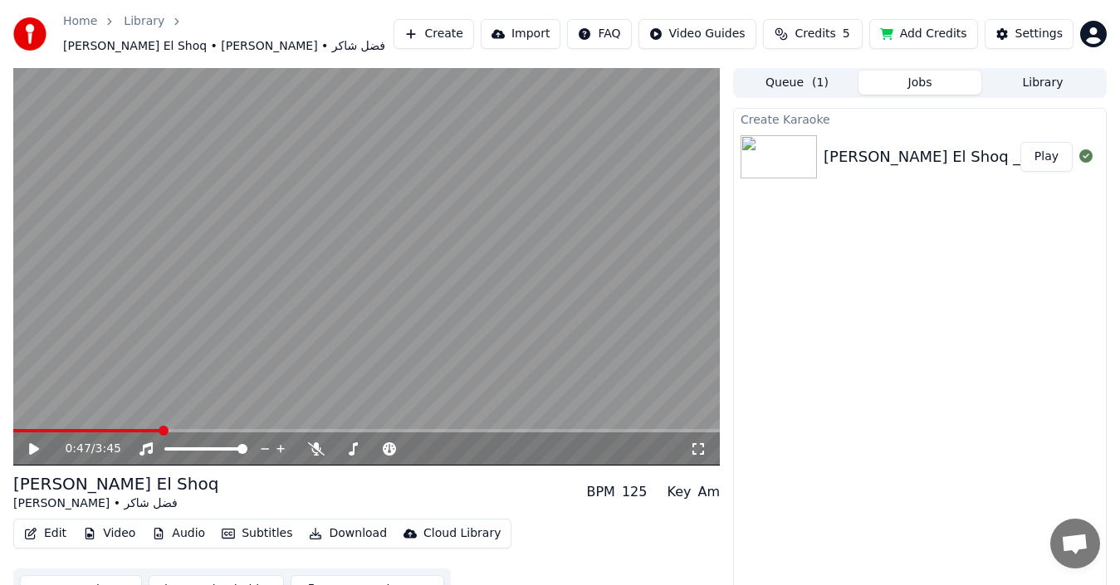
drag, startPoint x: 138, startPoint y: 419, endPoint x: 37, endPoint y: 430, distance: 101.8
click at [27, 434] on div "0:47 / 3:45" at bounding box center [366, 267] width 706 height 398
drag, startPoint x: 41, startPoint y: 424, endPoint x: 27, endPoint y: 422, distance: 13.5
click at [27, 429] on div "0:47 / 3:45" at bounding box center [366, 447] width 706 height 37
click at [36, 446] on icon at bounding box center [46, 448] width 38 height 13
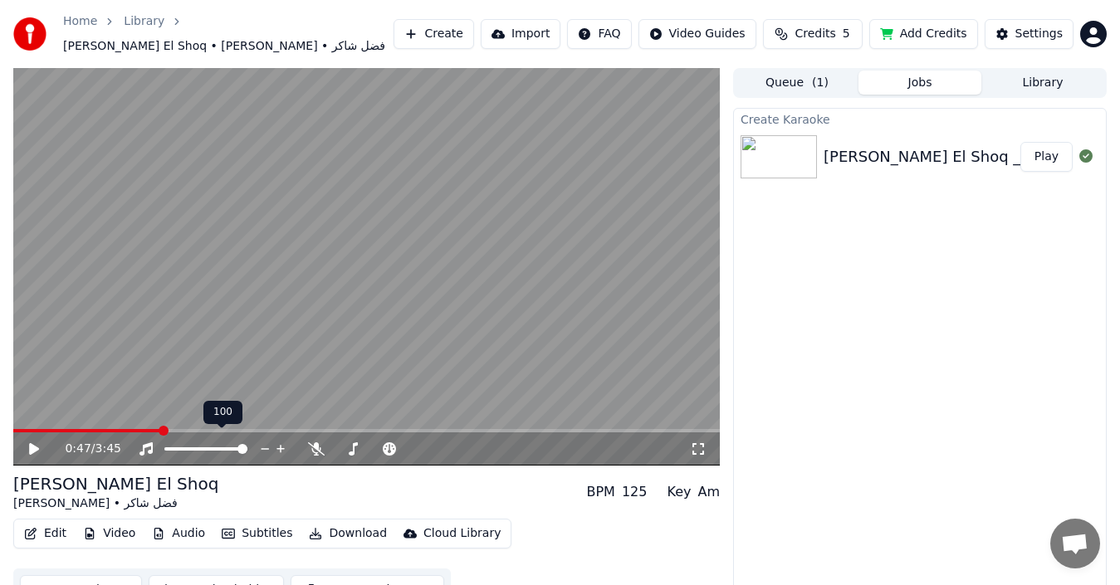
click at [310, 432] on div "0:47 / 3:45" at bounding box center [366, 448] width 706 height 33
click at [307, 429] on span at bounding box center [366, 430] width 706 height 3
click at [305, 413] on video at bounding box center [366, 267] width 706 height 398
click at [279, 419] on video at bounding box center [366, 267] width 706 height 398
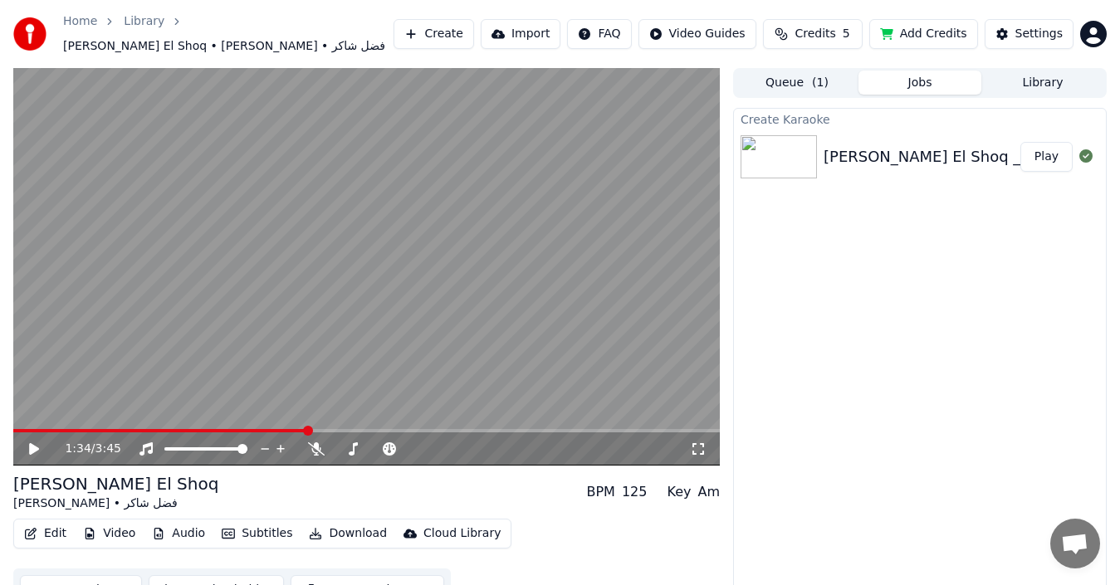
click at [275, 432] on div "1:34 / 3:45" at bounding box center [366, 448] width 706 height 33
click at [266, 429] on span at bounding box center [160, 430] width 294 height 3
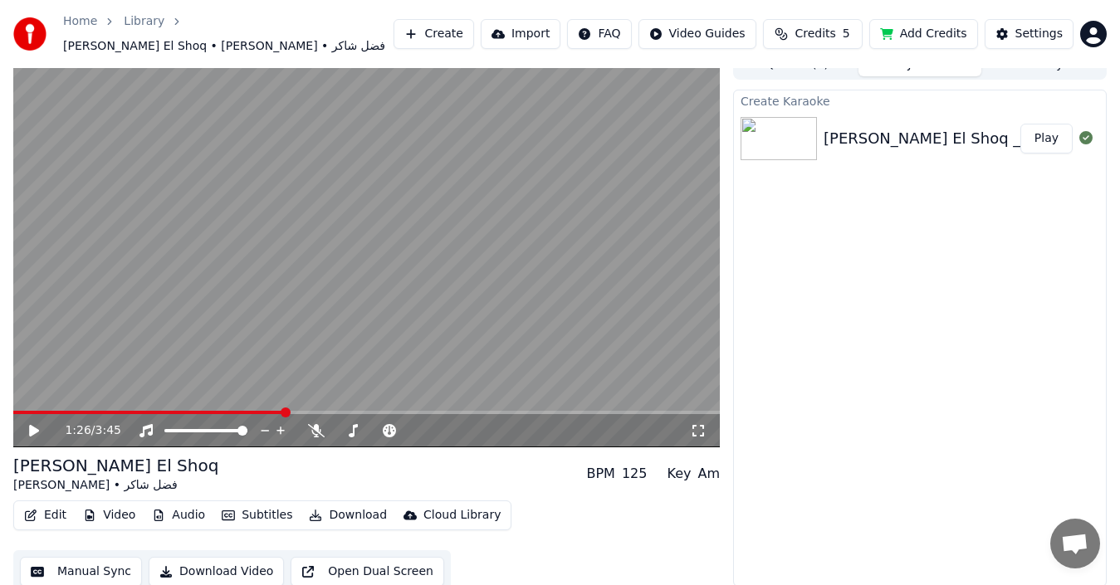
click at [110, 508] on button "Video" at bounding box center [109, 515] width 66 height 23
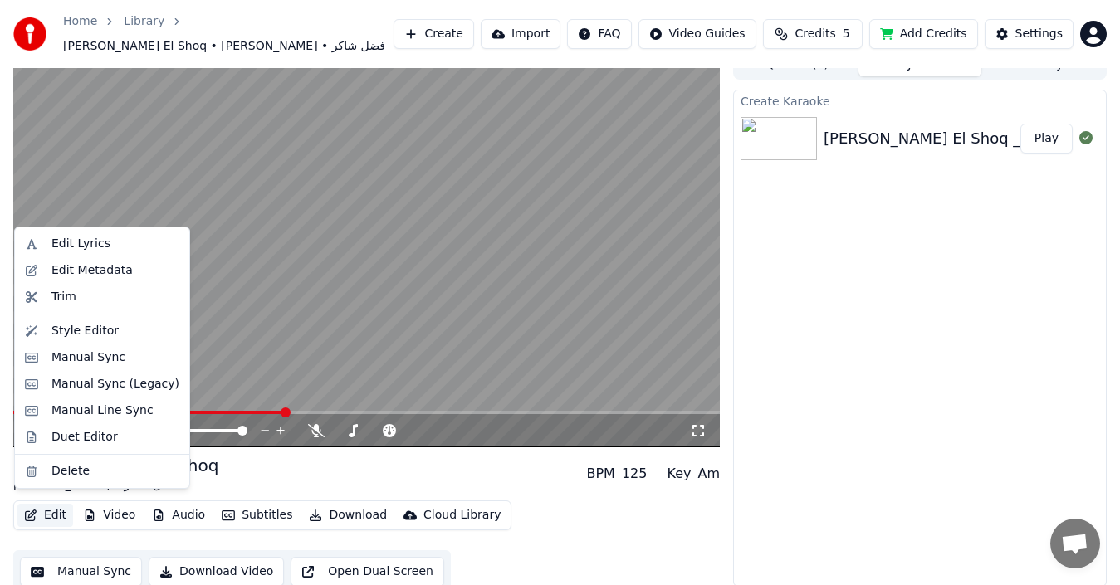
click at [60, 504] on button "Edit" at bounding box center [45, 515] width 56 height 23
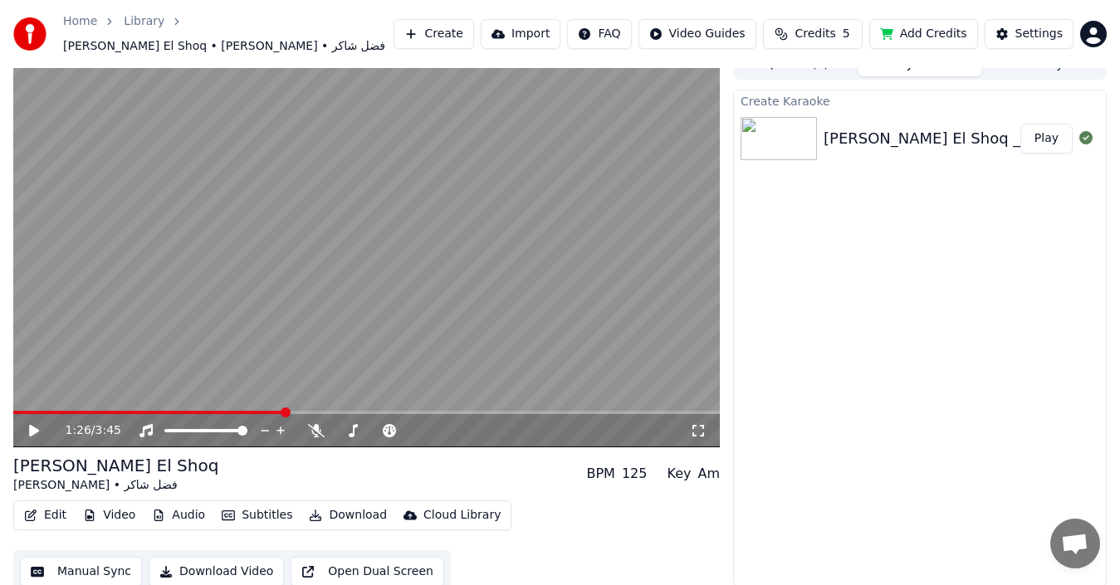
click at [66, 535] on div "Edit Video Audio Subtitles Download Cloud Library Manual Sync Download Video Op…" at bounding box center [366, 547] width 706 height 93
click at [54, 507] on button "Edit" at bounding box center [45, 515] width 56 height 23
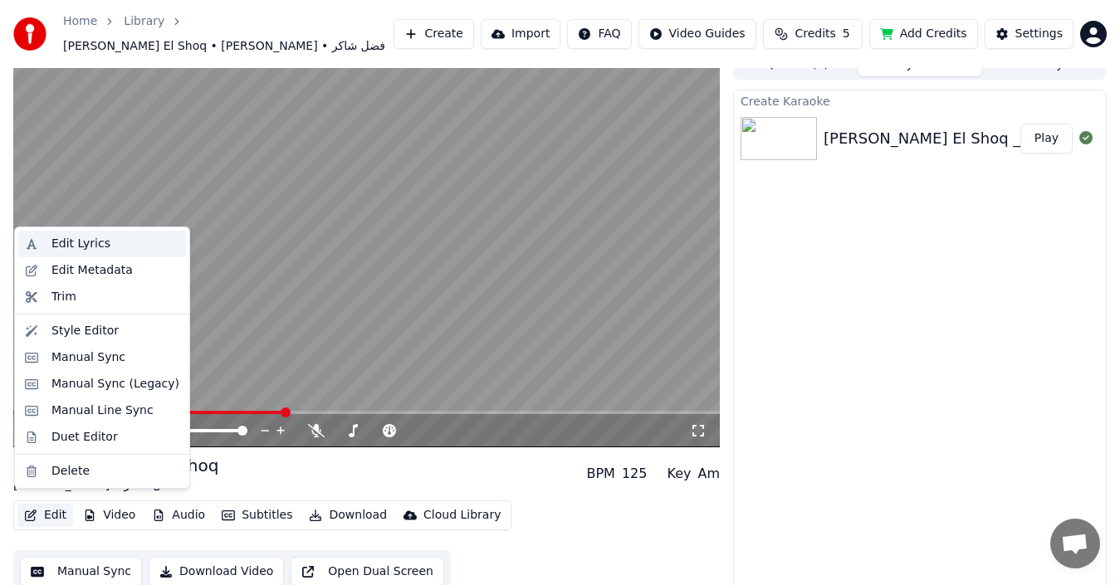
click at [70, 240] on div "Edit Lyrics" at bounding box center [80, 244] width 59 height 17
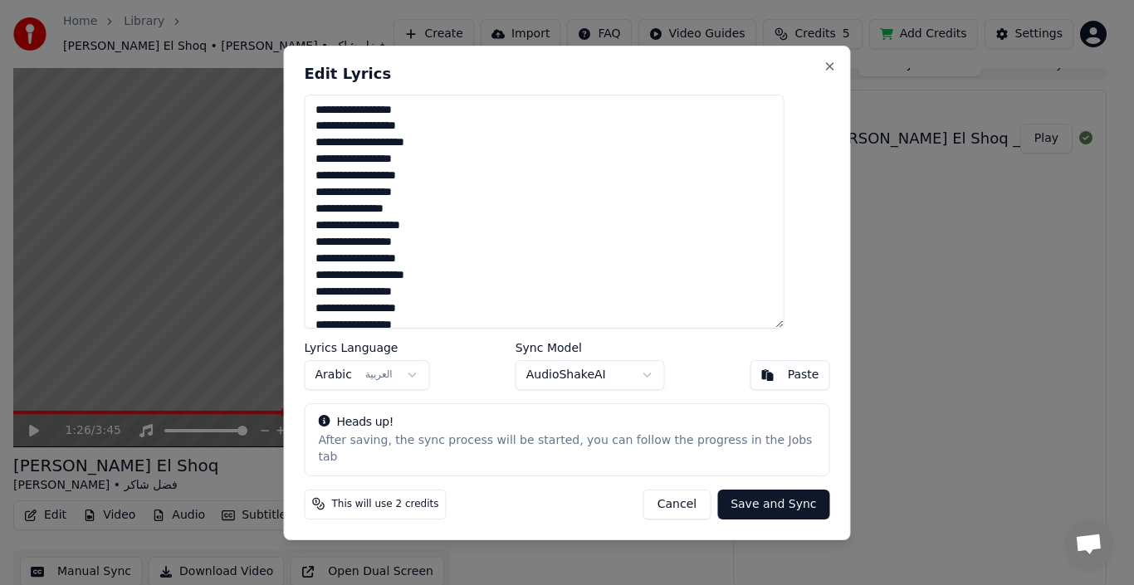
drag, startPoint x: 681, startPoint y: 116, endPoint x: 837, endPoint y: 299, distance: 240.2
click at [837, 299] on body "Home Library Sahak El Shoq • Fadel Chaker • فضل شاكر Create Import FAQ Video Gu…" at bounding box center [560, 274] width 1120 height 585
click at [784, 280] on textarea "**********" at bounding box center [545, 212] width 480 height 234
click at [726, 306] on textarea "**********" at bounding box center [545, 212] width 480 height 234
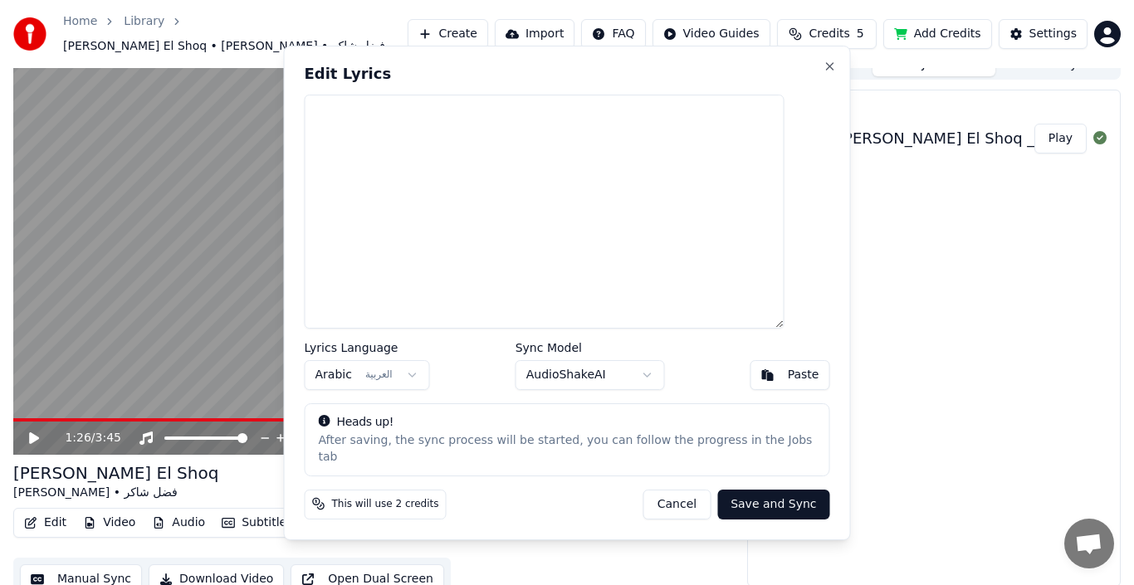
type textarea "**********"
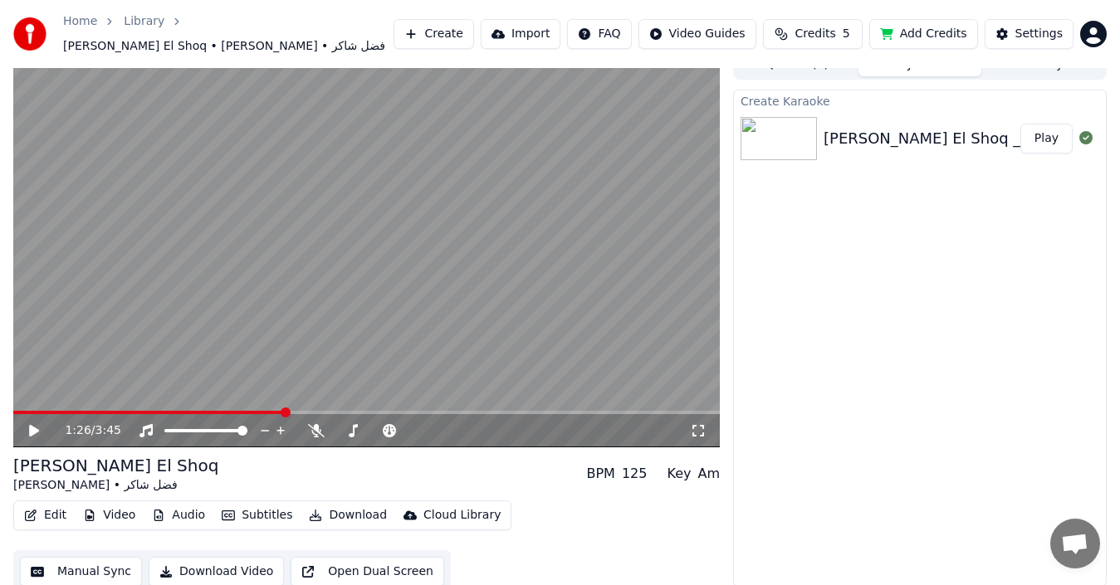
click at [110, 414] on div "1:26 / 3:45" at bounding box center [366, 430] width 706 height 33
click at [90, 411] on span at bounding box center [52, 412] width 78 height 3
click at [37, 426] on icon at bounding box center [34, 431] width 8 height 10
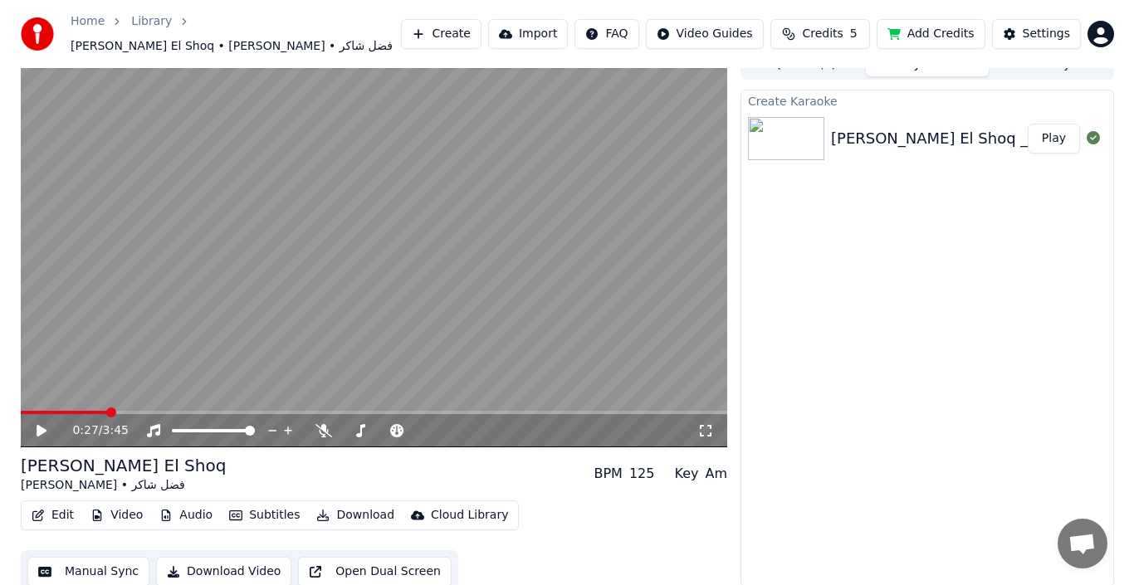
scroll to position [0, 0]
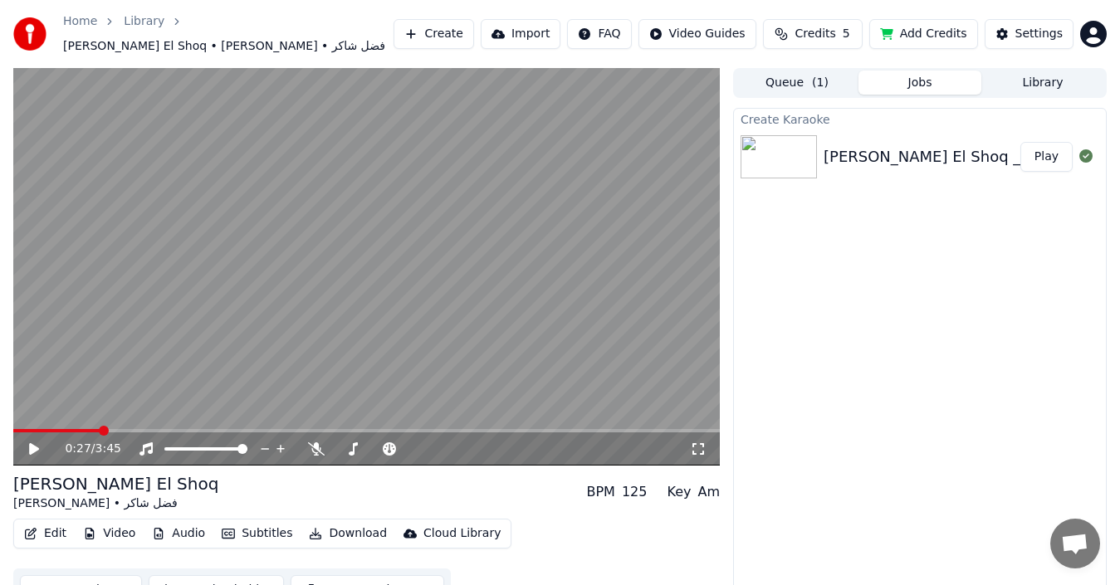
click at [466, 32] on button "Create" at bounding box center [433, 34] width 81 height 30
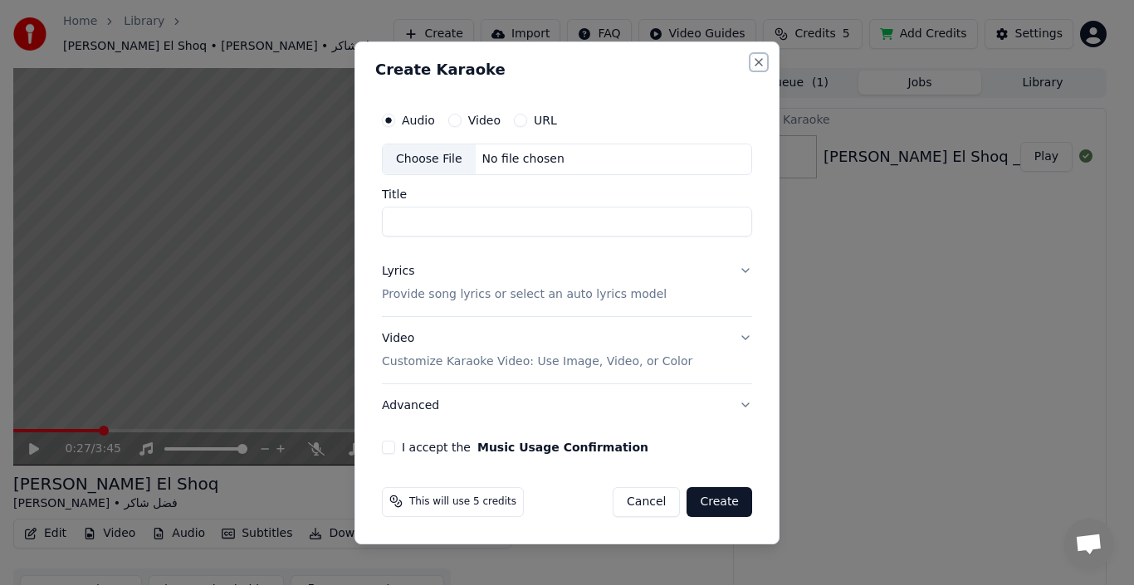
click at [760, 61] on button "Close" at bounding box center [758, 62] width 13 height 13
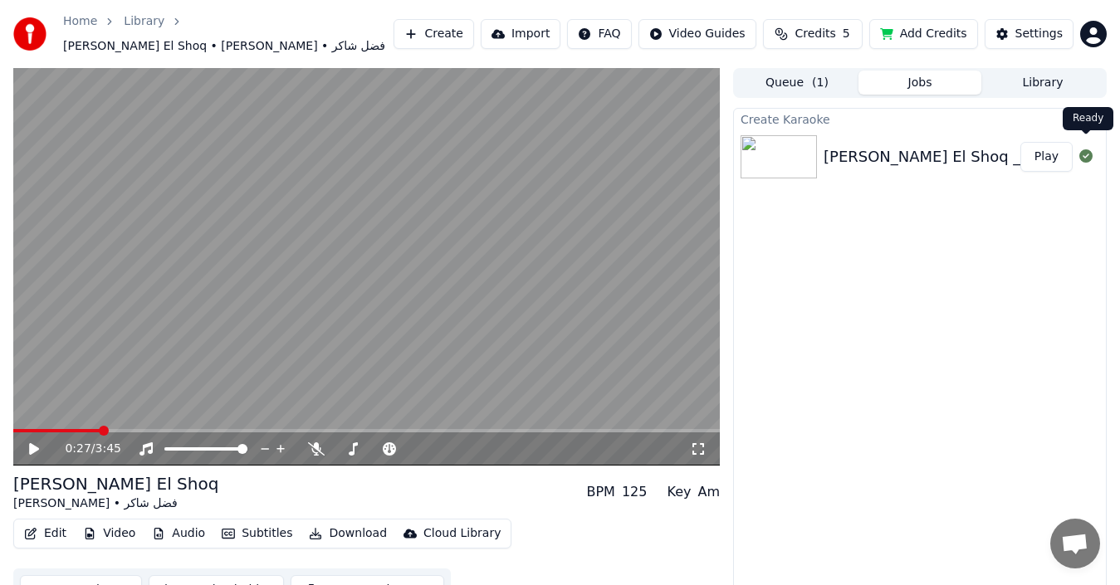
click at [1082, 153] on icon at bounding box center [1085, 155] width 13 height 13
click at [1009, 78] on button "Library" at bounding box center [1042, 83] width 123 height 24
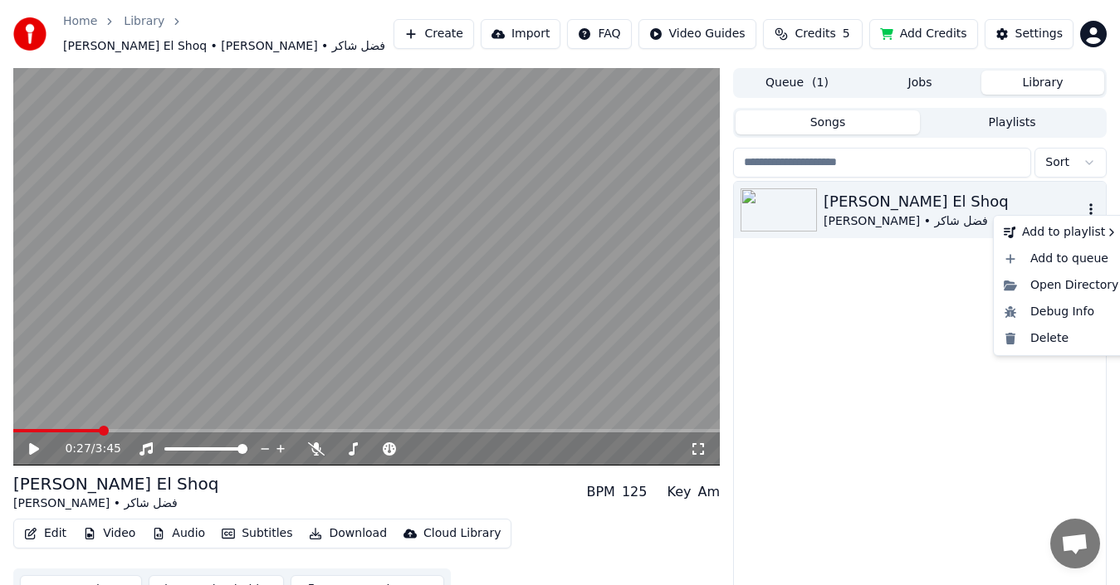
click at [1092, 203] on icon "button" at bounding box center [1090, 209] width 3 height 12
click at [1050, 335] on div "Delete" at bounding box center [1061, 338] width 128 height 27
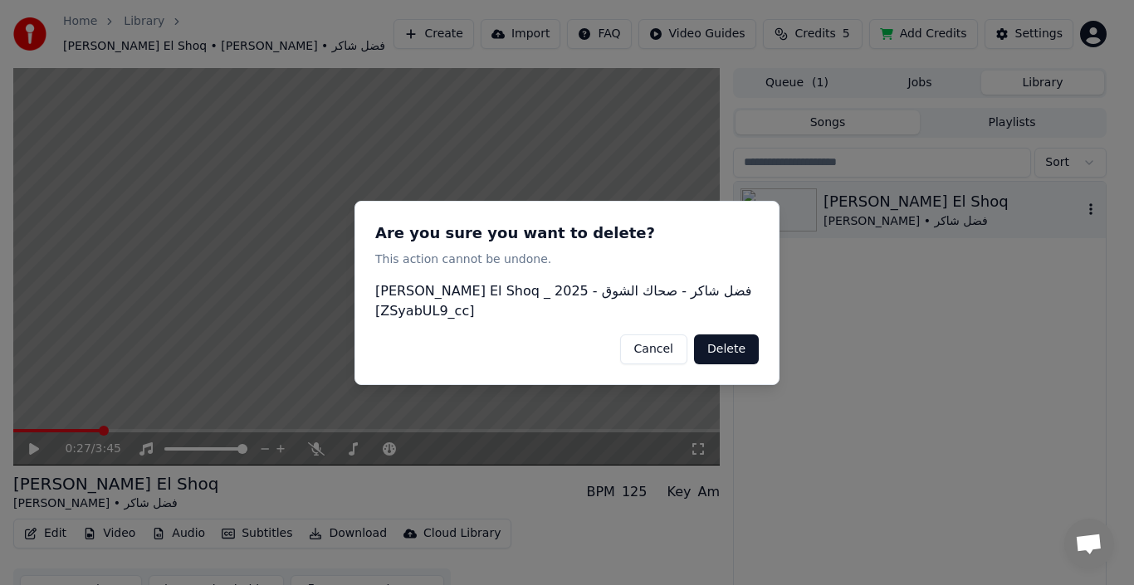
click at [720, 349] on button "Delete" at bounding box center [726, 349] width 65 height 30
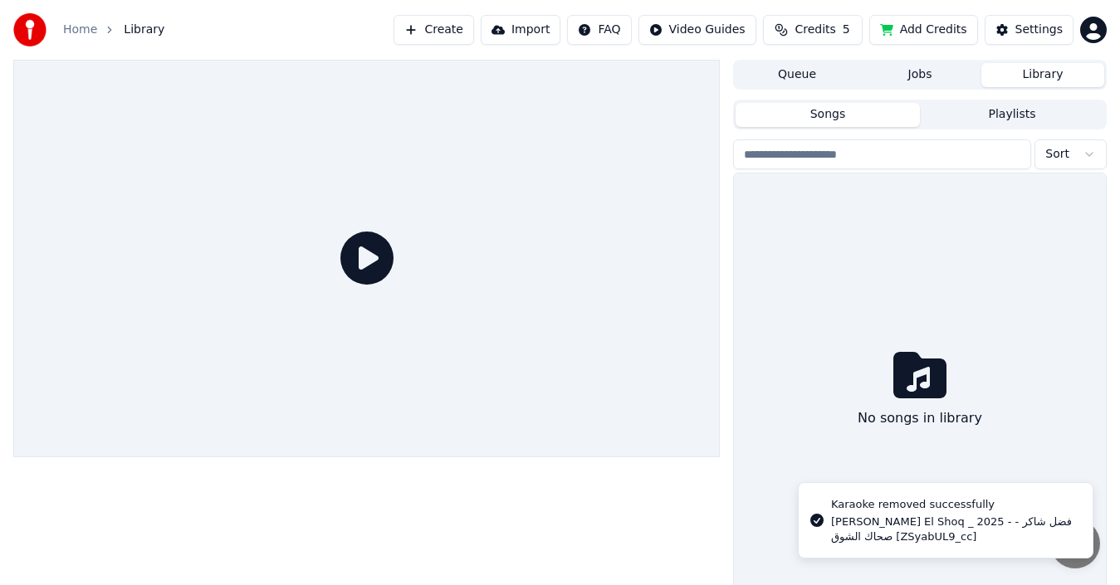
click at [809, 95] on div "Queue Jobs Library Songs Playlists Sort No songs in library" at bounding box center [920, 336] width 374 height 552
click at [799, 81] on button "Queue" at bounding box center [796, 75] width 123 height 24
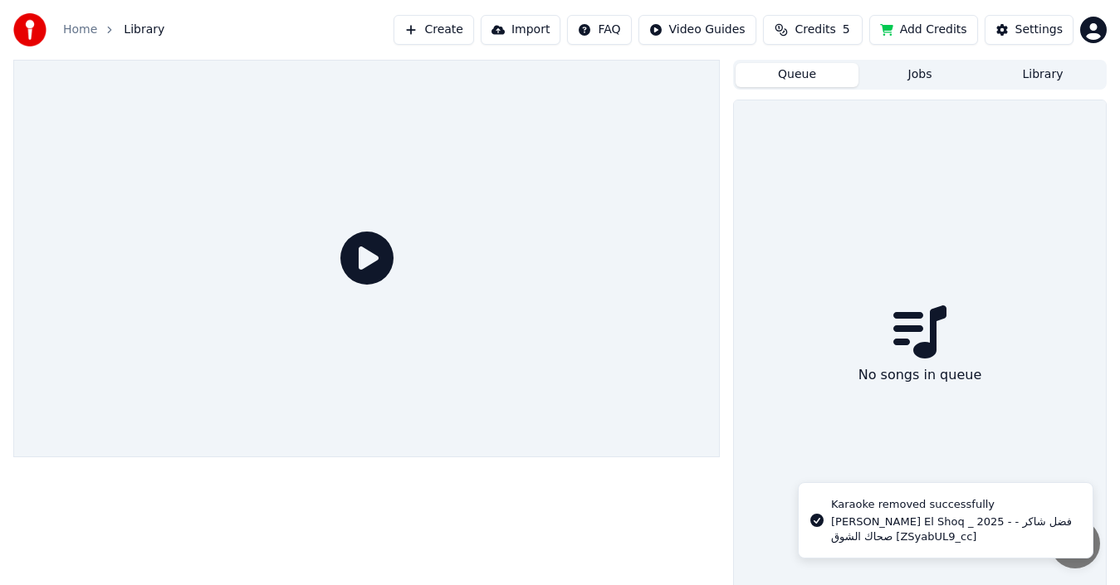
click at [895, 75] on button "Jobs" at bounding box center [919, 75] width 123 height 24
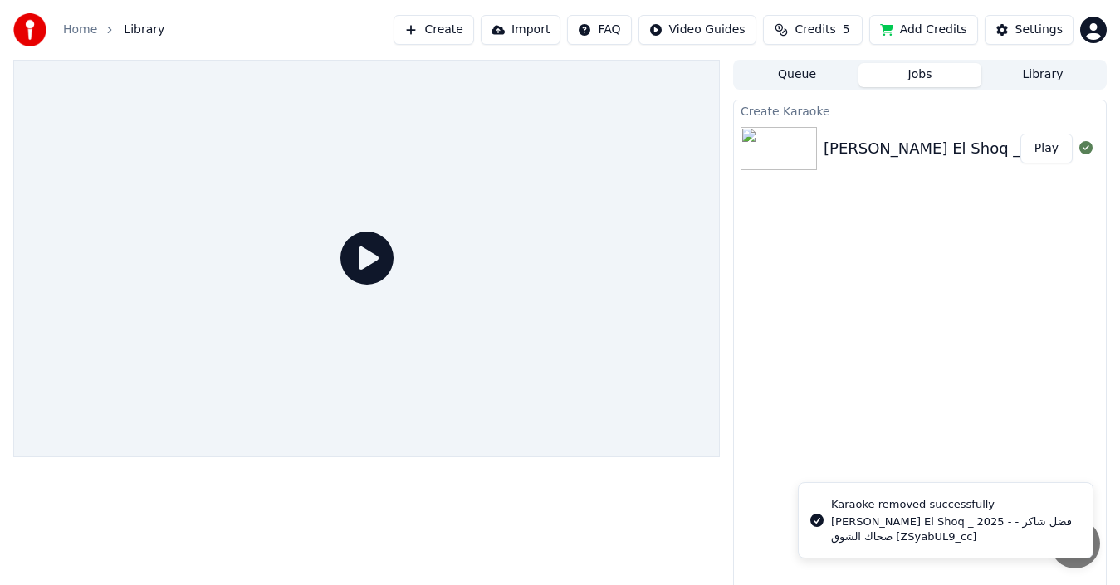
click at [829, 34] on span "Credits" at bounding box center [814, 30] width 41 height 17
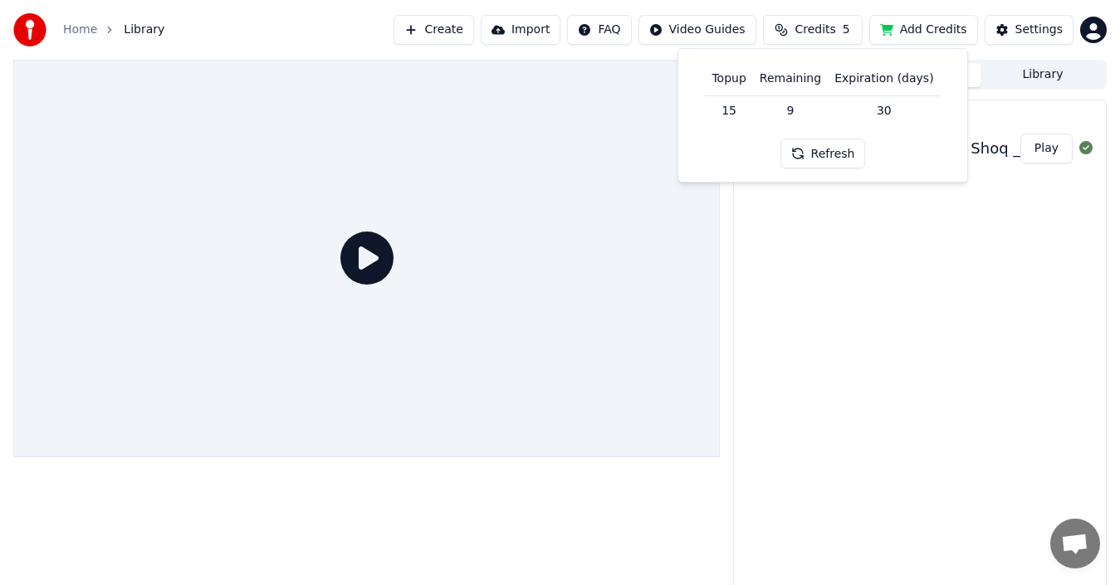
click at [882, 112] on td "30" at bounding box center [884, 110] width 112 height 30
click at [837, 145] on button "Refresh" at bounding box center [823, 154] width 86 height 30
click at [825, 225] on div "Create Karaoke Fadel Chaker - Sahak El Shoq _ 2025 - فضل شاكر - صحاك الشوق [ZSy…" at bounding box center [920, 348] width 374 height 497
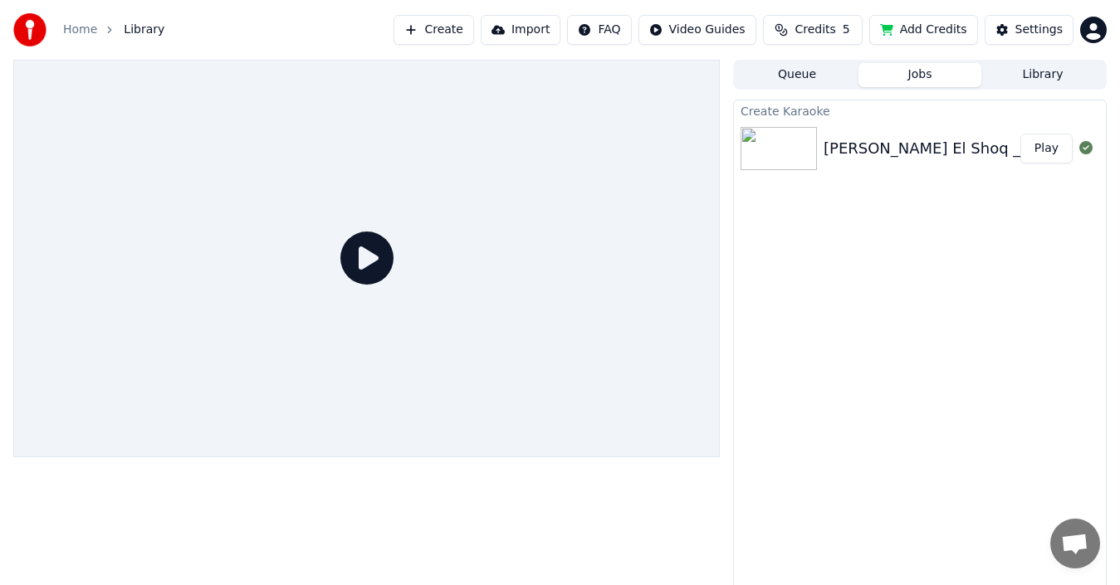
click at [450, 18] on button "Create" at bounding box center [433, 30] width 81 height 30
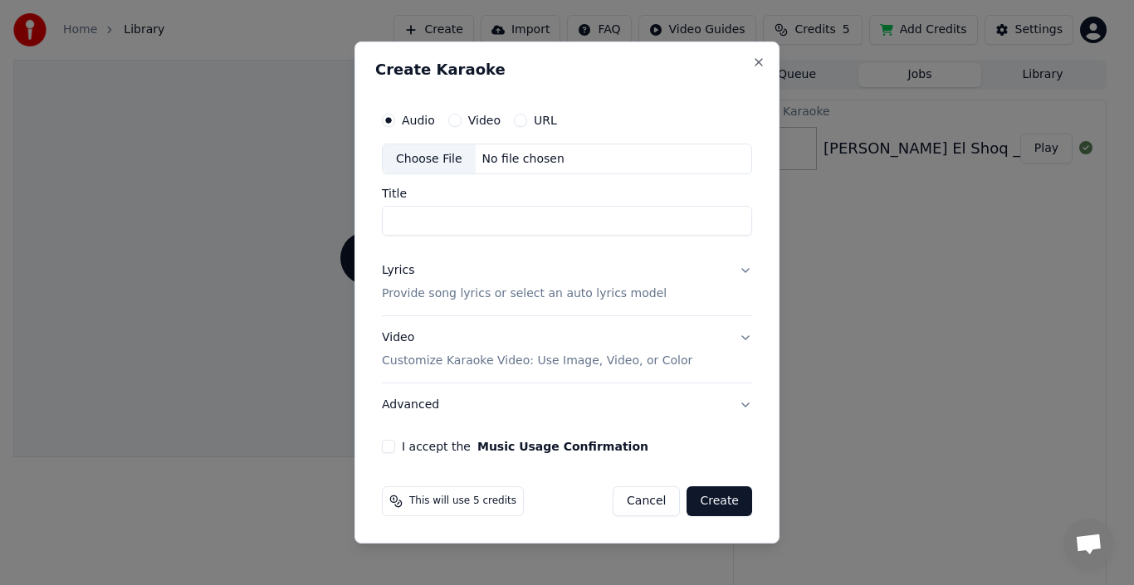
click at [461, 126] on div "Audio Video URL" at bounding box center [567, 120] width 370 height 33
click at [454, 122] on button "Video" at bounding box center [454, 120] width 13 height 13
click at [435, 160] on div "Choose File" at bounding box center [429, 159] width 93 height 30
type input "**********"
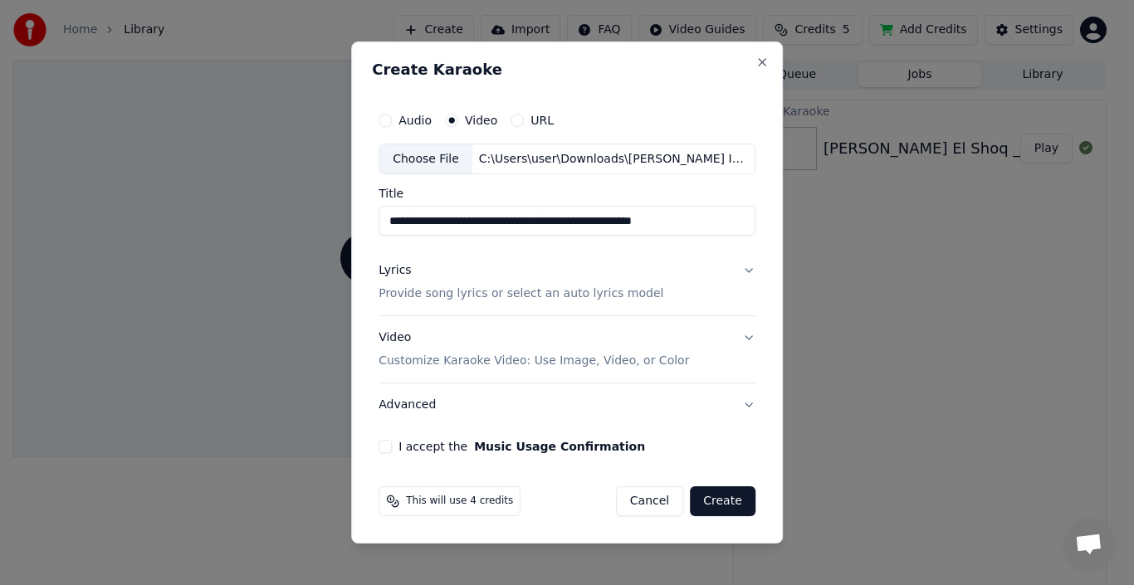
click at [574, 295] on p "Provide song lyrics or select an auto lyrics model" at bounding box center [521, 294] width 285 height 17
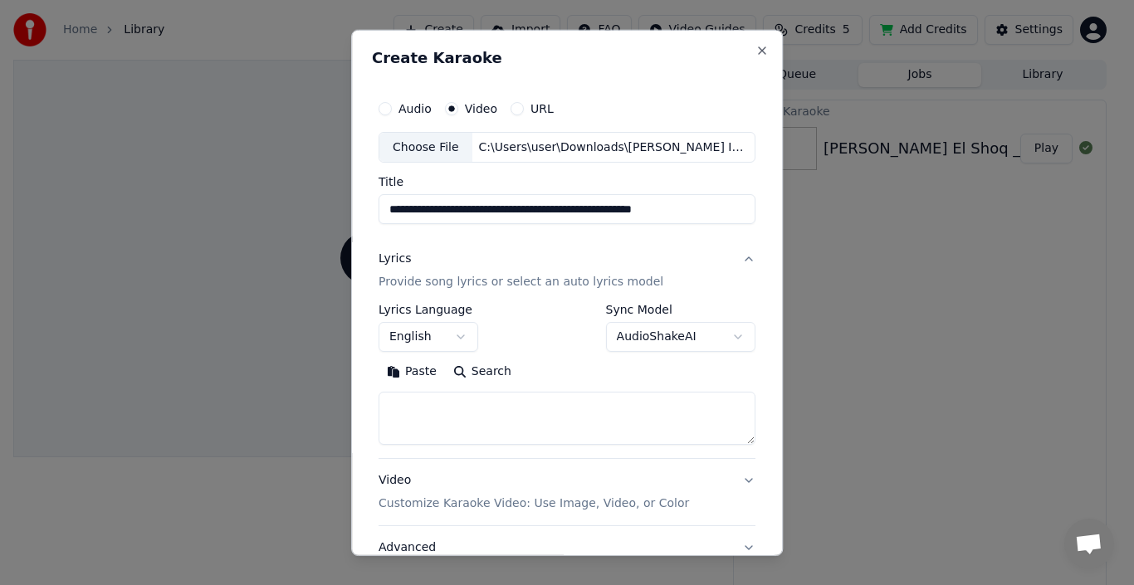
click at [729, 333] on button "AudioShakeAI" at bounding box center [680, 337] width 149 height 30
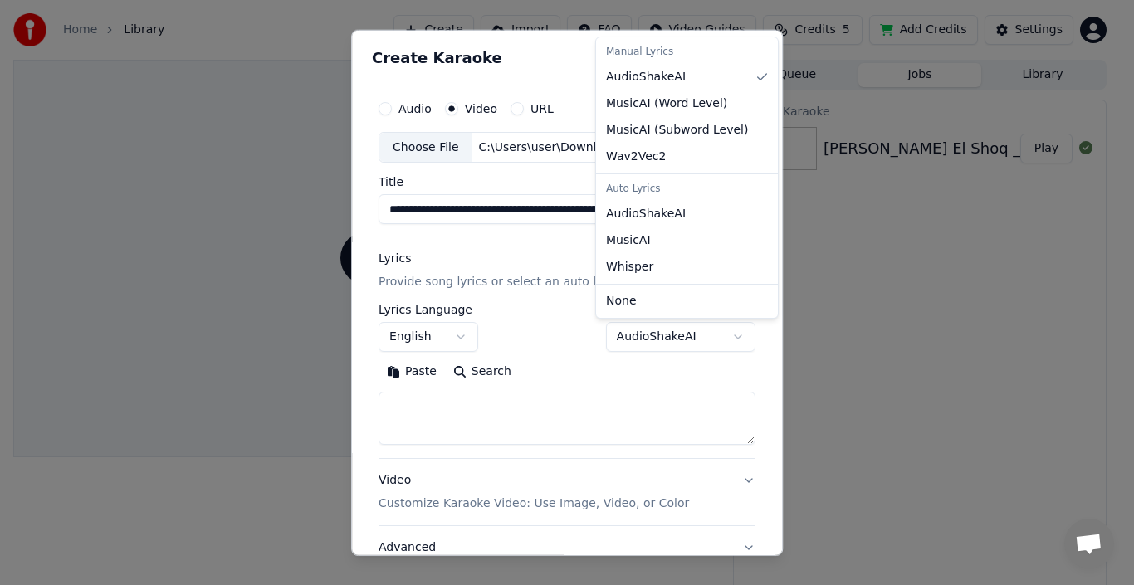
select select "**********"
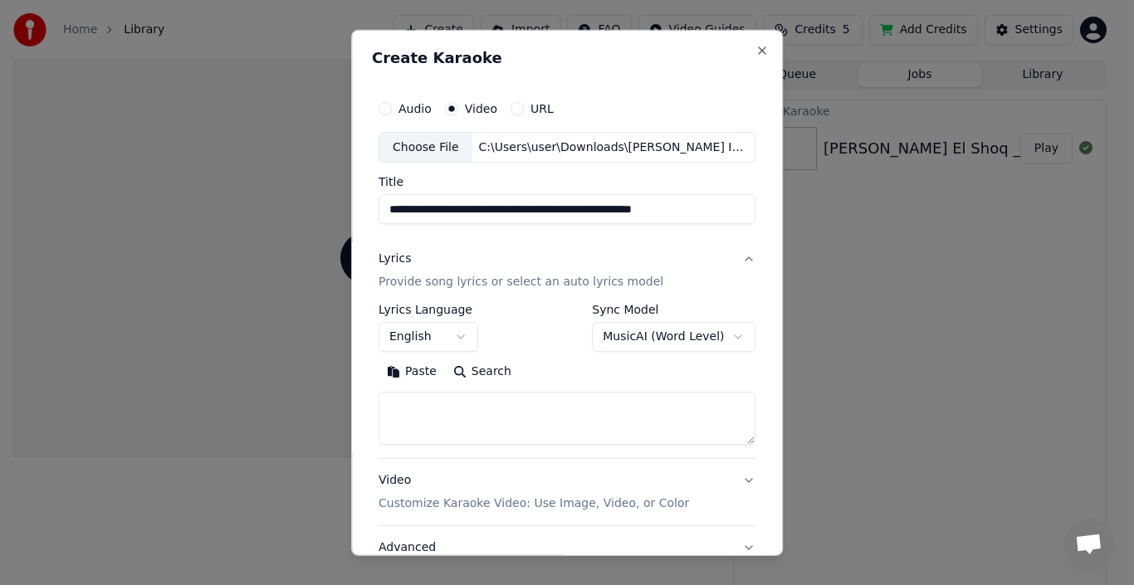
click at [480, 382] on button "Search" at bounding box center [482, 372] width 75 height 27
click at [455, 346] on button "English" at bounding box center [429, 337] width 100 height 30
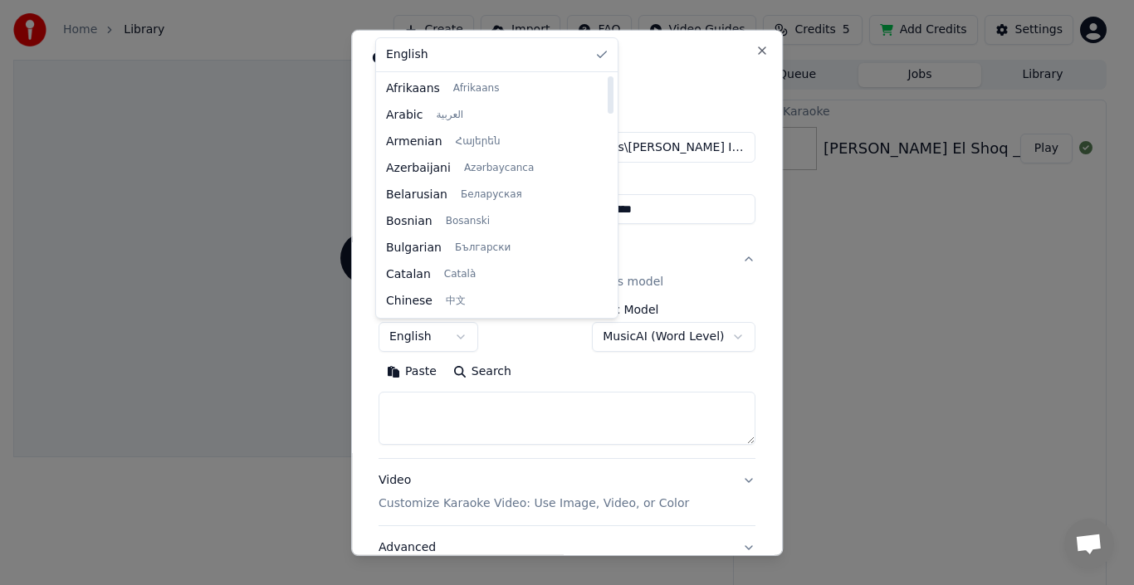
select select "**"
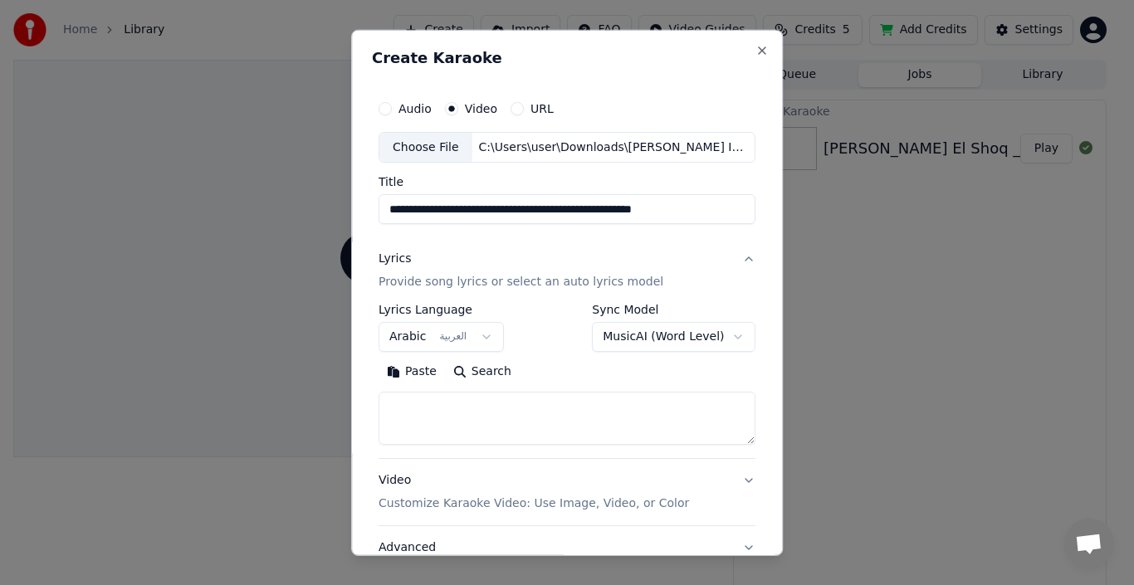
click at [495, 372] on button "Search" at bounding box center [482, 372] width 75 height 27
click at [452, 407] on textarea at bounding box center [567, 418] width 377 height 53
click at [409, 369] on button "Paste" at bounding box center [412, 372] width 66 height 27
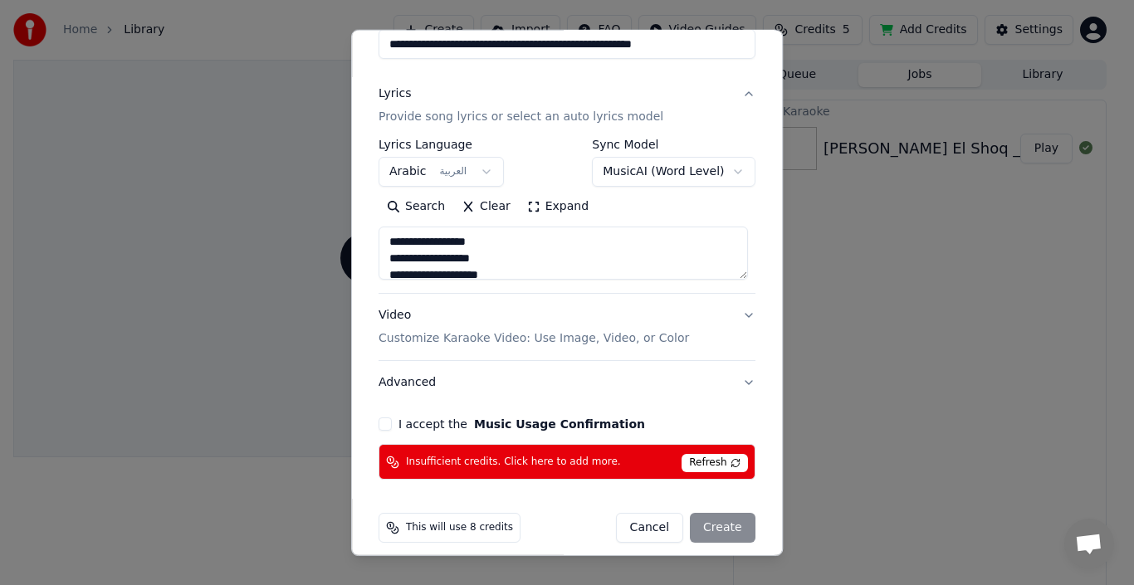
scroll to position [178, 0]
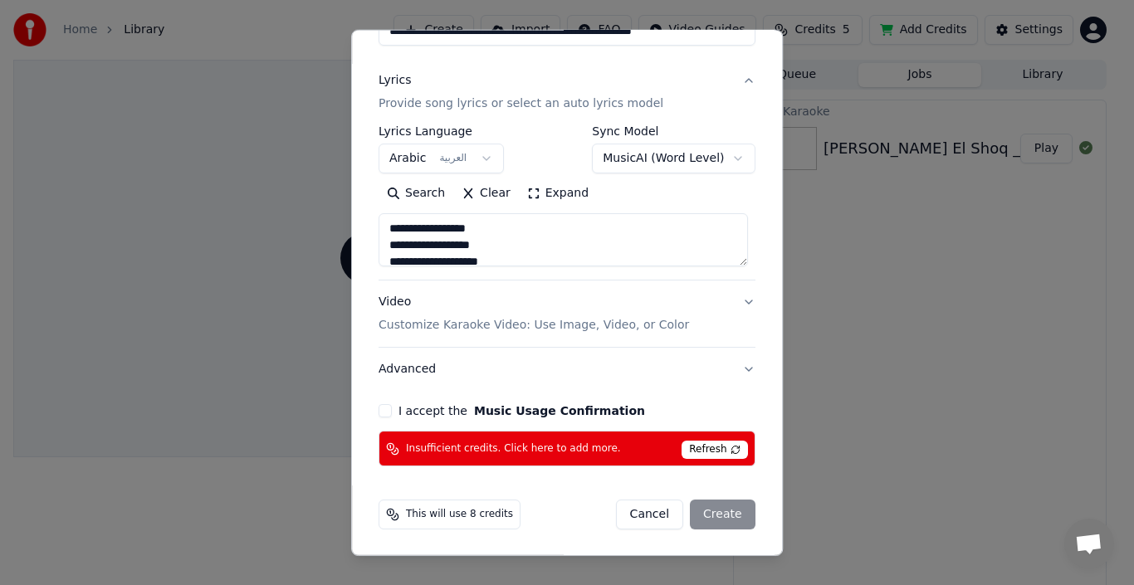
click at [633, 327] on p "Customize Karaoke Video: Use Image, Video, or Color" at bounding box center [534, 325] width 310 height 17
type textarea "**********"
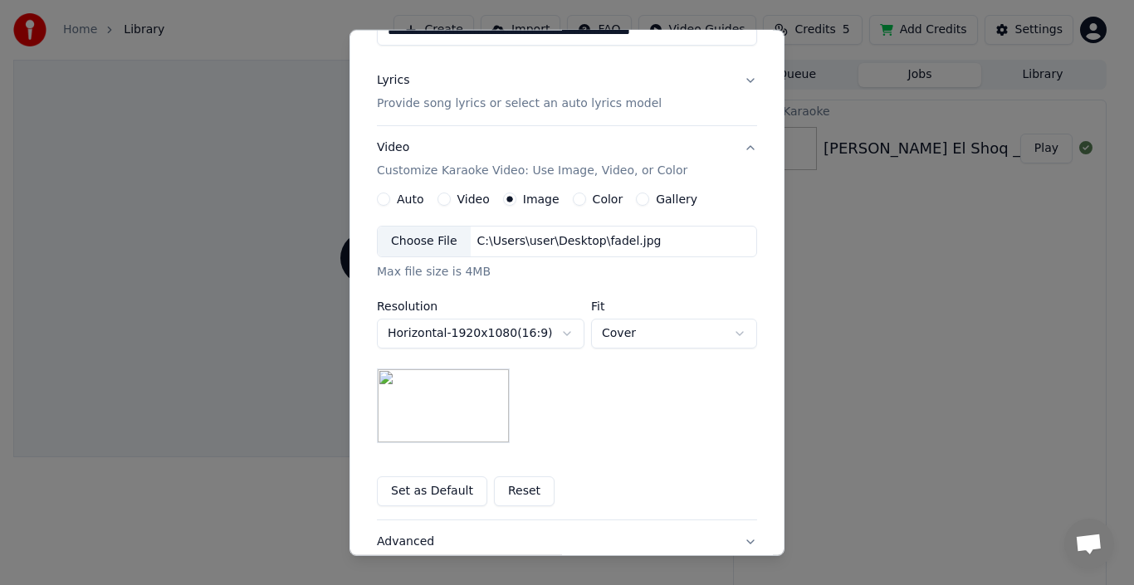
click at [643, 340] on button "Cover" at bounding box center [674, 334] width 166 height 30
click at [659, 330] on body "**********" at bounding box center [560, 292] width 1120 height 585
click at [554, 334] on button "Horizontal - 1920 x 1080 ( 16 : 9 )" at bounding box center [481, 334] width 208 height 30
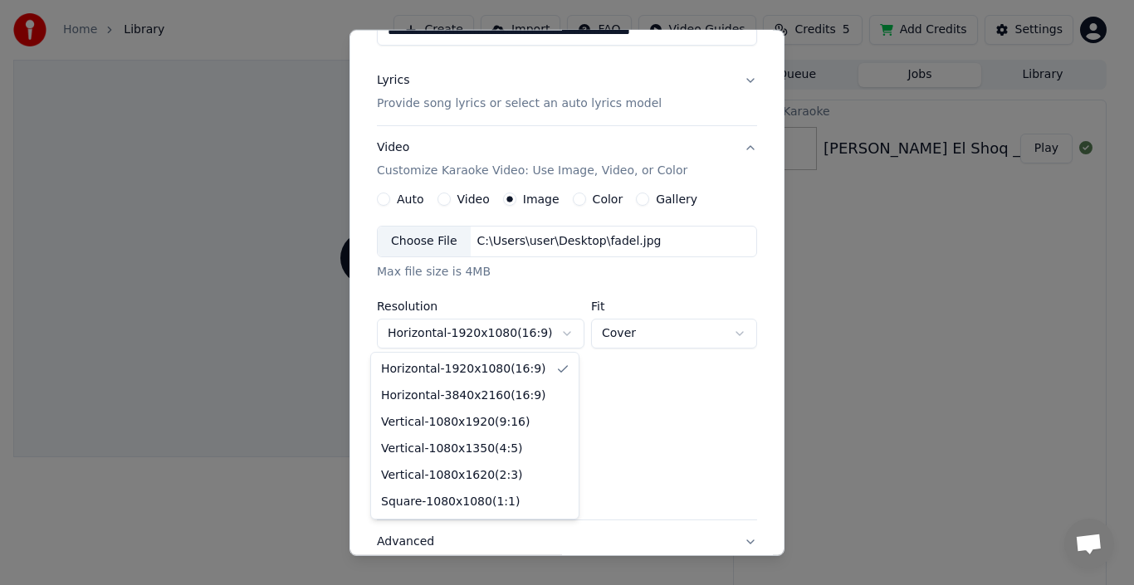
click at [552, 332] on div at bounding box center [567, 292] width 1134 height 585
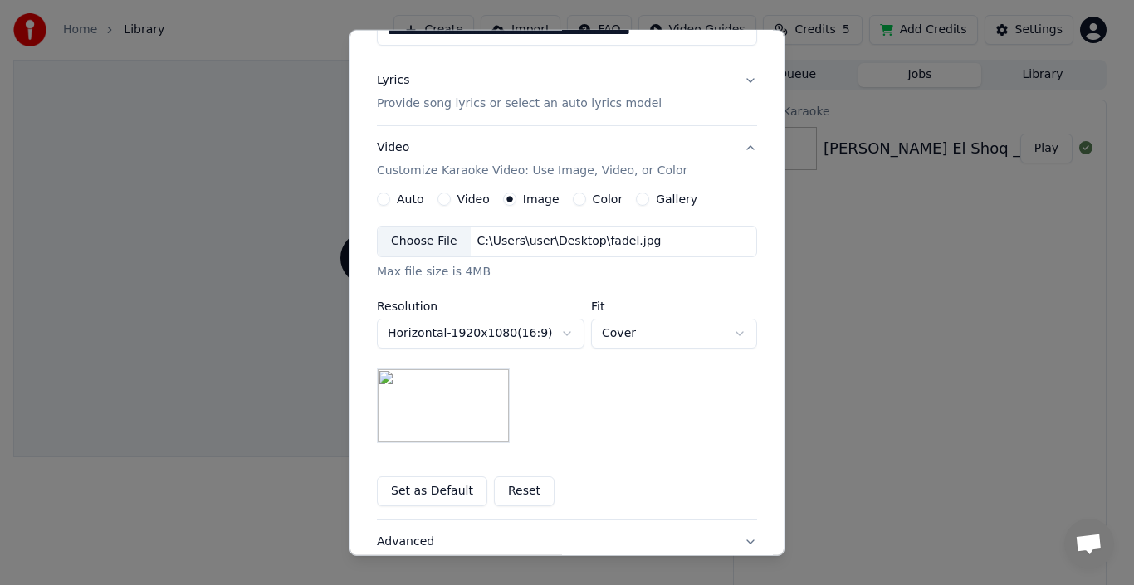
click at [510, 499] on button "Reset" at bounding box center [524, 491] width 61 height 30
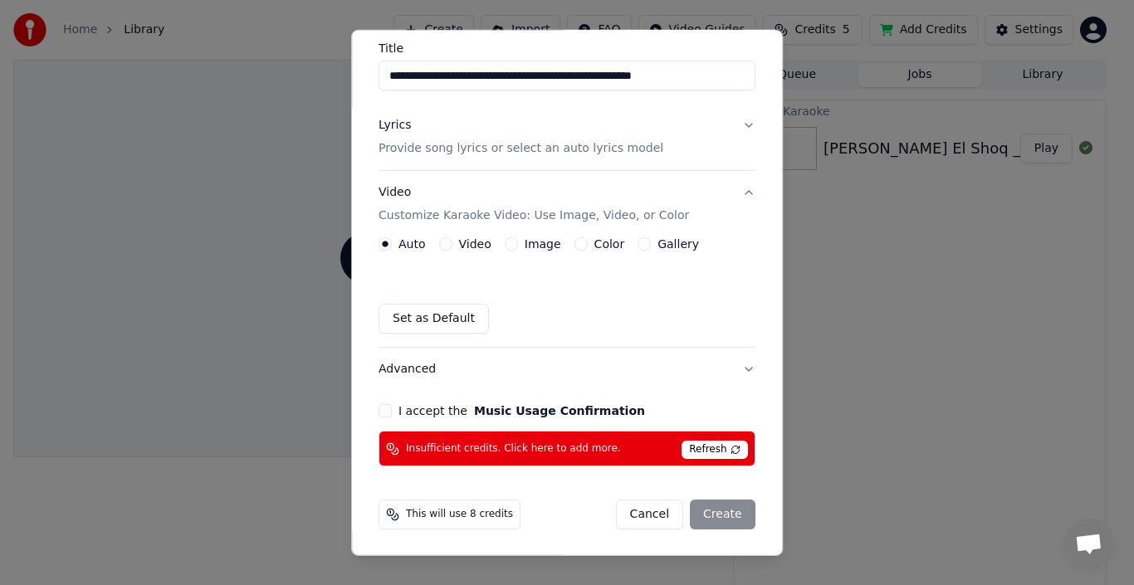
click at [720, 447] on span "Refresh" at bounding box center [715, 450] width 66 height 18
click at [450, 242] on div "Video" at bounding box center [465, 243] width 52 height 13
click at [442, 245] on button "Video" at bounding box center [445, 243] width 13 height 13
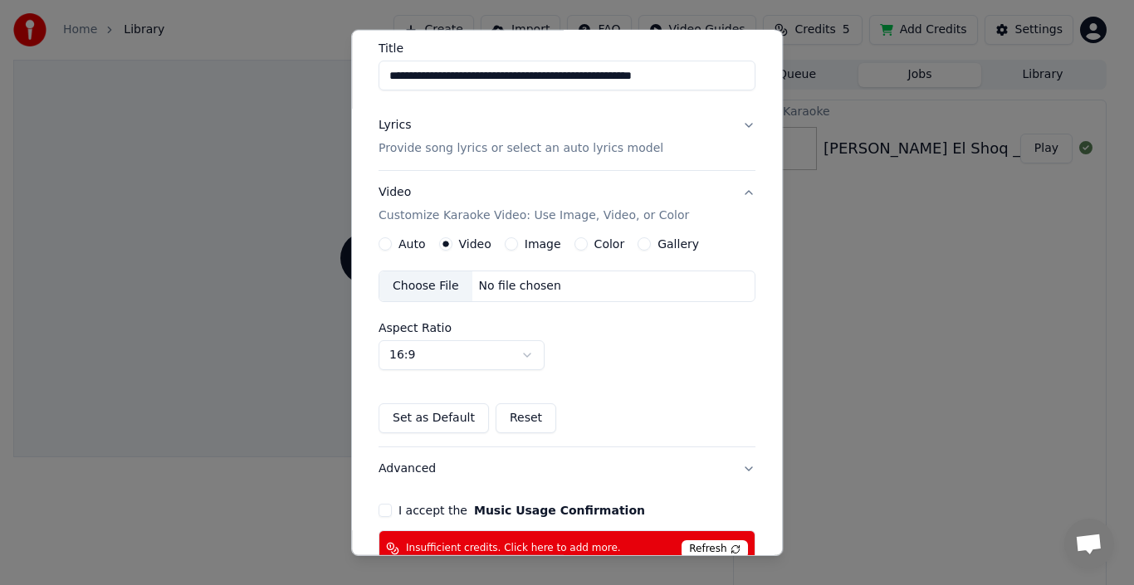
click at [430, 286] on div "Choose File" at bounding box center [425, 286] width 93 height 30
click at [526, 354] on button "16:9" at bounding box center [462, 355] width 166 height 30
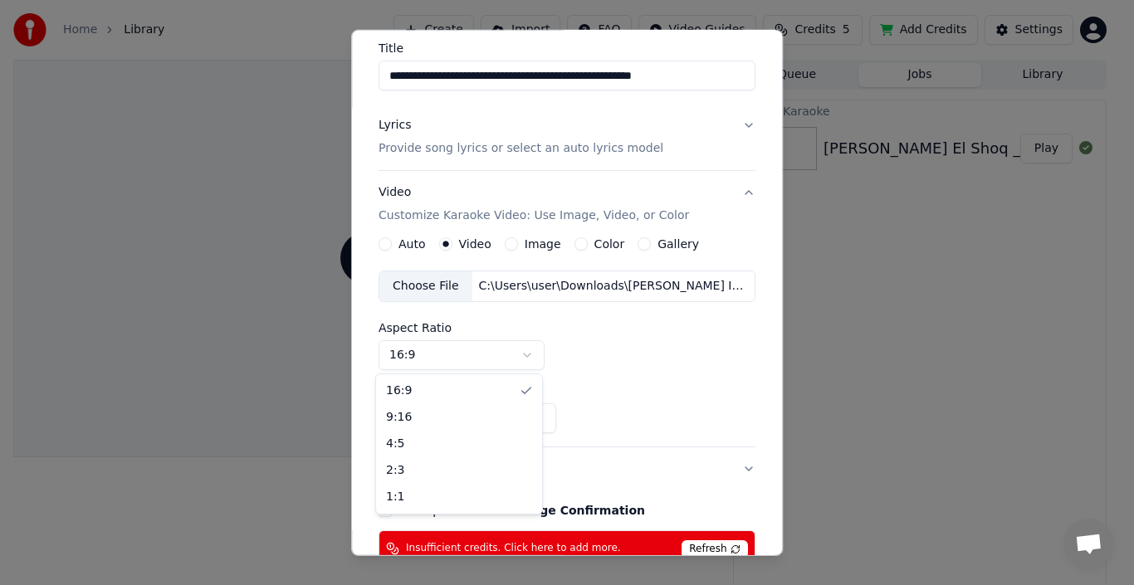
click at [526, 354] on body "**********" at bounding box center [560, 292] width 1120 height 585
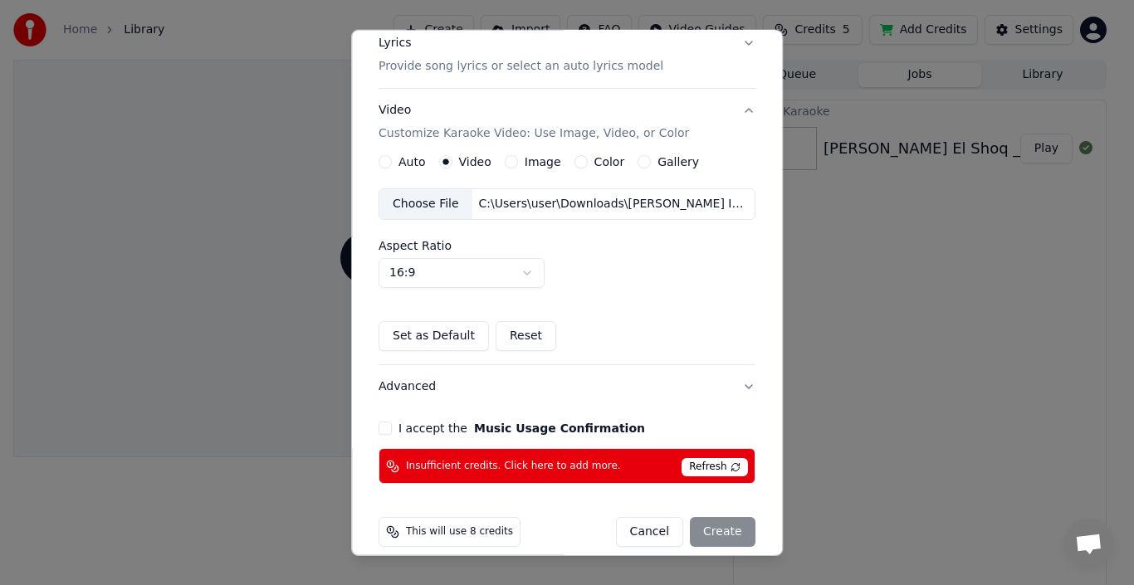
scroll to position [233, 0]
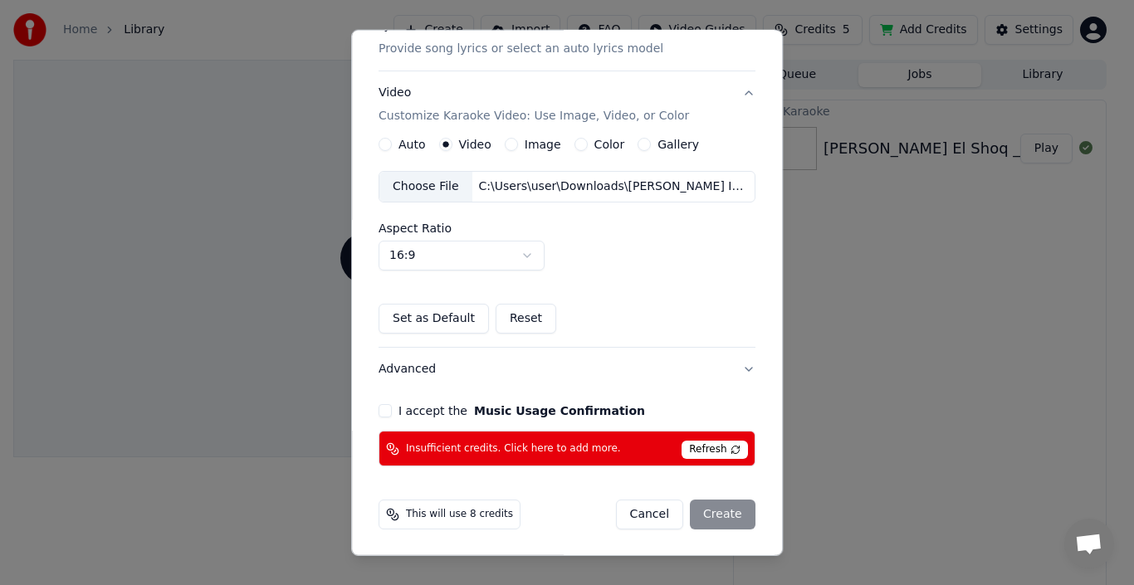
click at [379, 409] on button "I accept the Music Usage Confirmation" at bounding box center [385, 410] width 13 height 13
click at [707, 512] on div "Cancel Create" at bounding box center [685, 515] width 139 height 30
click at [447, 516] on span "This will use 8 credits" at bounding box center [459, 514] width 107 height 13
click at [715, 444] on span "Refresh" at bounding box center [715, 450] width 66 height 18
click at [694, 519] on div "Cancel Create" at bounding box center [685, 515] width 139 height 30
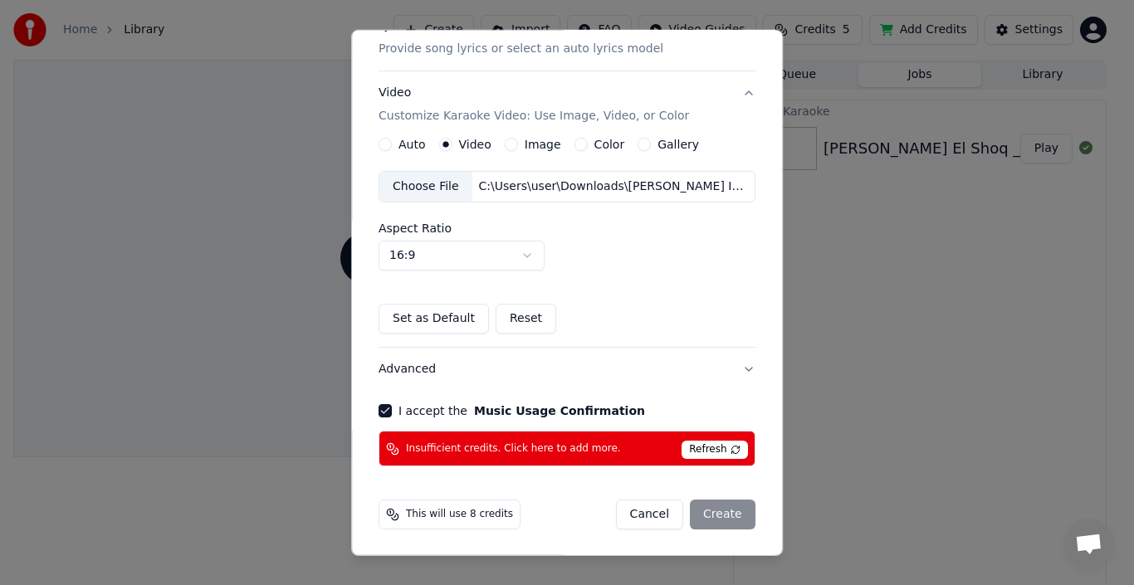
click at [712, 527] on div "Cancel Create" at bounding box center [685, 515] width 139 height 30
click at [712, 523] on div "Cancel Create" at bounding box center [685, 515] width 139 height 30
click at [712, 504] on div "Cancel Create" at bounding box center [685, 515] width 139 height 30
click at [712, 503] on div "Cancel Create" at bounding box center [685, 515] width 139 height 30
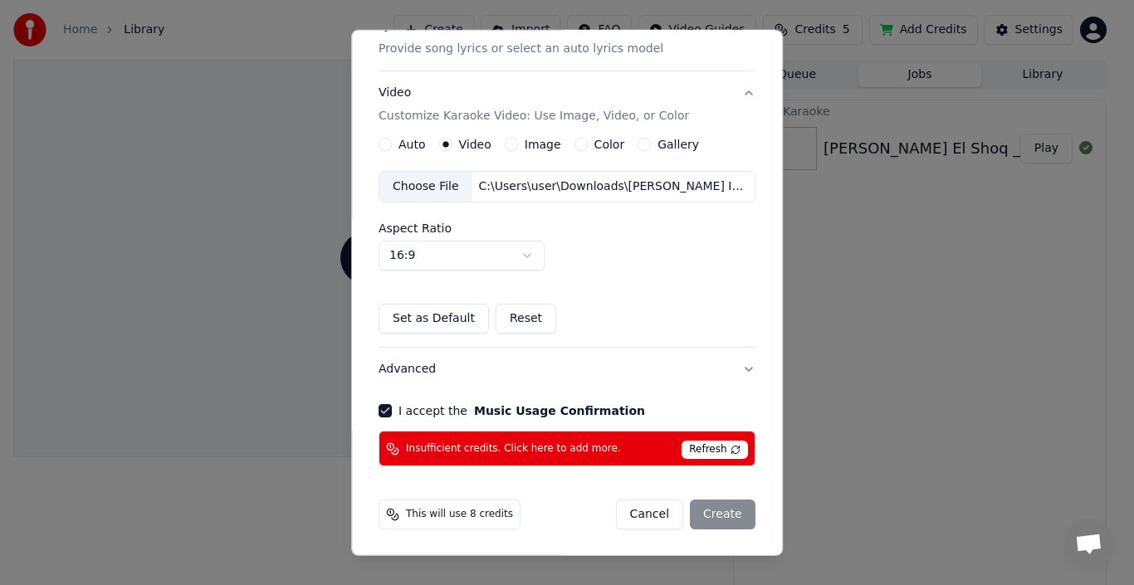
click at [424, 524] on div "This will use 8 credits" at bounding box center [450, 515] width 142 height 30
click at [424, 516] on span "This will use 8 credits" at bounding box center [459, 514] width 107 height 13
click at [442, 511] on span "This will use 8 credits" at bounding box center [459, 514] width 107 height 13
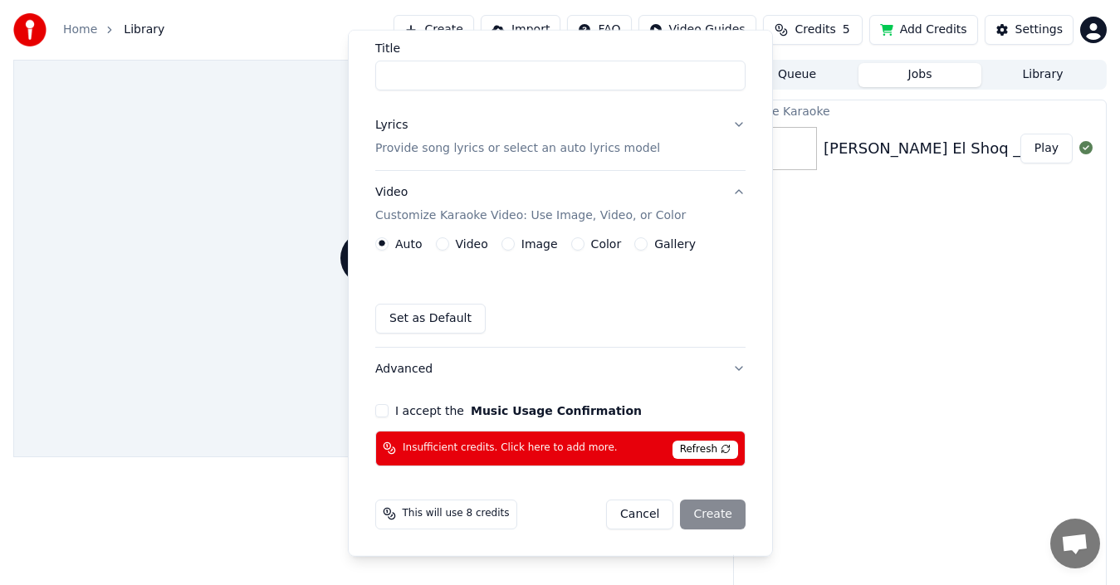
scroll to position [86, 0]
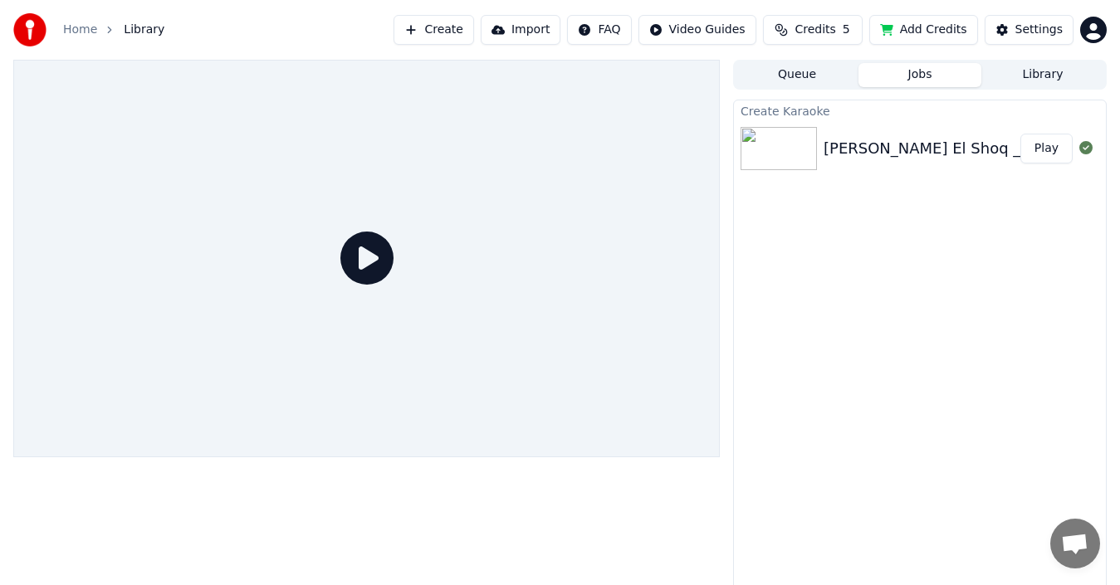
click at [784, 30] on button "Credits 5" at bounding box center [813, 30] width 100 height 30
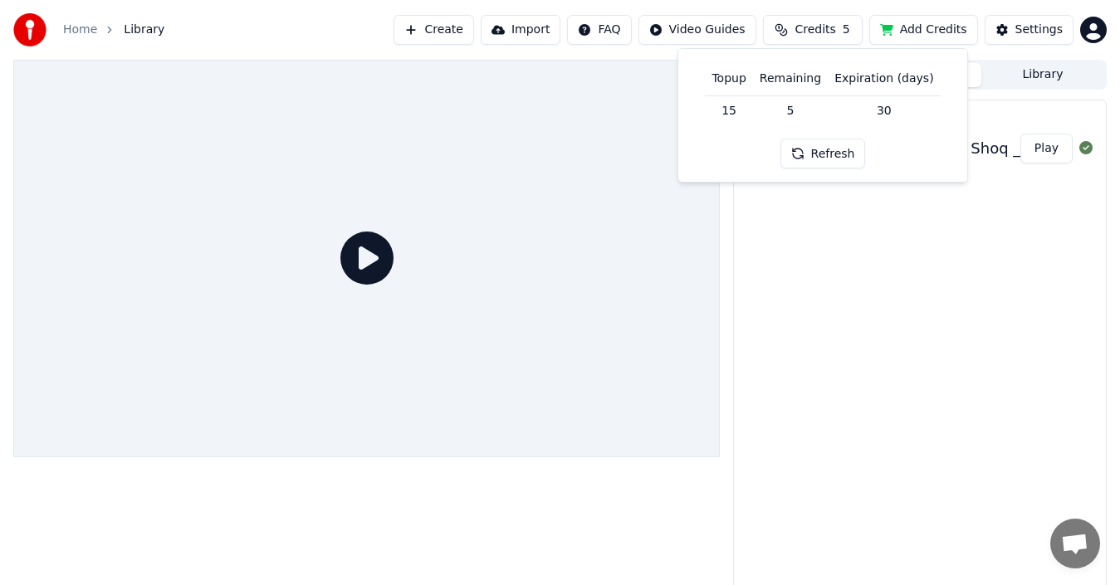
click at [795, 112] on td "5" at bounding box center [790, 110] width 75 height 30
click at [809, 107] on td "5" at bounding box center [790, 110] width 75 height 30
click at [882, 111] on td "30" at bounding box center [884, 110] width 112 height 30
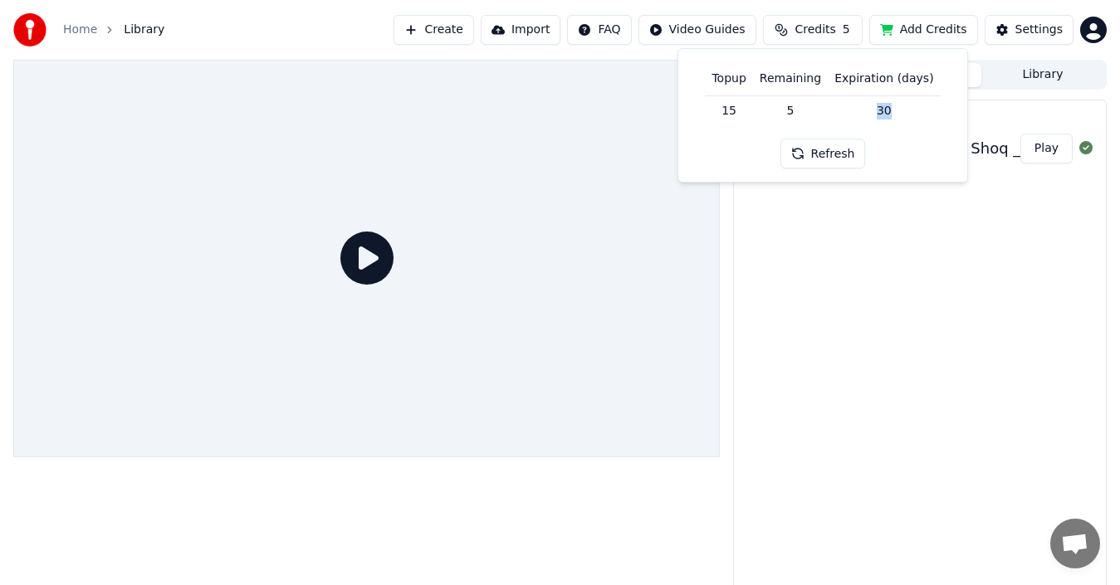
click at [882, 111] on td "30" at bounding box center [884, 110] width 112 height 30
click at [882, 110] on td "30" at bounding box center [884, 110] width 112 height 30
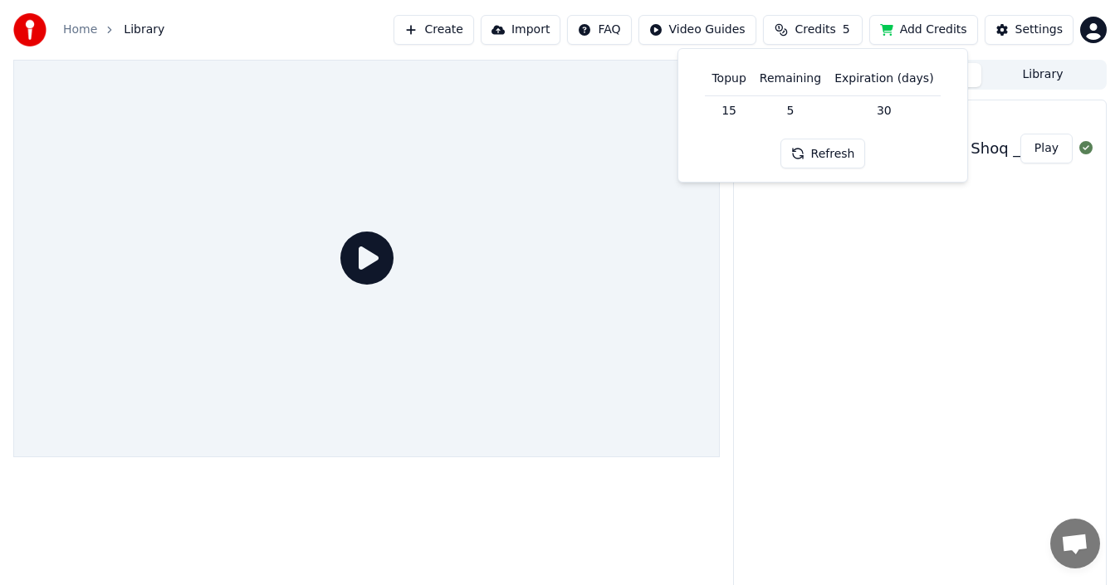
click at [734, 111] on td "15" at bounding box center [728, 110] width 47 height 30
click at [806, 167] on button "Refresh" at bounding box center [823, 154] width 86 height 30
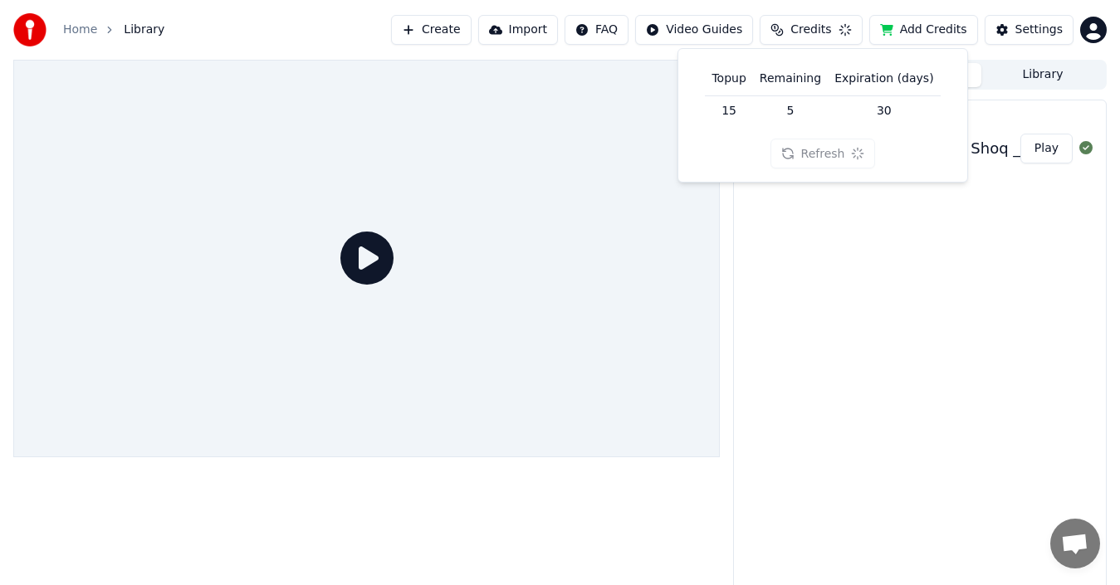
click at [806, 164] on div "Refresh" at bounding box center [822, 154] width 105 height 30
click at [819, 151] on button "Refresh" at bounding box center [823, 154] width 86 height 30
click at [819, 151] on button "Refresh" at bounding box center [822, 154] width 105 height 30
click at [819, 151] on div "Refresh" at bounding box center [822, 154] width 105 height 30
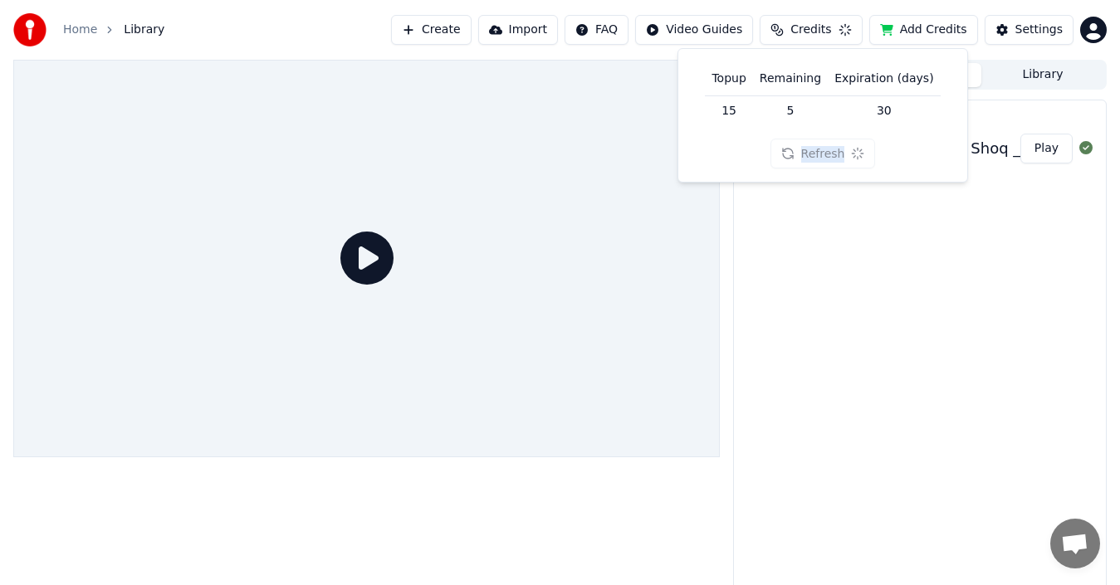
click at [819, 151] on div "Refresh" at bounding box center [822, 154] width 105 height 30
click at [819, 151] on button "Refresh" at bounding box center [823, 154] width 86 height 30
click at [819, 151] on div "Refresh" at bounding box center [822, 154] width 105 height 30
click at [819, 151] on button "Refresh" at bounding box center [823, 154] width 86 height 30
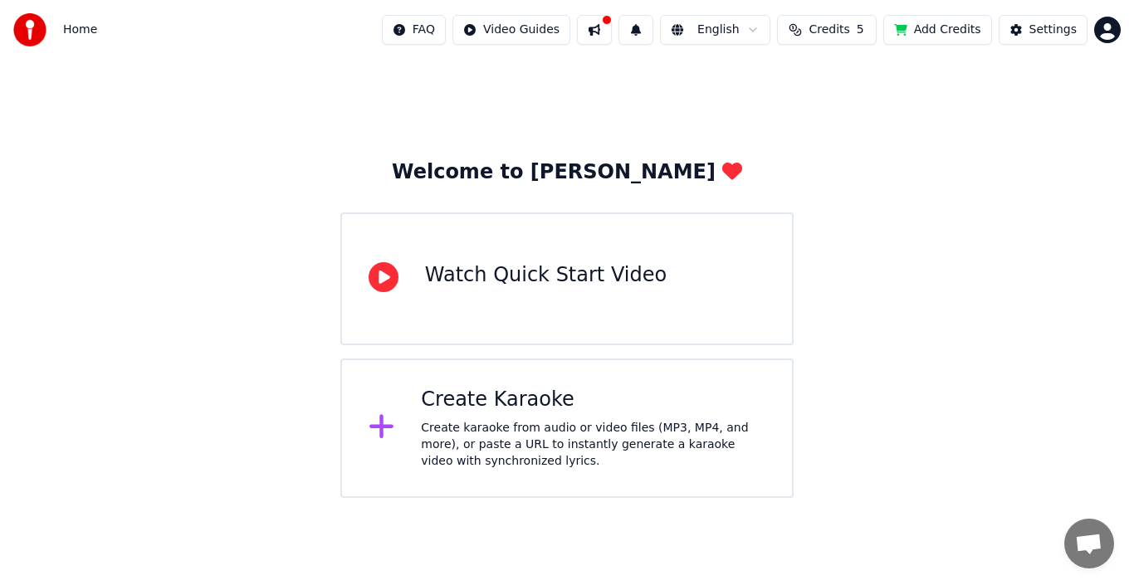
click at [612, 25] on button at bounding box center [594, 30] width 35 height 30
click at [484, 102] on div "Welcome to Youka Watch Quick Start Video Create Karaoke Create karaoke from aud…" at bounding box center [567, 279] width 1134 height 438
click at [859, 32] on button "Credits 5" at bounding box center [827, 30] width 100 height 30
click at [833, 152] on button "Refresh" at bounding box center [837, 154] width 86 height 30
click at [907, 228] on div "Welcome to Youka Watch Quick Start Video Create Karaoke Create karaoke from aud…" at bounding box center [567, 279] width 1134 height 438
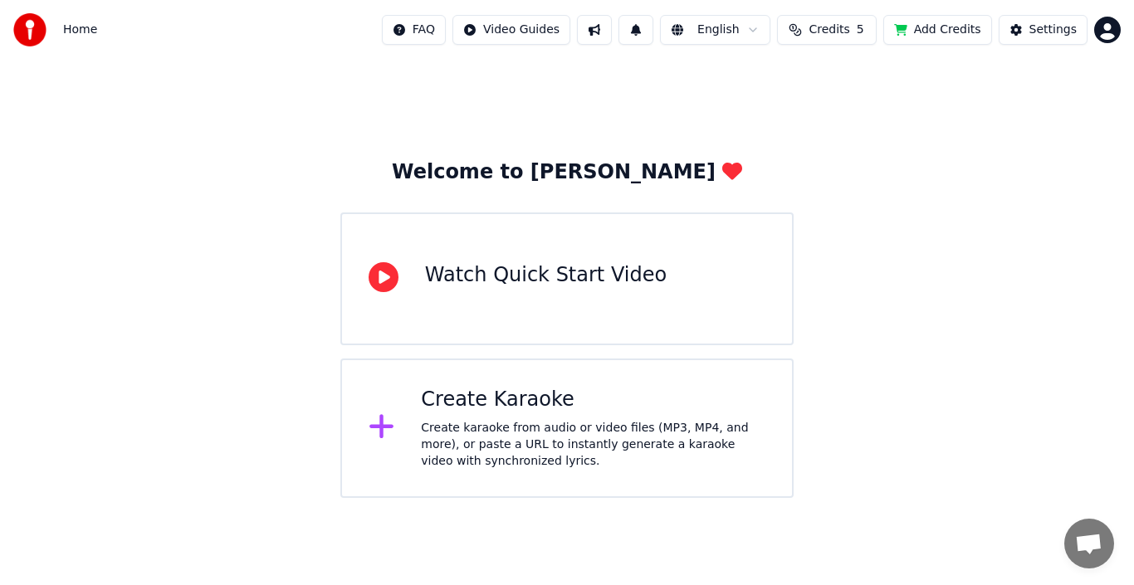
click at [819, 35] on button "Credits 5" at bounding box center [827, 30] width 100 height 30
click at [873, 217] on div "Welcome to Youka Watch Quick Start Video Create Karaoke Create karaoke from aud…" at bounding box center [567, 279] width 1134 height 438
click at [837, 25] on span "Credits" at bounding box center [829, 30] width 41 height 17
click at [1106, 34] on html "Home FAQ Video Guides English Credits 5 Add Credits Settings Welcome to Youka W…" at bounding box center [567, 249] width 1134 height 498
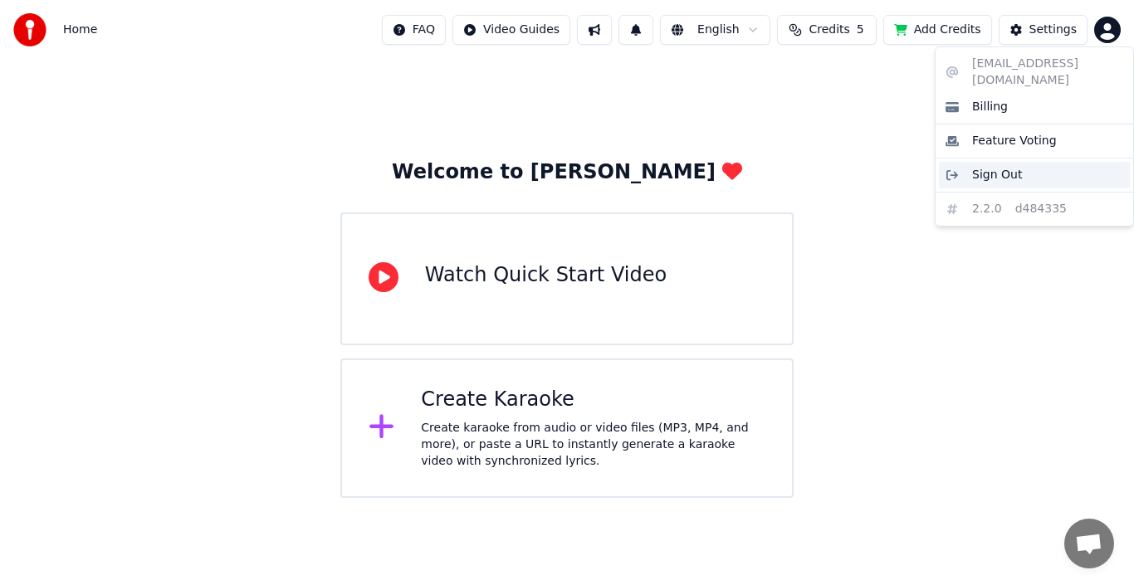
click at [995, 167] on span "Sign Out" at bounding box center [997, 175] width 50 height 17
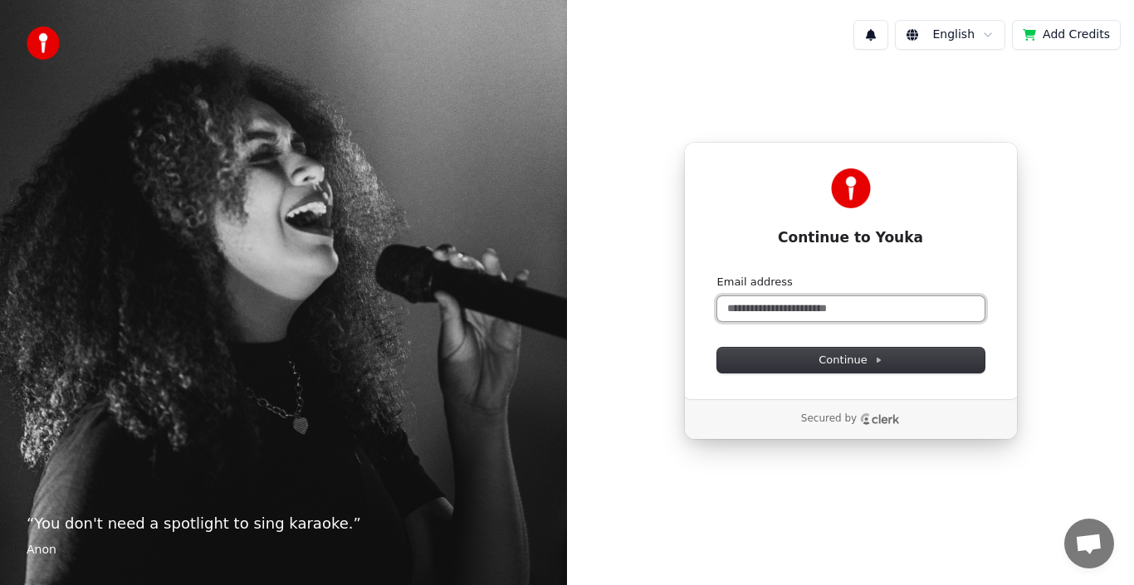
click at [827, 317] on input "Email address" at bounding box center [850, 308] width 267 height 25
type input "*"
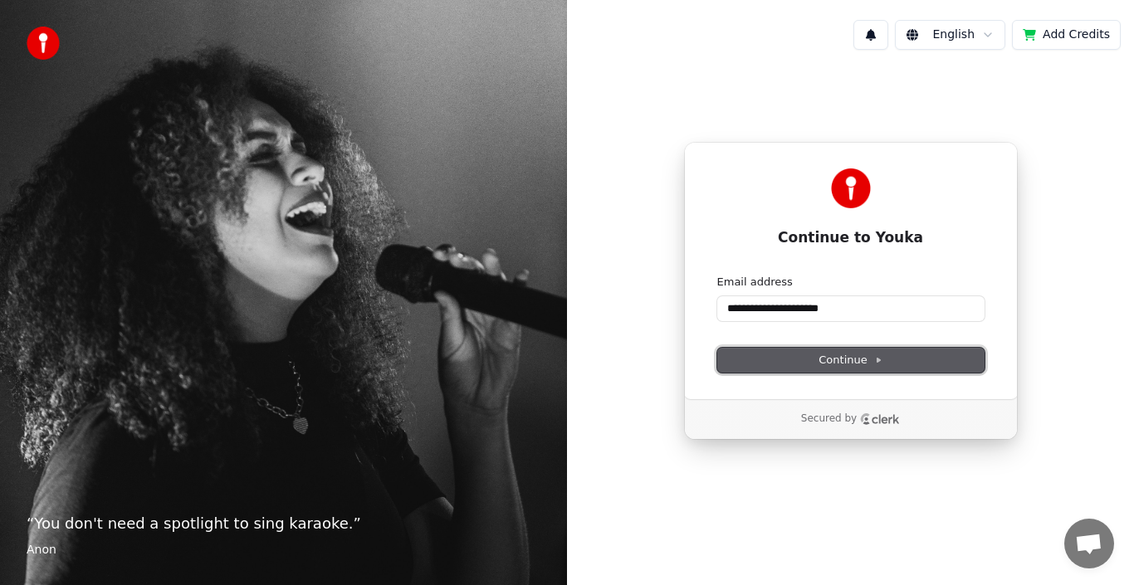
click at [844, 369] on button "Continue" at bounding box center [850, 360] width 267 height 25
type input "**********"
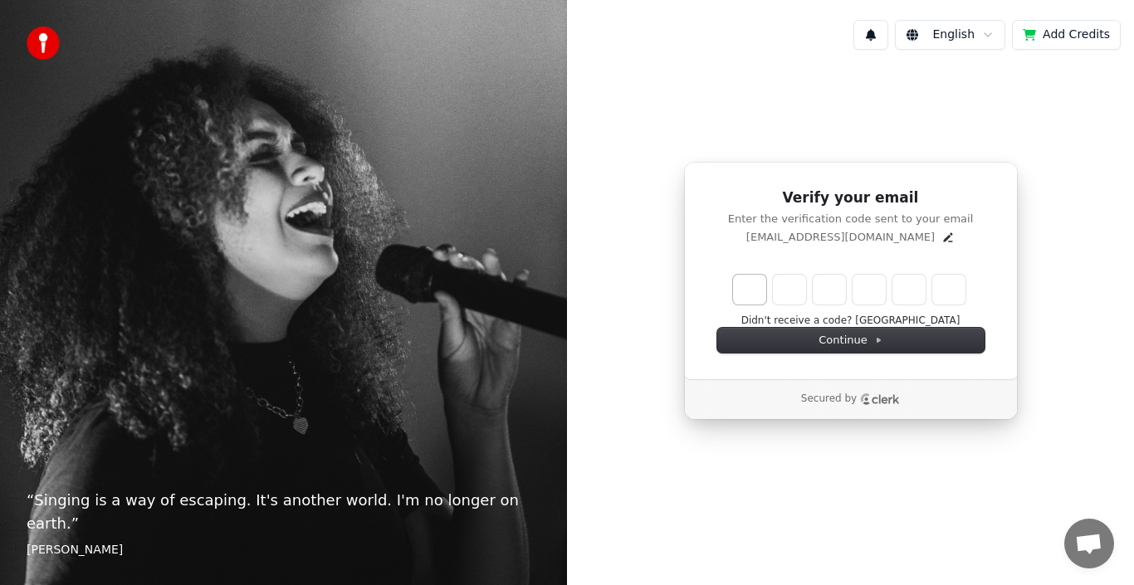
type input "******"
type input "*"
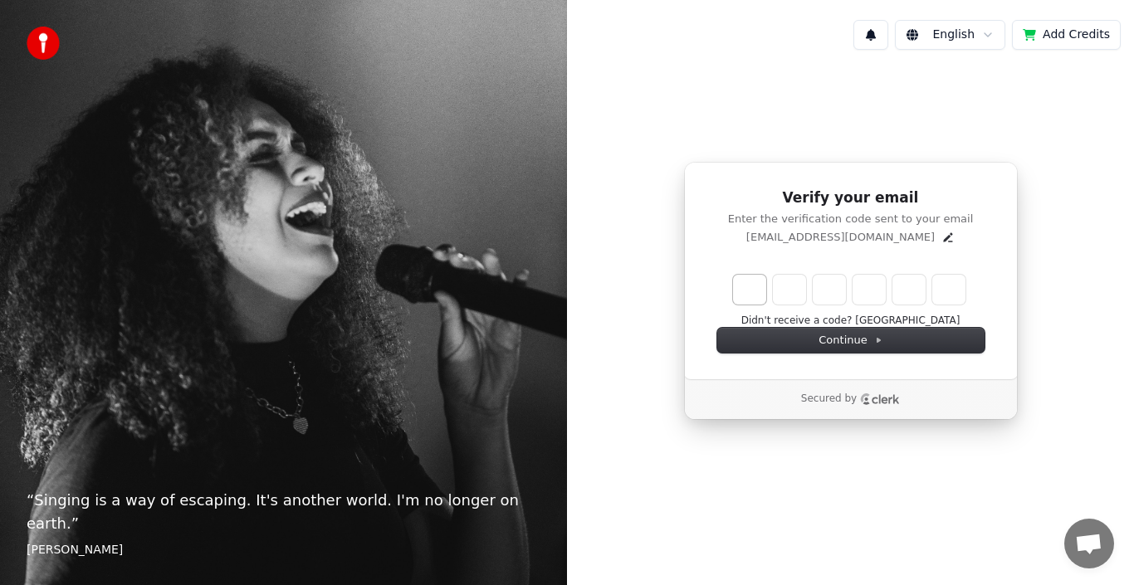
type input "*"
